Goal: Task Accomplishment & Management: Use online tool/utility

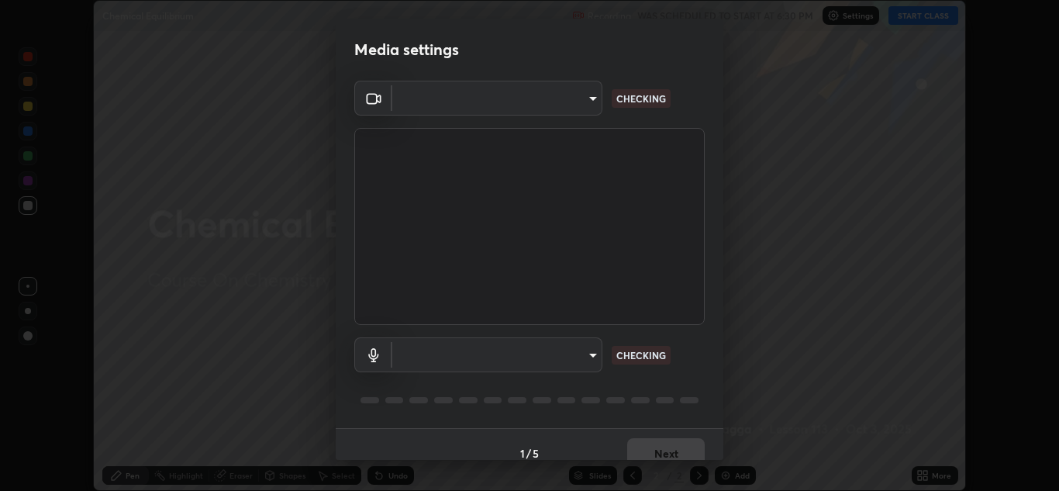
scroll to position [18, 0]
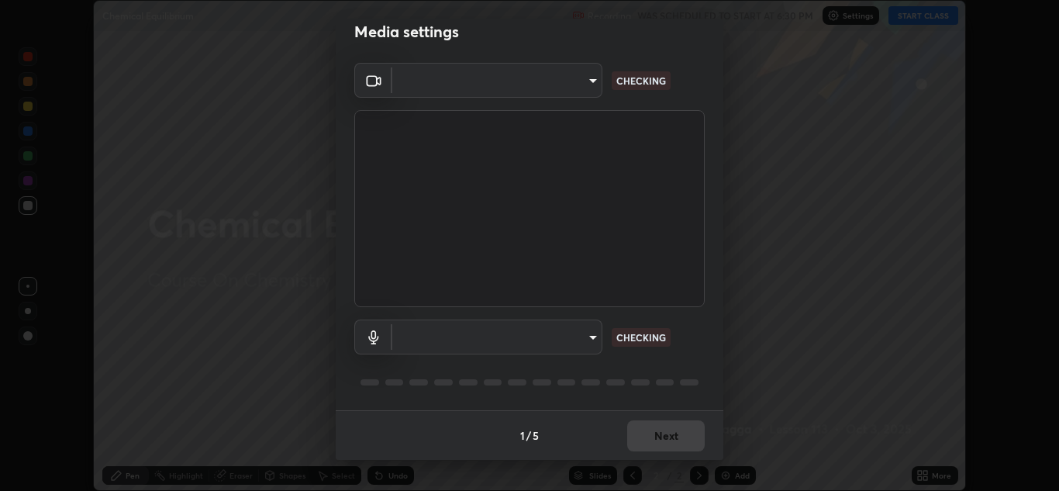
type input "ffb915138f5094fbba49c7dcbdc0b3377f3315ea980a35094b33733fc21d282d"
type input "communications"
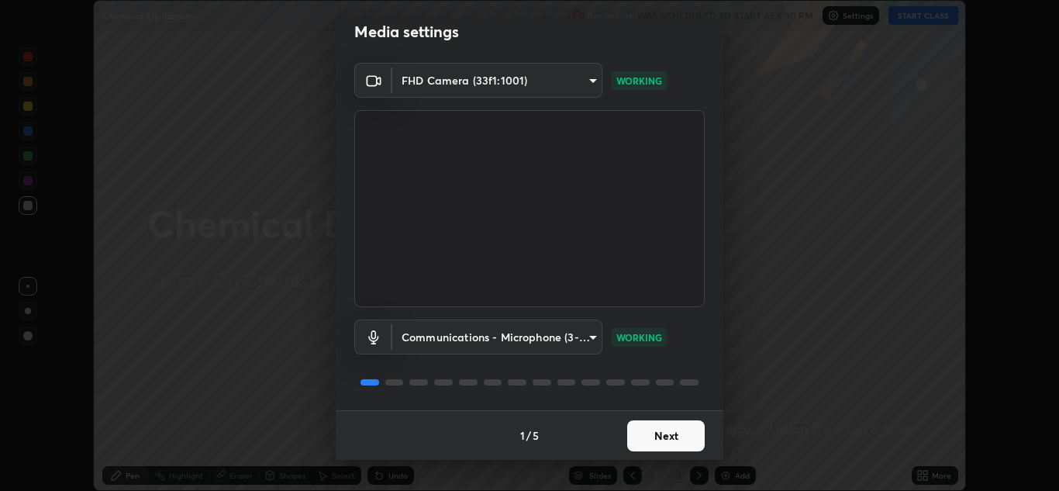
click at [659, 436] on button "Next" at bounding box center [666, 435] width 78 height 31
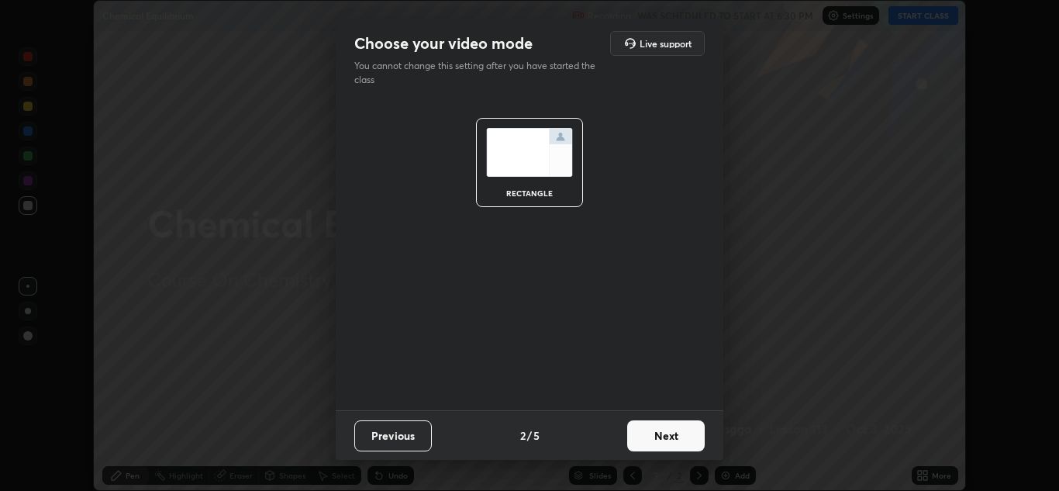
scroll to position [0, 0]
click at [662, 435] on button "Next" at bounding box center [666, 435] width 78 height 31
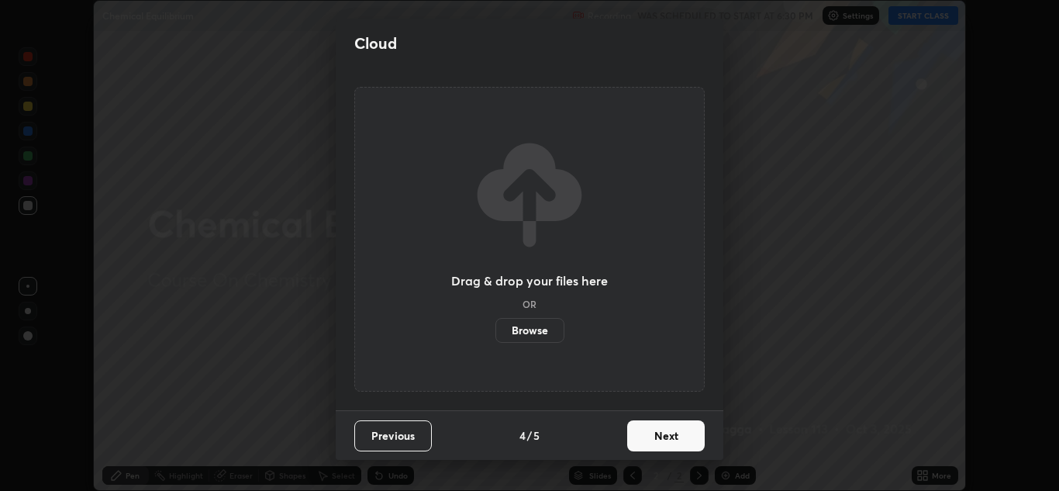
click at [663, 434] on button "Next" at bounding box center [666, 435] width 78 height 31
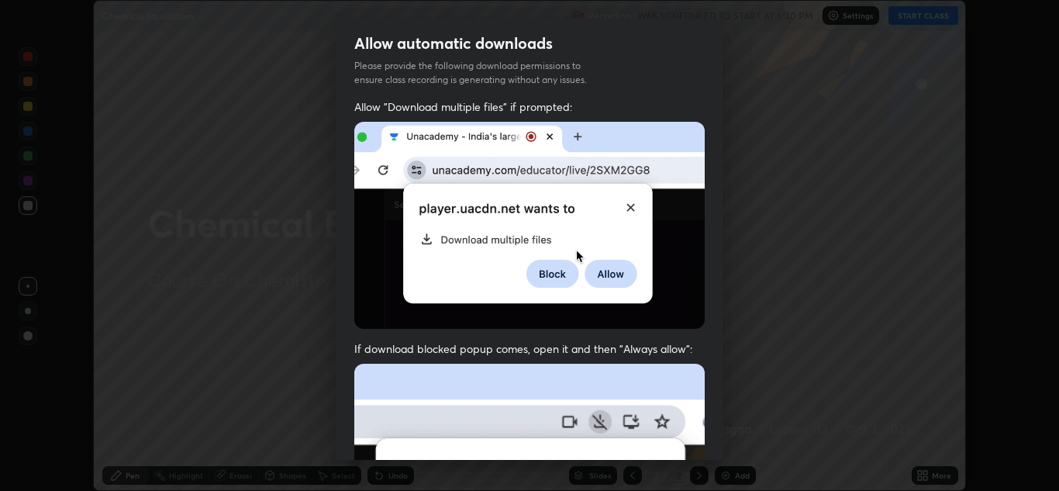
click at [617, 298] on img at bounding box center [529, 225] width 350 height 207
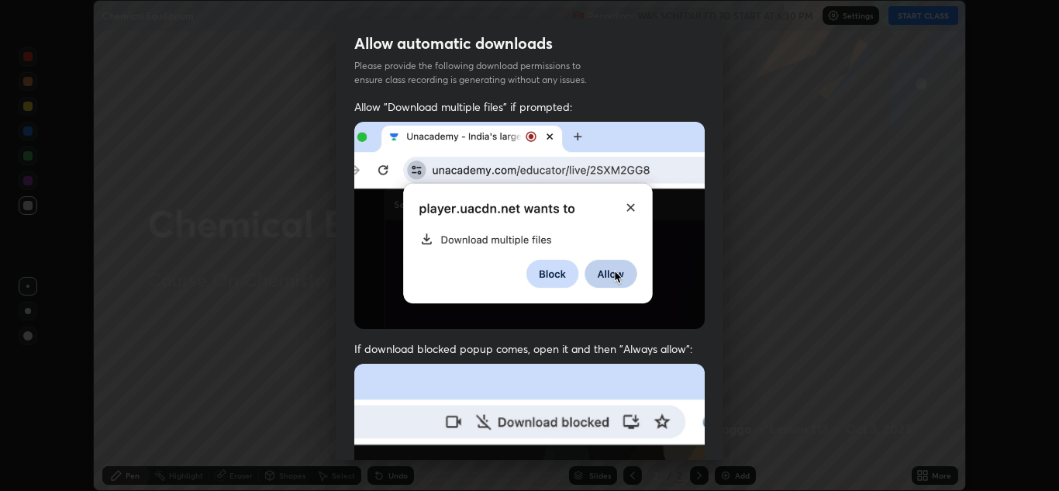
click at [602, 289] on img at bounding box center [529, 225] width 350 height 207
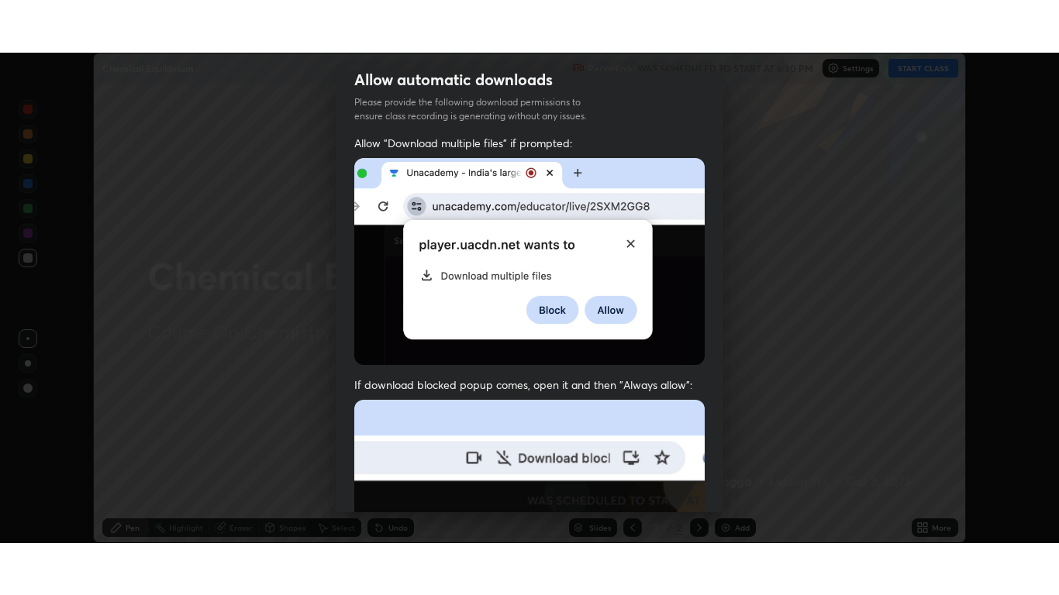
scroll to position [335, 0]
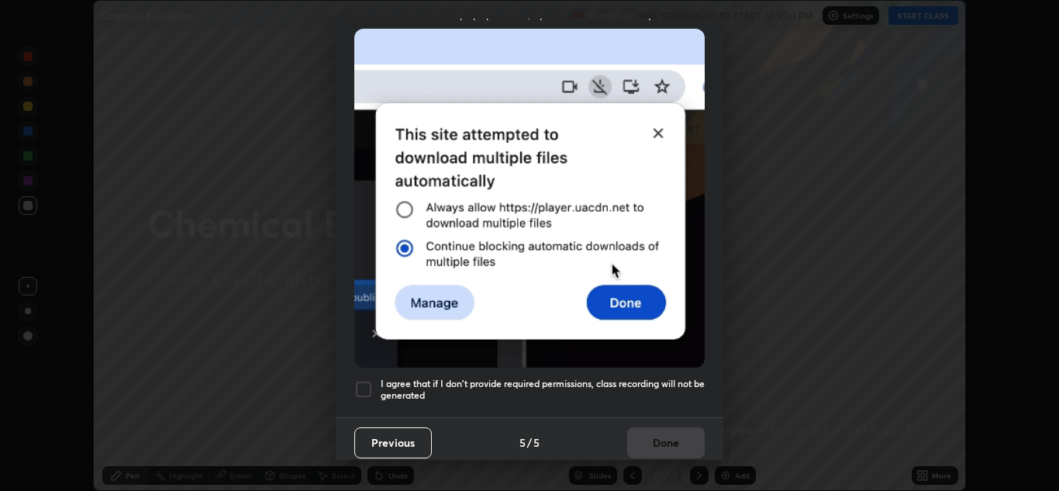
click at [373, 380] on div "I agree that if I don't provide required permissions, class recording will not …" at bounding box center [529, 389] width 350 height 19
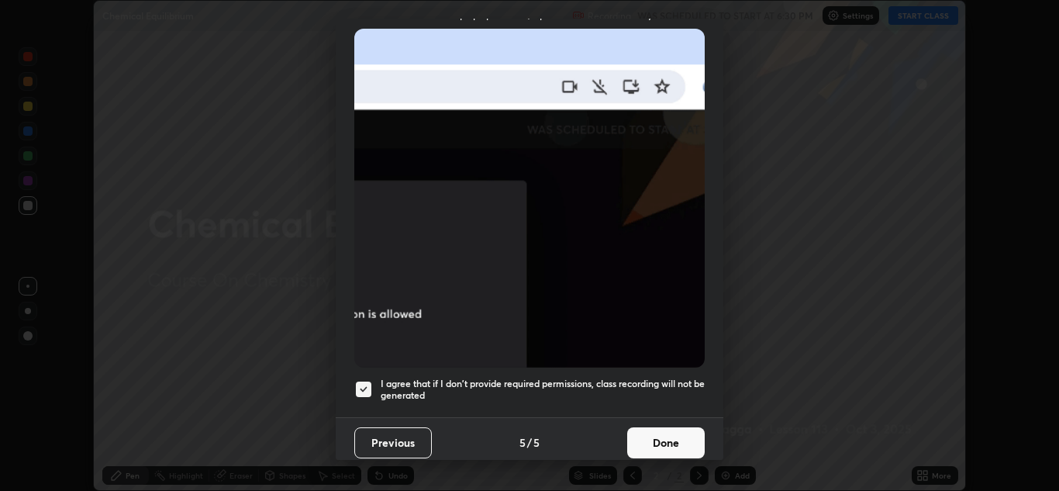
click at [644, 436] on button "Done" at bounding box center [666, 442] width 78 height 31
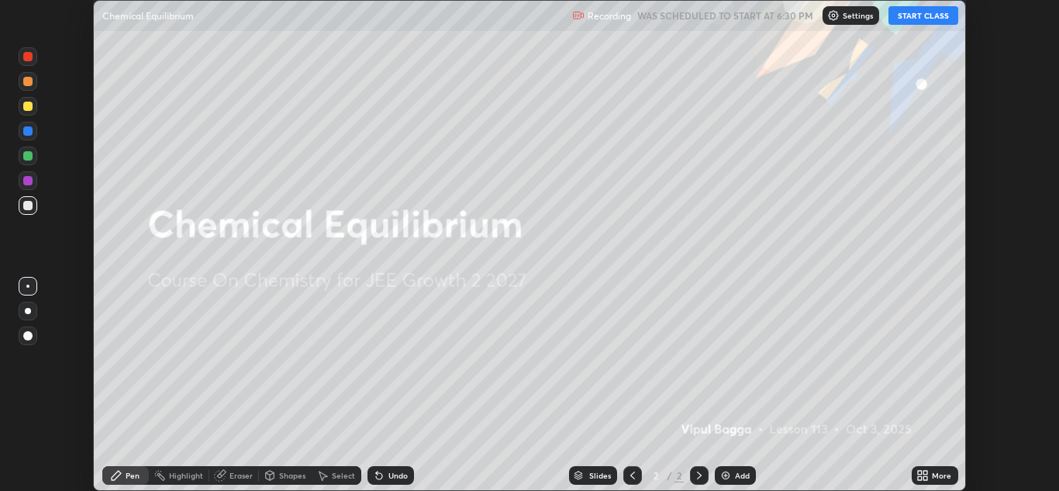
click at [916, 22] on button "START CLASS" at bounding box center [923, 15] width 70 height 19
click at [926, 472] on icon at bounding box center [925, 473] width 4 height 4
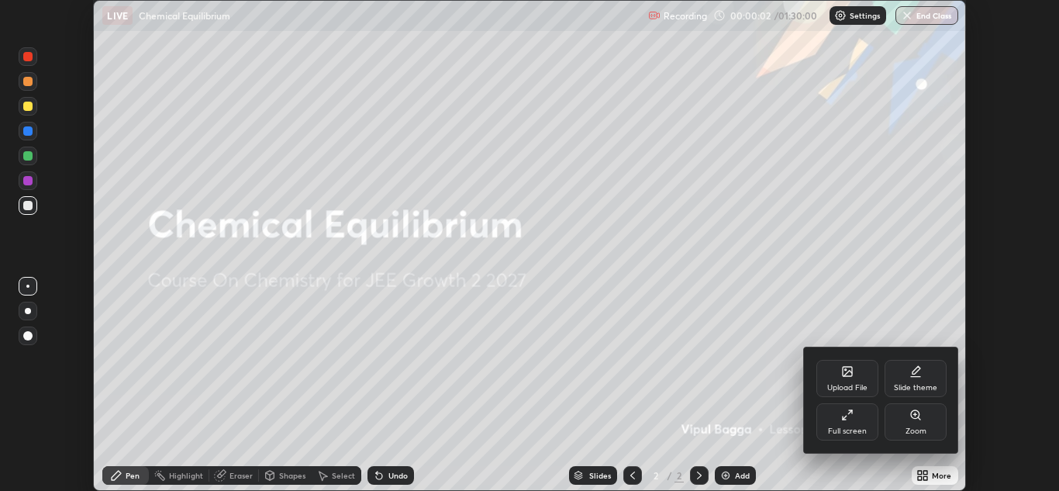
click at [855, 386] on div "Upload File" at bounding box center [847, 388] width 40 height 8
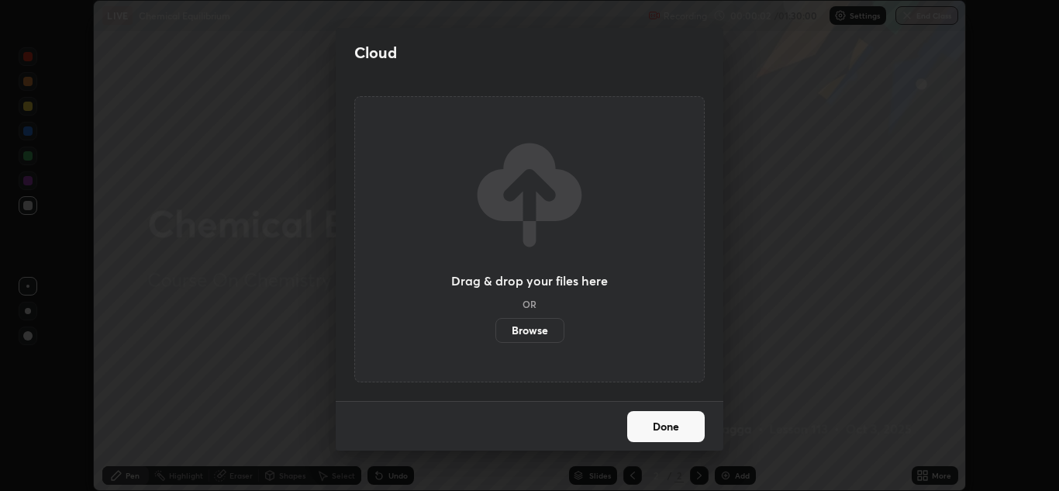
click at [544, 325] on label "Browse" at bounding box center [529, 330] width 69 height 25
click at [495, 325] on input "Browse" at bounding box center [495, 330] width 0 height 25
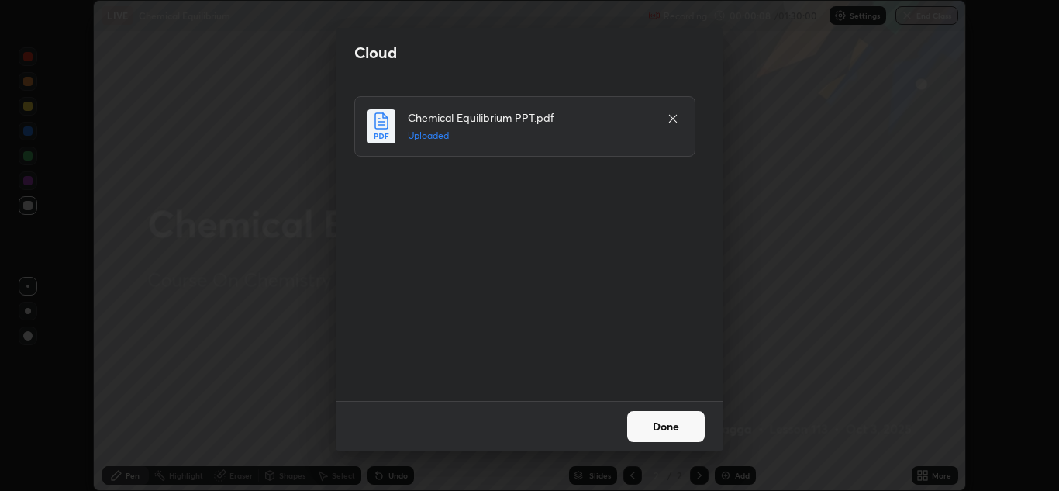
click at [692, 427] on button "Done" at bounding box center [666, 426] width 78 height 31
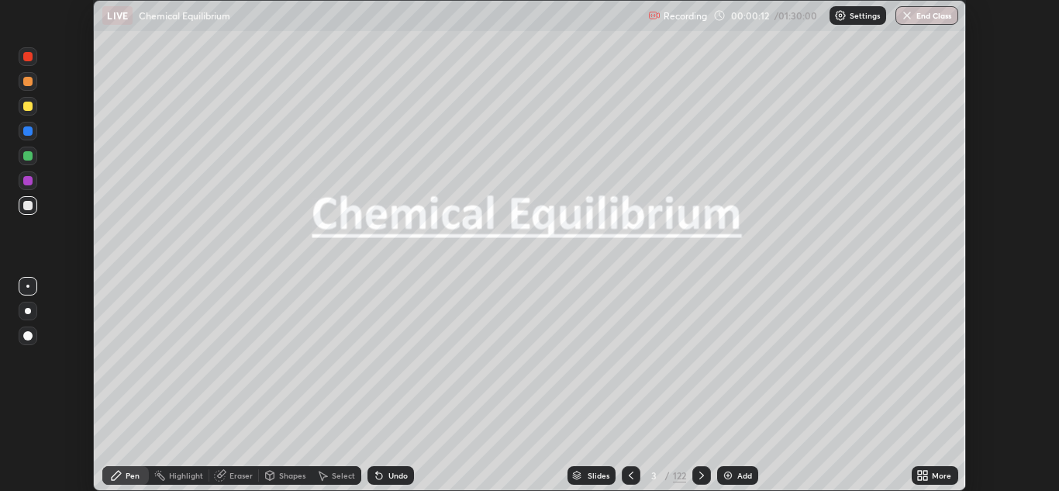
click at [926, 471] on icon at bounding box center [925, 473] width 4 height 4
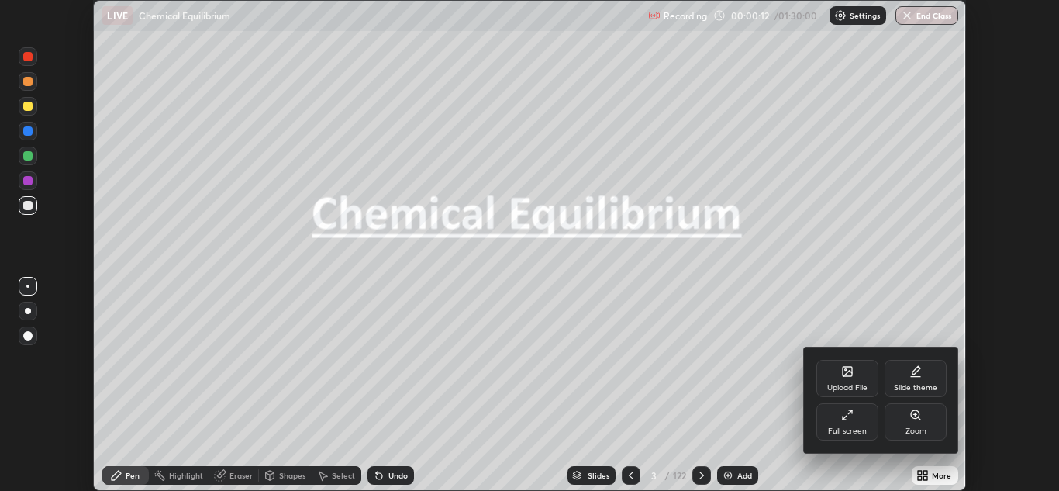
click at [844, 412] on icon at bounding box center [847, 415] width 12 height 12
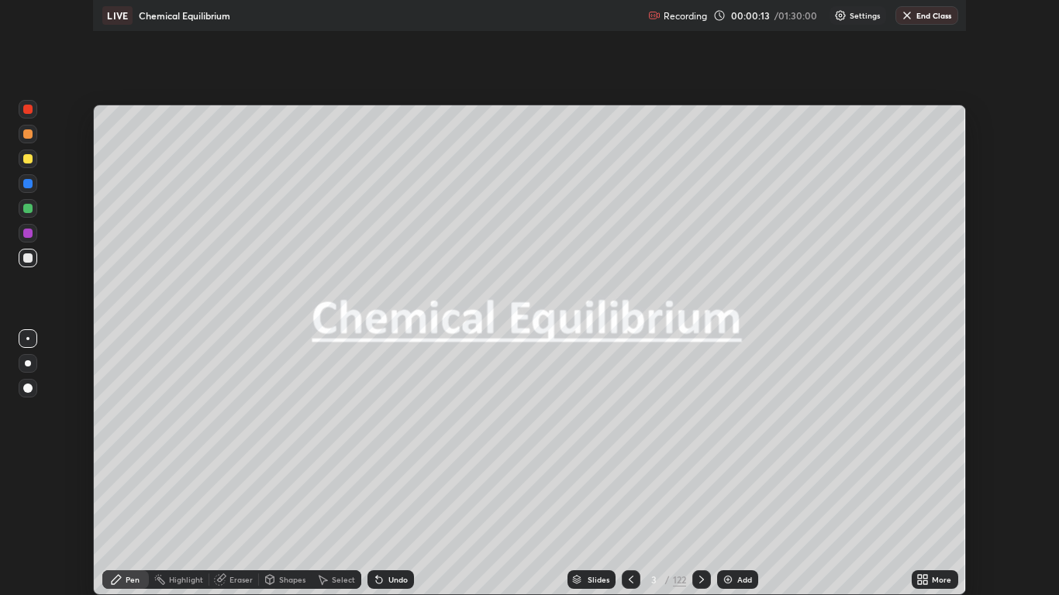
scroll to position [595, 1059]
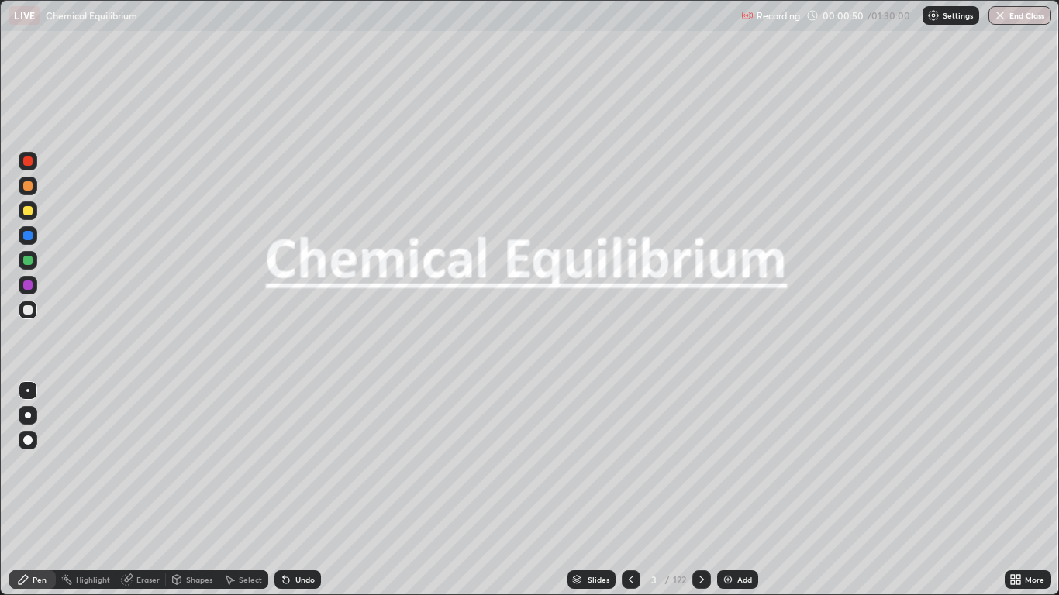
click at [701, 490] on icon at bounding box center [701, 580] width 12 height 12
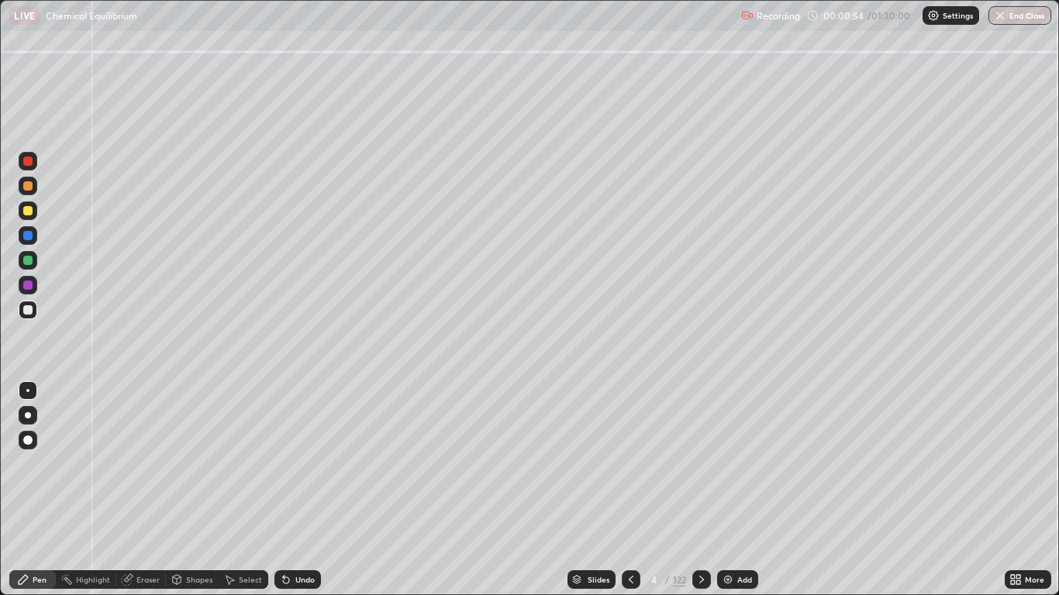
click at [695, 490] on icon at bounding box center [701, 580] width 12 height 12
click at [702, 490] on icon at bounding box center [701, 580] width 12 height 12
click at [588, 490] on div "Slides" at bounding box center [599, 580] width 22 height 8
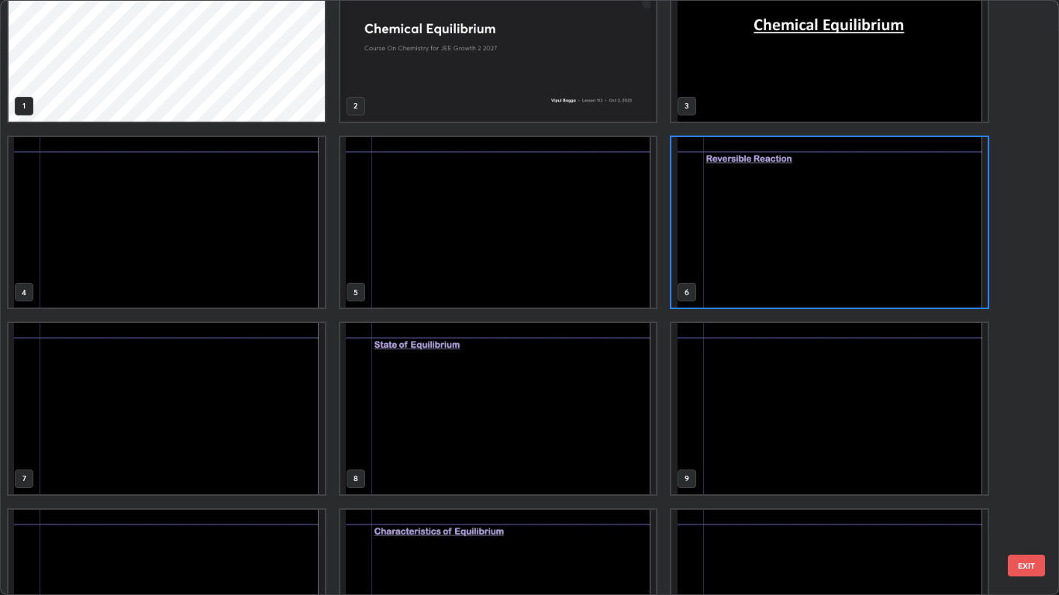
scroll to position [84, 0]
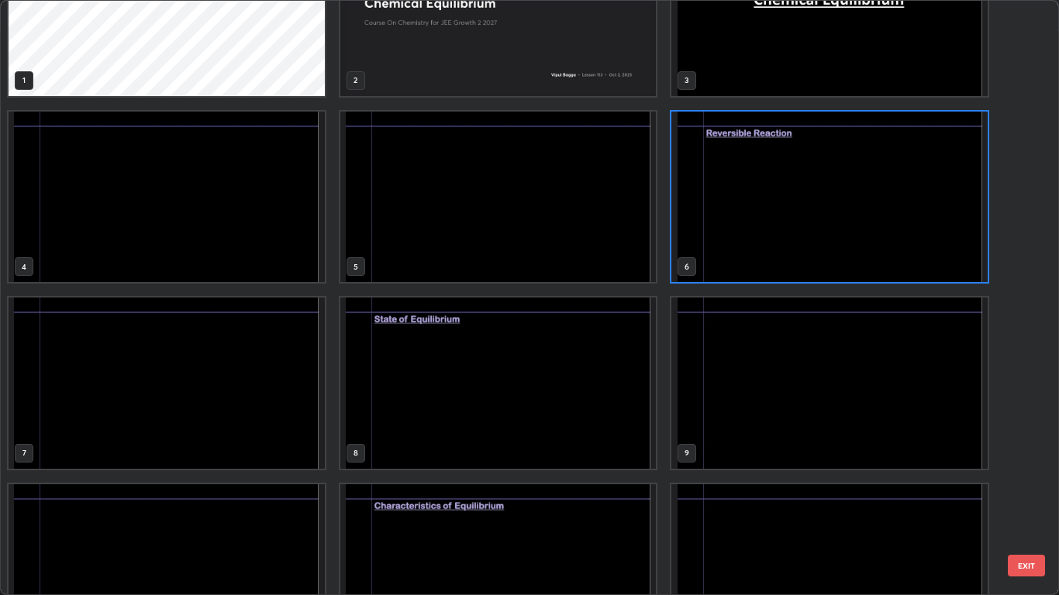
click at [403, 367] on img "grid" at bounding box center [498, 383] width 316 height 171
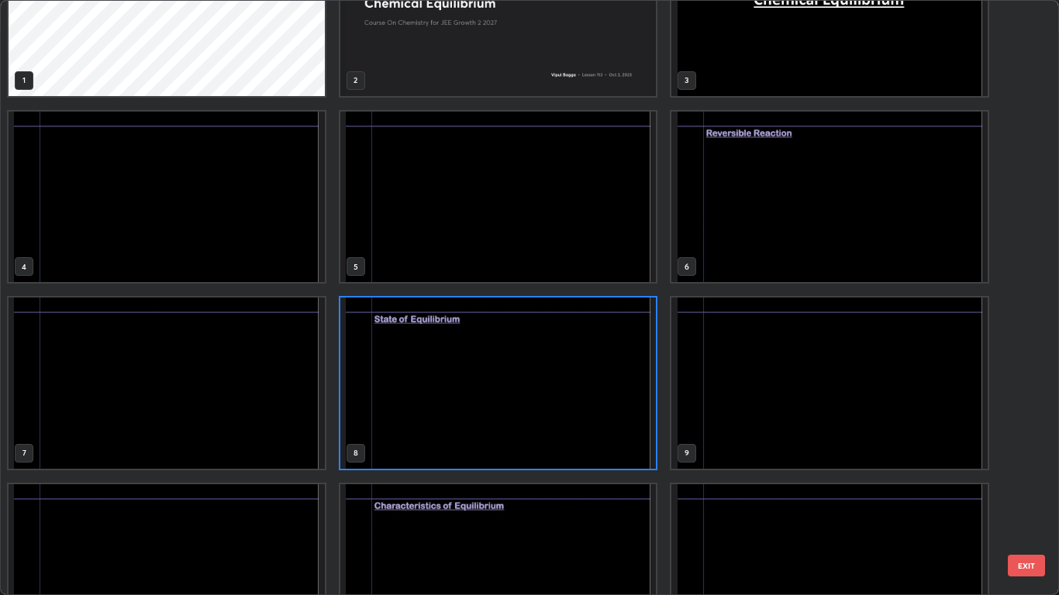
click at [398, 354] on img "grid" at bounding box center [498, 383] width 316 height 171
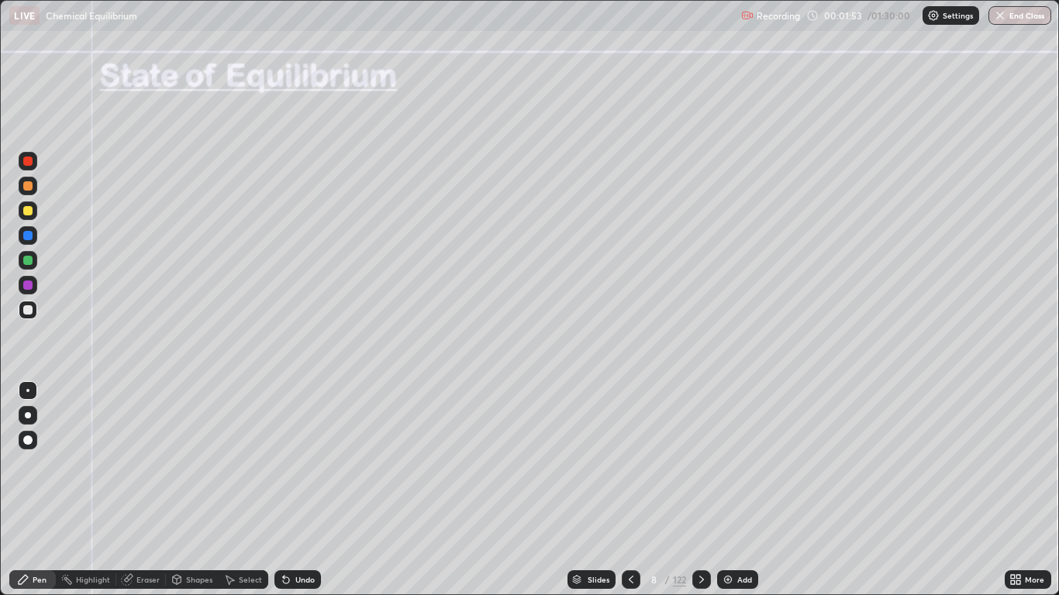
click at [26, 212] on div at bounding box center [27, 210] width 9 height 9
click at [29, 189] on div at bounding box center [27, 185] width 9 height 9
click at [28, 312] on div at bounding box center [27, 309] width 9 height 9
click at [31, 260] on div at bounding box center [27, 260] width 9 height 9
click at [602, 490] on div "Slides" at bounding box center [599, 580] width 22 height 8
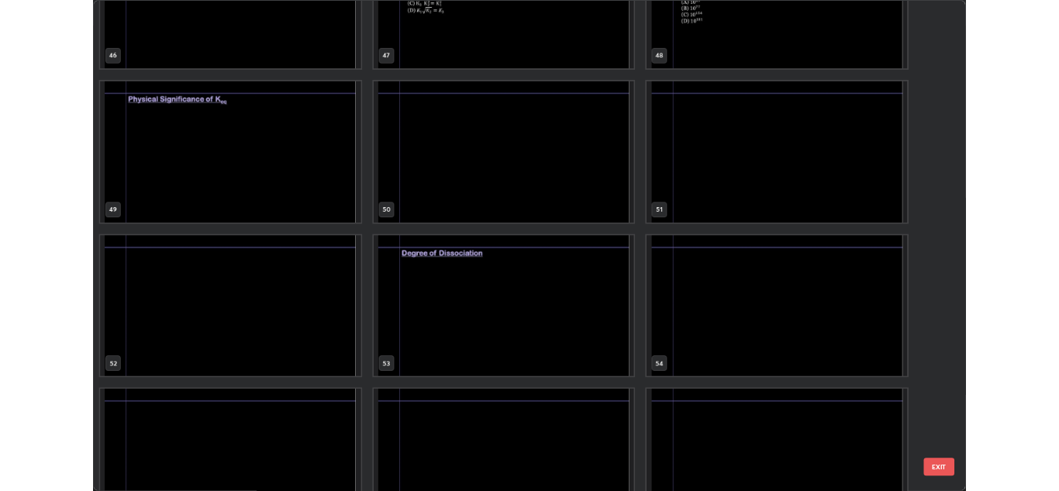
scroll to position [2890, 0]
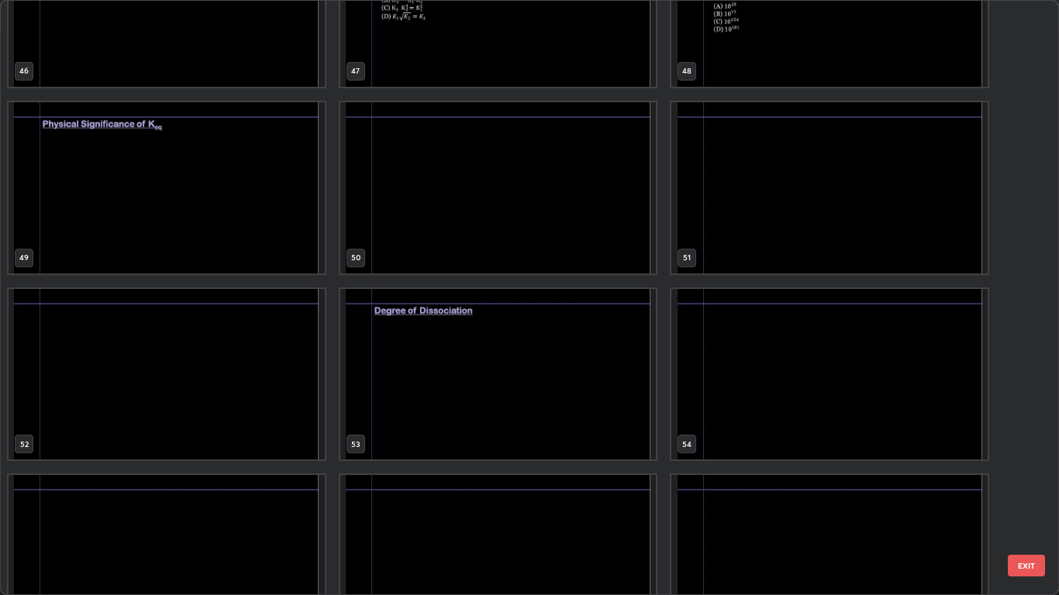
click at [261, 215] on img "grid" at bounding box center [167, 187] width 316 height 171
click at [262, 212] on img "grid" at bounding box center [167, 187] width 316 height 171
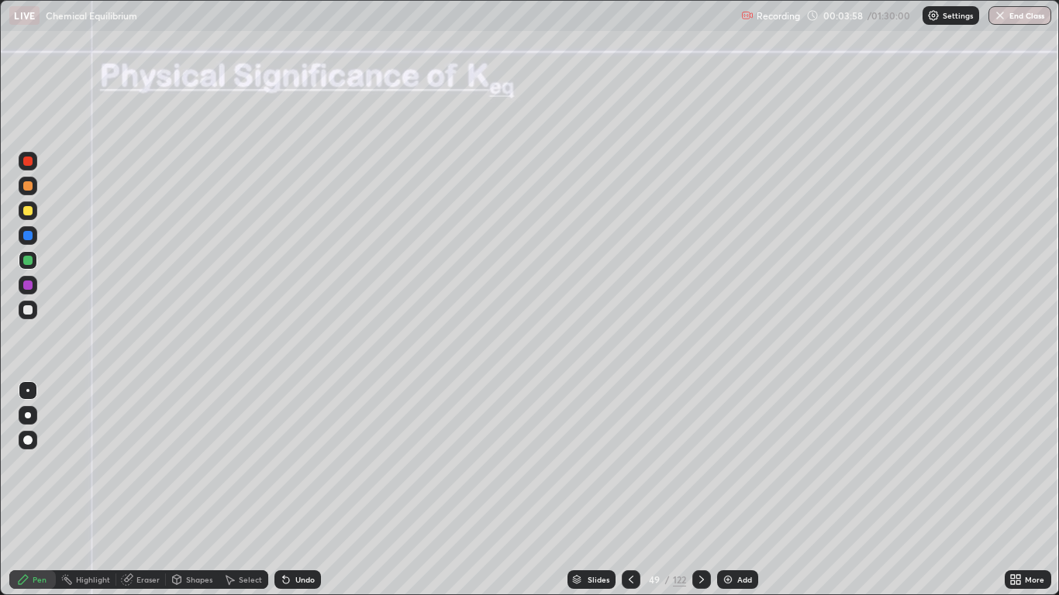
click at [40, 490] on div "Pen" at bounding box center [32, 580] width 47 height 19
click at [29, 436] on div at bounding box center [27, 440] width 9 height 9
click at [22, 310] on div at bounding box center [28, 310] width 19 height 19
click at [32, 490] on div "Pen" at bounding box center [32, 580] width 47 height 19
click at [30, 308] on div at bounding box center [27, 309] width 9 height 9
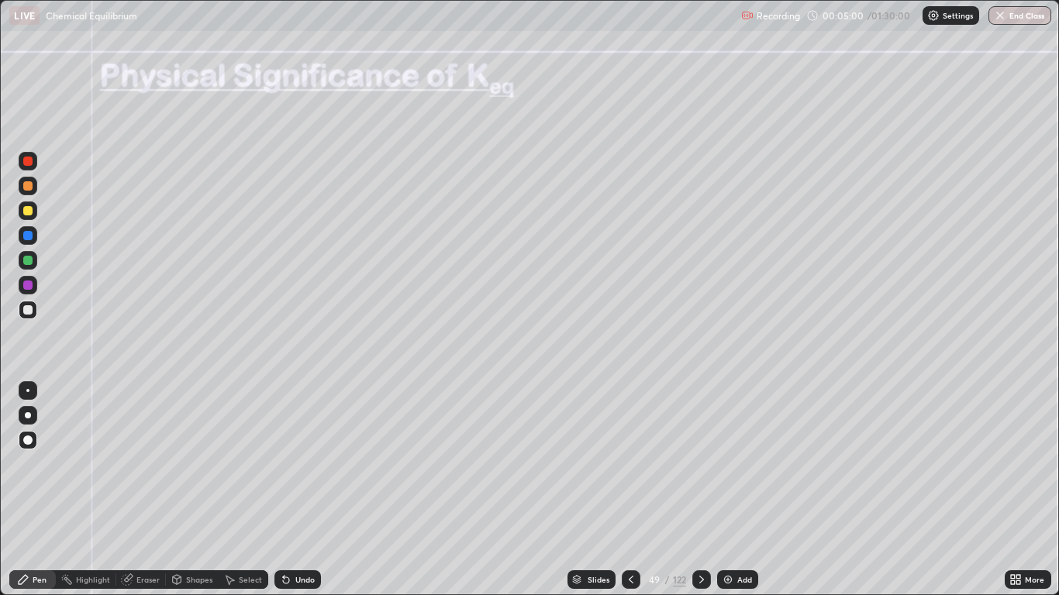
click at [25, 213] on div at bounding box center [27, 210] width 9 height 9
click at [306, 490] on div "Undo" at bounding box center [304, 580] width 19 height 8
click at [307, 490] on div "Undo" at bounding box center [297, 580] width 47 height 19
click at [28, 236] on div at bounding box center [27, 235] width 9 height 9
click at [26, 310] on div at bounding box center [27, 309] width 9 height 9
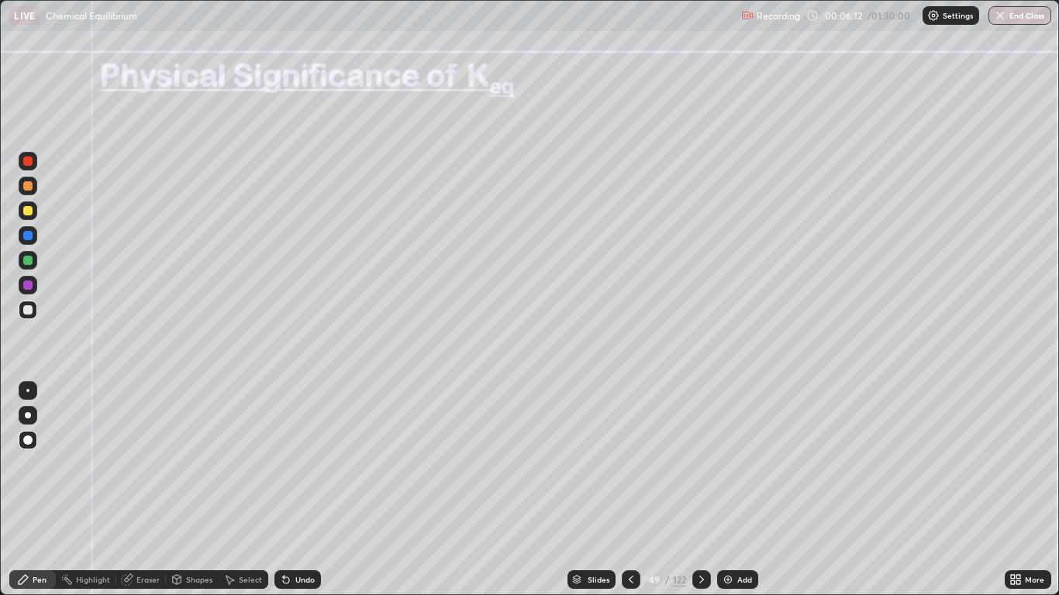
click at [27, 189] on div at bounding box center [27, 185] width 9 height 9
click at [29, 262] on div at bounding box center [27, 260] width 9 height 9
click at [302, 490] on div "Undo" at bounding box center [304, 580] width 19 height 8
click at [296, 490] on div "Undo" at bounding box center [304, 580] width 19 height 8
click at [140, 490] on div "Eraser" at bounding box center [147, 580] width 23 height 8
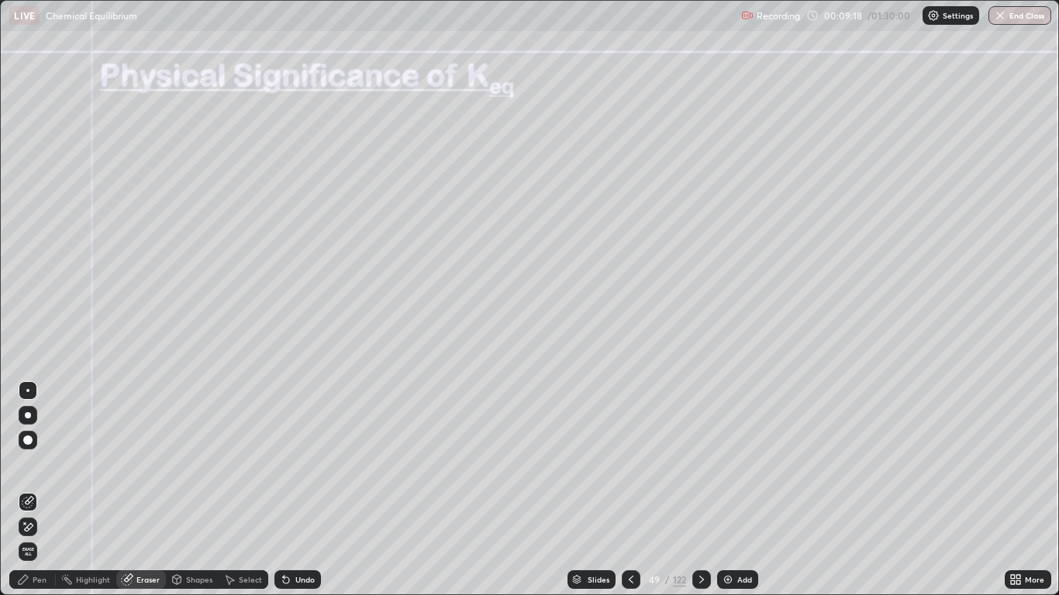
click at [38, 490] on div "Pen" at bounding box center [32, 580] width 47 height 19
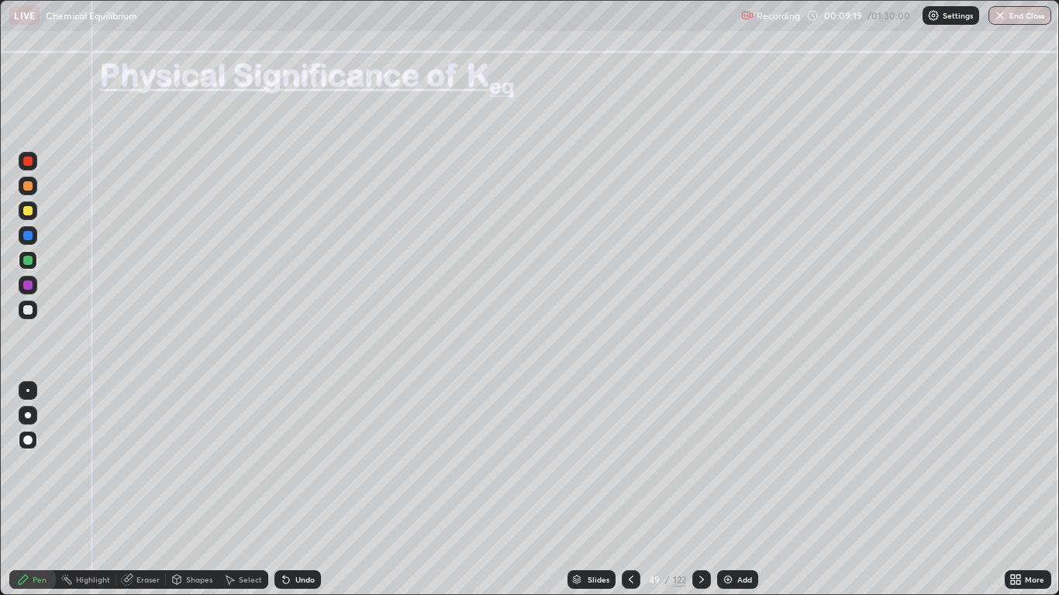
click at [29, 309] on div at bounding box center [27, 309] width 9 height 9
click at [26, 309] on div at bounding box center [27, 309] width 9 height 9
click at [28, 315] on div at bounding box center [28, 310] width 19 height 19
click at [296, 490] on div "Undo" at bounding box center [304, 580] width 19 height 8
click at [737, 490] on div "Add" at bounding box center [744, 580] width 15 height 8
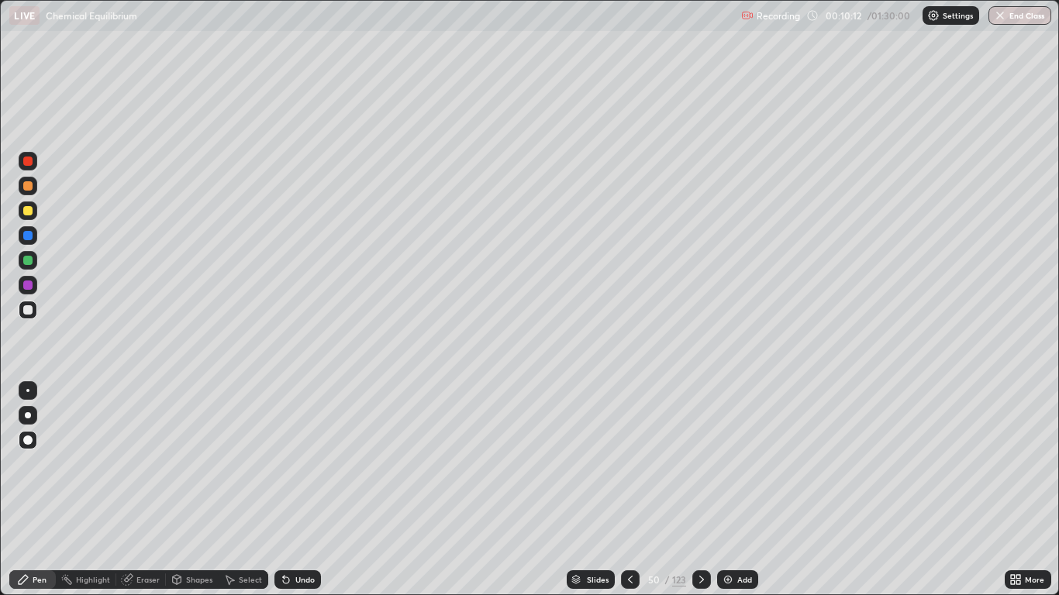
click at [699, 490] on icon at bounding box center [701, 580] width 5 height 8
click at [30, 182] on div at bounding box center [27, 185] width 9 height 9
click at [25, 309] on div at bounding box center [27, 309] width 9 height 9
click at [316, 490] on div "Undo" at bounding box center [297, 580] width 47 height 19
click at [630, 490] on icon at bounding box center [630, 580] width 12 height 12
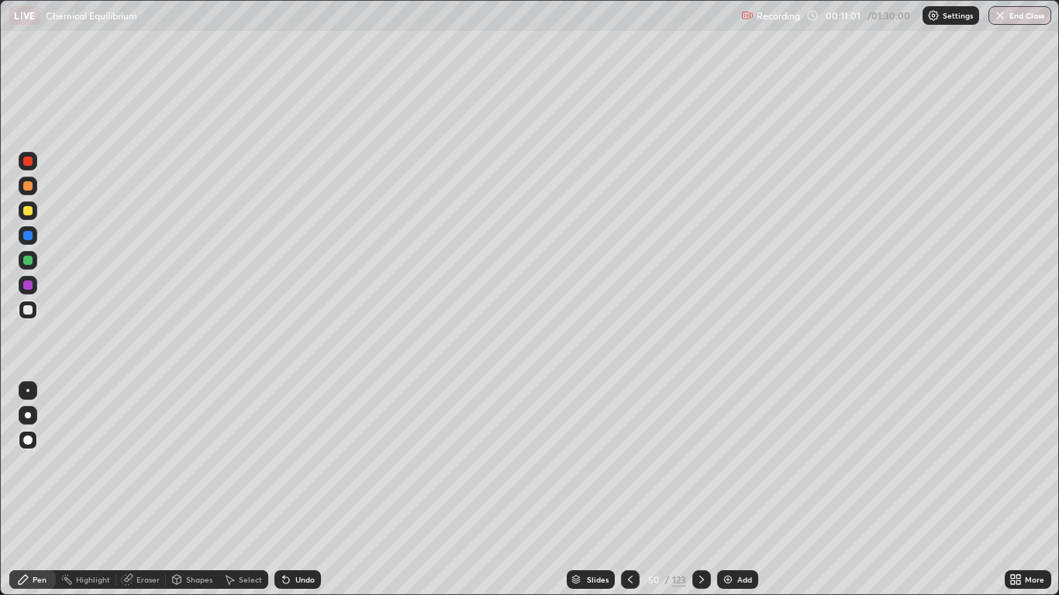
click at [631, 490] on icon at bounding box center [630, 580] width 12 height 12
click at [698, 490] on icon at bounding box center [701, 580] width 12 height 12
click at [700, 490] on icon at bounding box center [701, 580] width 12 height 12
click at [28, 189] on div at bounding box center [27, 185] width 9 height 9
click at [28, 311] on div at bounding box center [27, 309] width 9 height 9
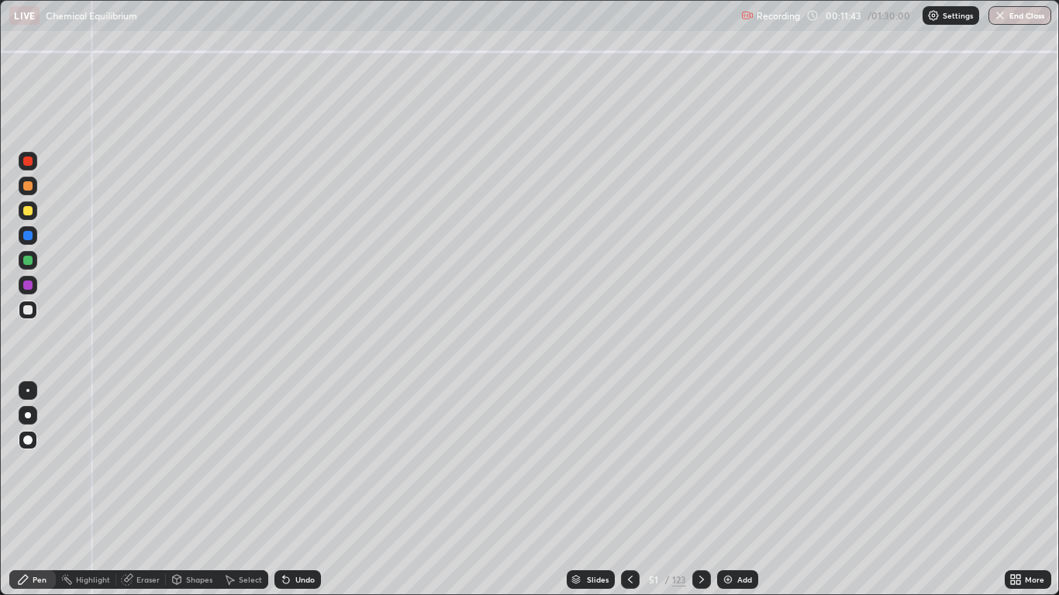
click at [28, 238] on div at bounding box center [27, 235] width 9 height 9
click at [295, 490] on div "Undo" at bounding box center [304, 580] width 19 height 8
click at [302, 490] on div "Undo" at bounding box center [297, 580] width 47 height 19
click at [308, 490] on div "Undo" at bounding box center [297, 580] width 47 height 19
click at [312, 490] on div "Undo" at bounding box center [304, 580] width 19 height 8
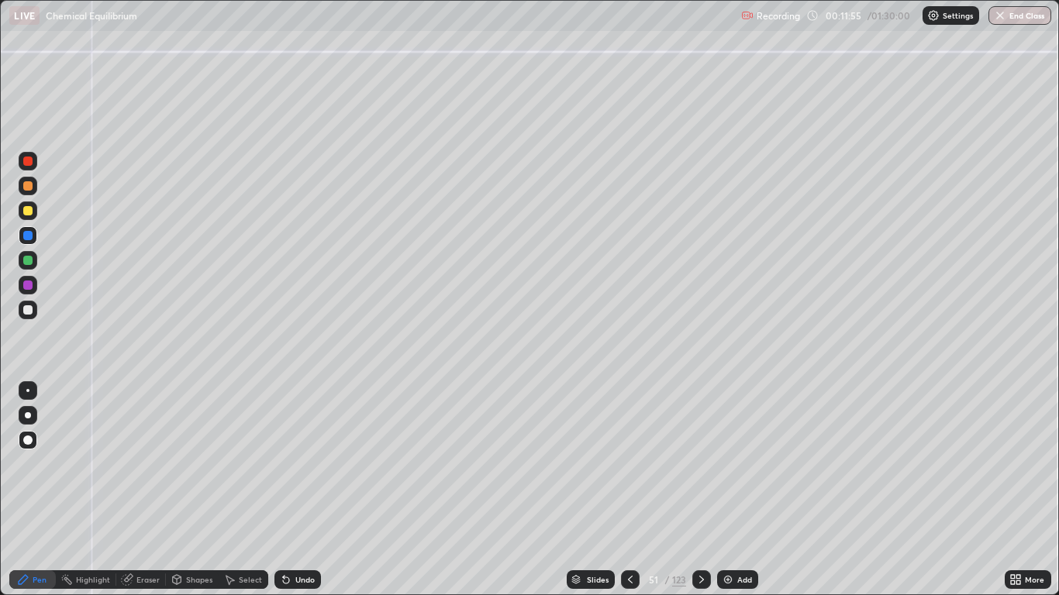
click at [310, 490] on div "Undo" at bounding box center [304, 580] width 19 height 8
click at [309, 490] on div "Undo" at bounding box center [297, 580] width 47 height 19
click at [26, 309] on div at bounding box center [27, 309] width 9 height 9
click at [23, 314] on div at bounding box center [28, 310] width 19 height 19
click at [24, 312] on div at bounding box center [27, 309] width 9 height 9
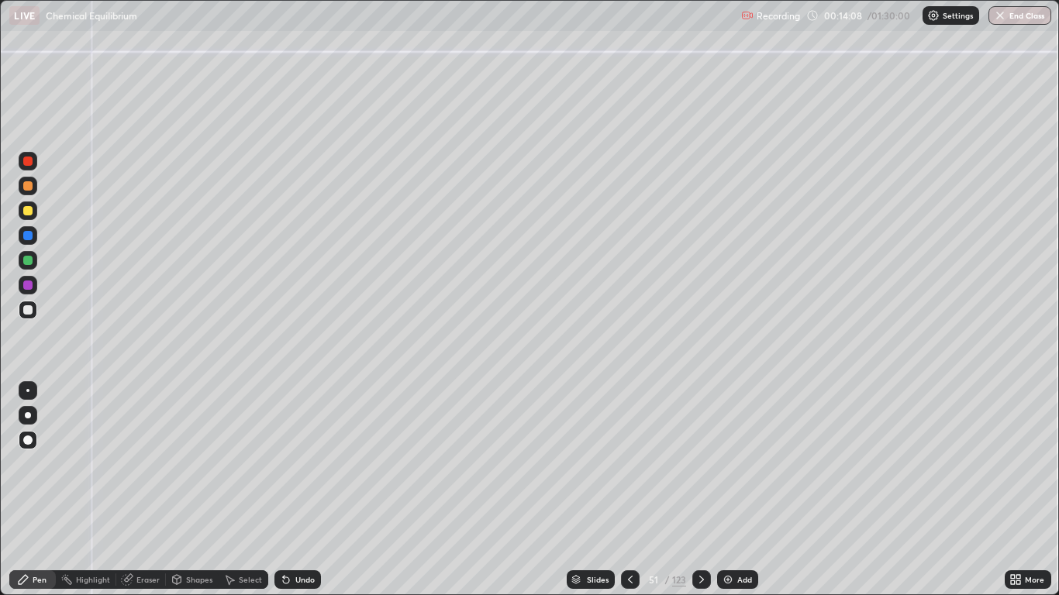
click at [700, 490] on icon at bounding box center [701, 580] width 12 height 12
click at [28, 187] on div at bounding box center [27, 185] width 9 height 9
click at [32, 317] on div at bounding box center [28, 310] width 19 height 19
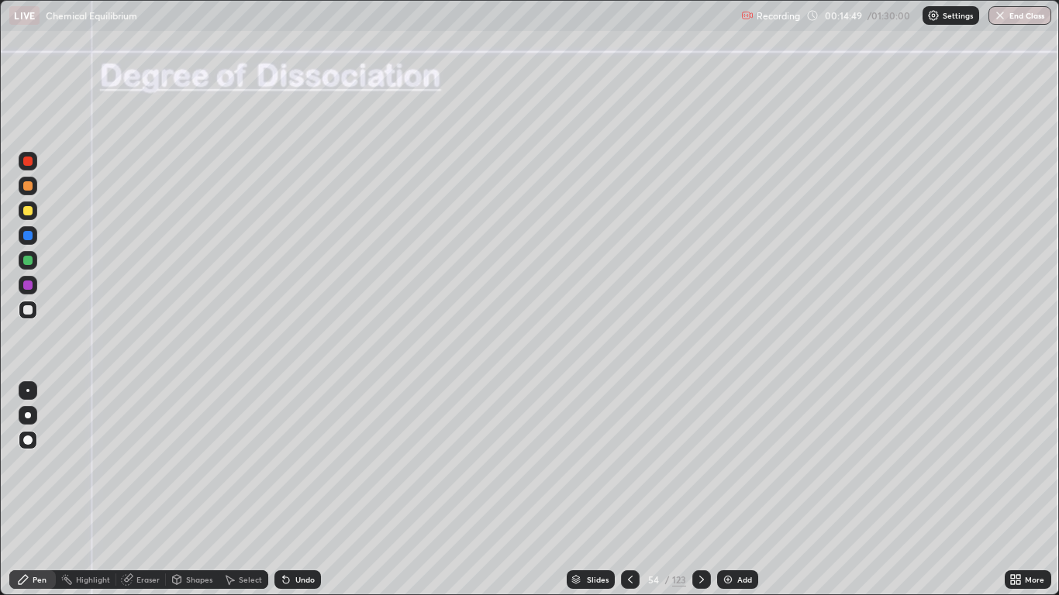
click at [38, 490] on div "Pen" at bounding box center [40, 580] width 14 height 8
click at [30, 312] on div at bounding box center [27, 309] width 9 height 9
click at [26, 188] on div at bounding box center [27, 185] width 9 height 9
click at [27, 236] on div at bounding box center [27, 235] width 9 height 9
click at [188, 490] on div "Shapes" at bounding box center [199, 580] width 26 height 8
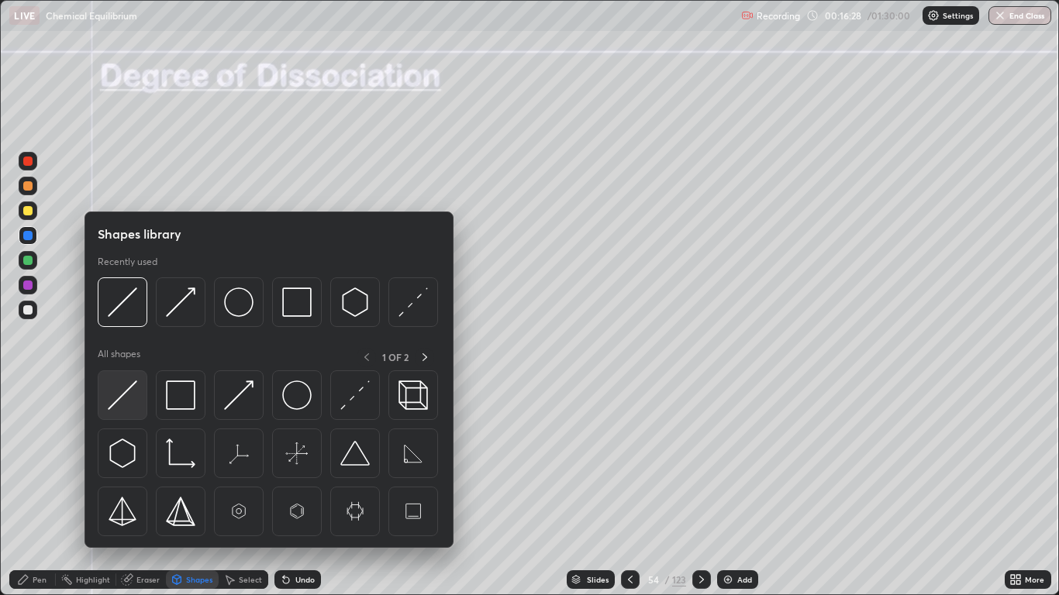
click at [129, 398] on img at bounding box center [122, 395] width 29 height 29
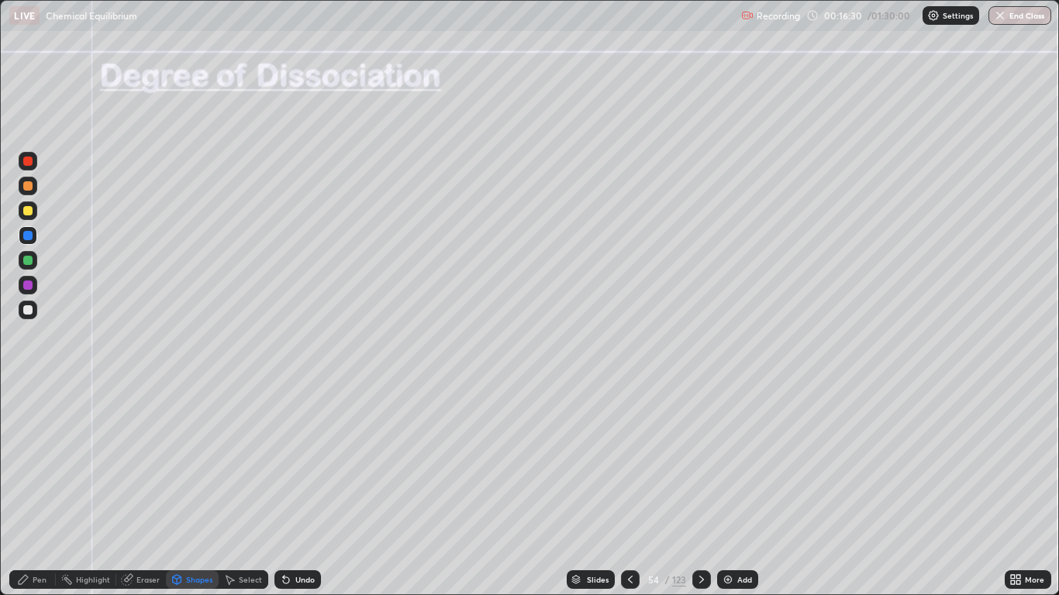
click at [36, 490] on div "Pen" at bounding box center [40, 580] width 14 height 8
click at [28, 263] on div at bounding box center [27, 260] width 9 height 9
click at [29, 312] on div at bounding box center [27, 309] width 9 height 9
click at [41, 490] on div "Pen" at bounding box center [40, 580] width 14 height 8
click at [192, 490] on div "Shapes" at bounding box center [192, 580] width 53 height 19
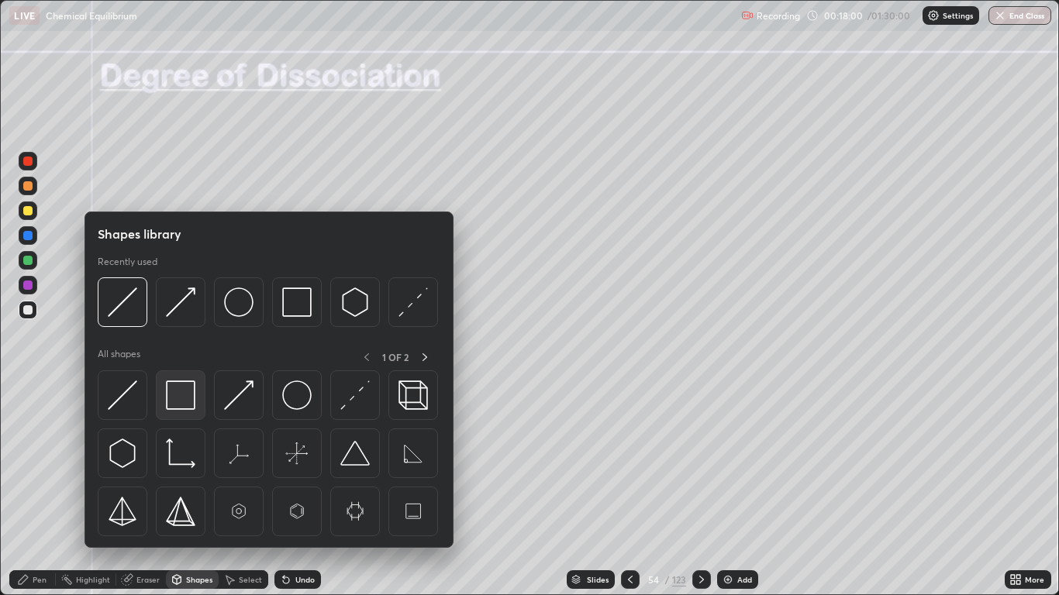
click at [169, 396] on img at bounding box center [180, 395] width 29 height 29
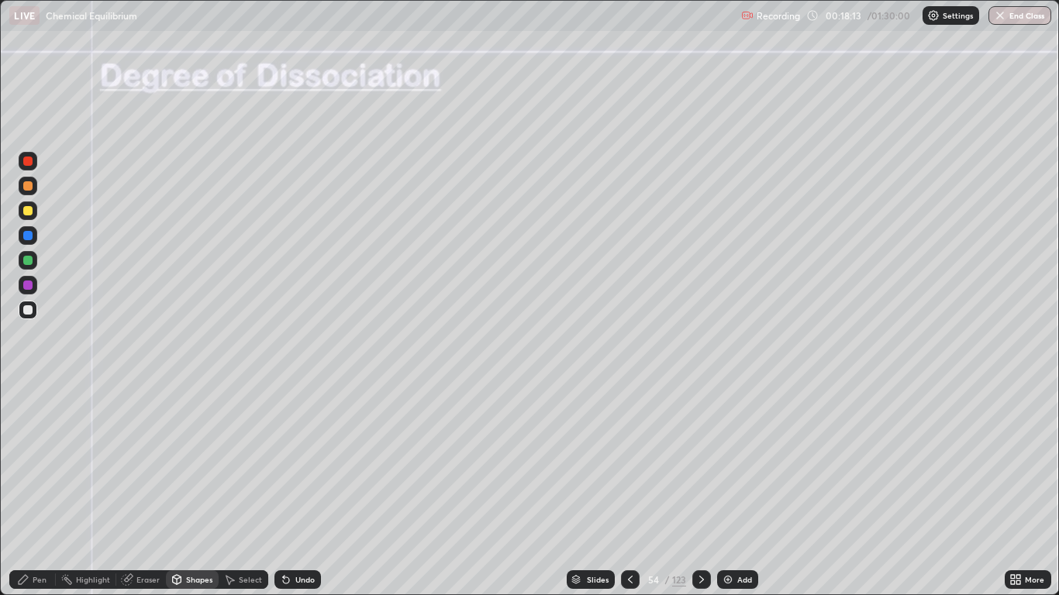
click at [29, 313] on div at bounding box center [27, 309] width 9 height 9
click at [28, 311] on div at bounding box center [27, 309] width 9 height 9
click at [40, 490] on div "Pen" at bounding box center [32, 580] width 47 height 19
click at [29, 312] on div at bounding box center [27, 309] width 9 height 9
click at [40, 490] on div "Pen" at bounding box center [32, 580] width 47 height 19
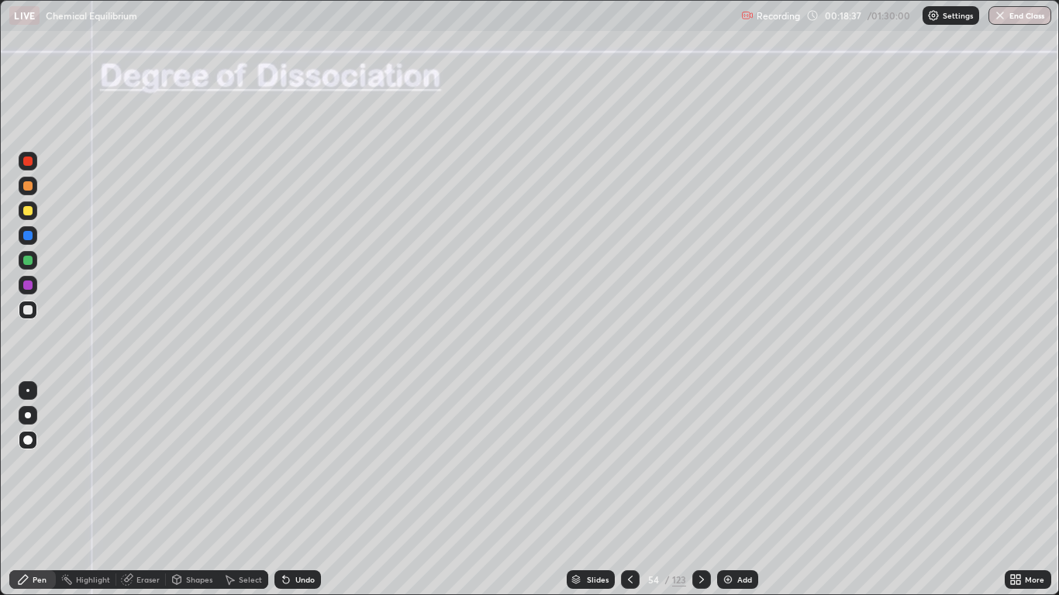
click at [29, 309] on div at bounding box center [27, 309] width 9 height 9
click at [26, 305] on div at bounding box center [27, 309] width 9 height 9
click at [25, 310] on div at bounding box center [27, 309] width 9 height 9
click at [37, 490] on div "Pen" at bounding box center [32, 580] width 47 height 19
click at [700, 490] on icon at bounding box center [701, 580] width 12 height 12
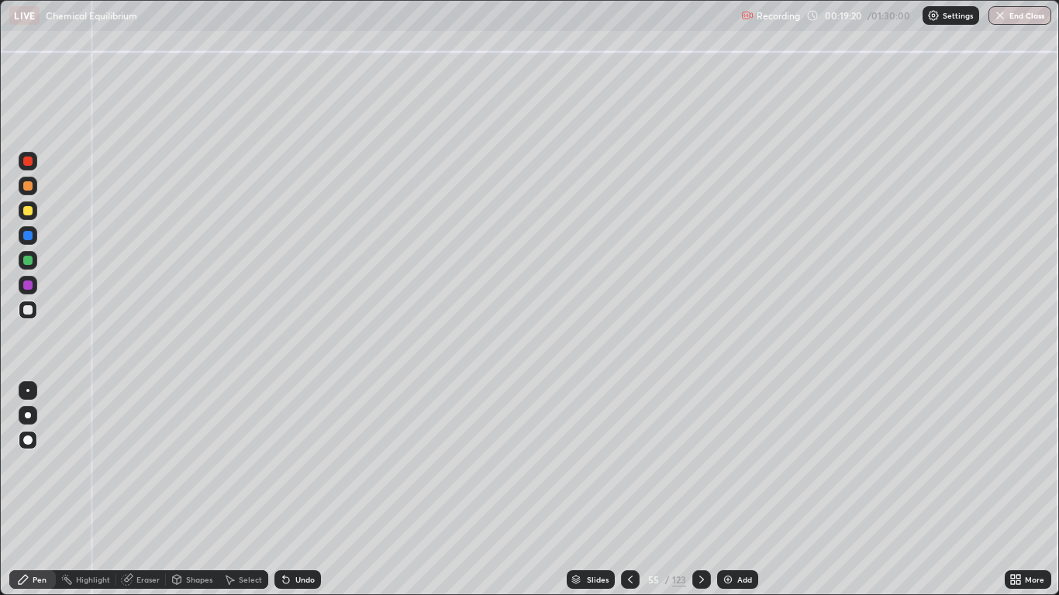
click at [27, 188] on div at bounding box center [27, 185] width 9 height 9
click at [27, 305] on div at bounding box center [27, 309] width 9 height 9
click at [295, 490] on div "Undo" at bounding box center [304, 580] width 19 height 8
click at [25, 182] on div at bounding box center [27, 185] width 9 height 9
click at [305, 490] on div "Undo" at bounding box center [304, 580] width 19 height 8
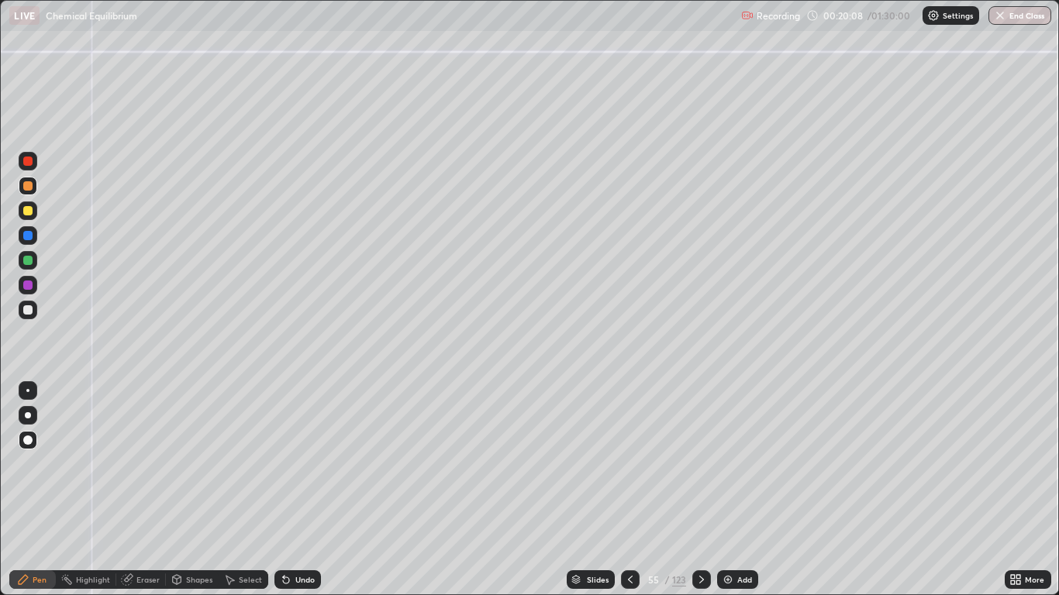
click at [27, 264] on div at bounding box center [27, 260] width 9 height 9
click at [29, 283] on div at bounding box center [27, 285] width 9 height 9
click at [28, 311] on div at bounding box center [27, 309] width 9 height 9
click at [25, 229] on div at bounding box center [28, 235] width 19 height 19
click at [34, 490] on div "Pen" at bounding box center [40, 580] width 14 height 8
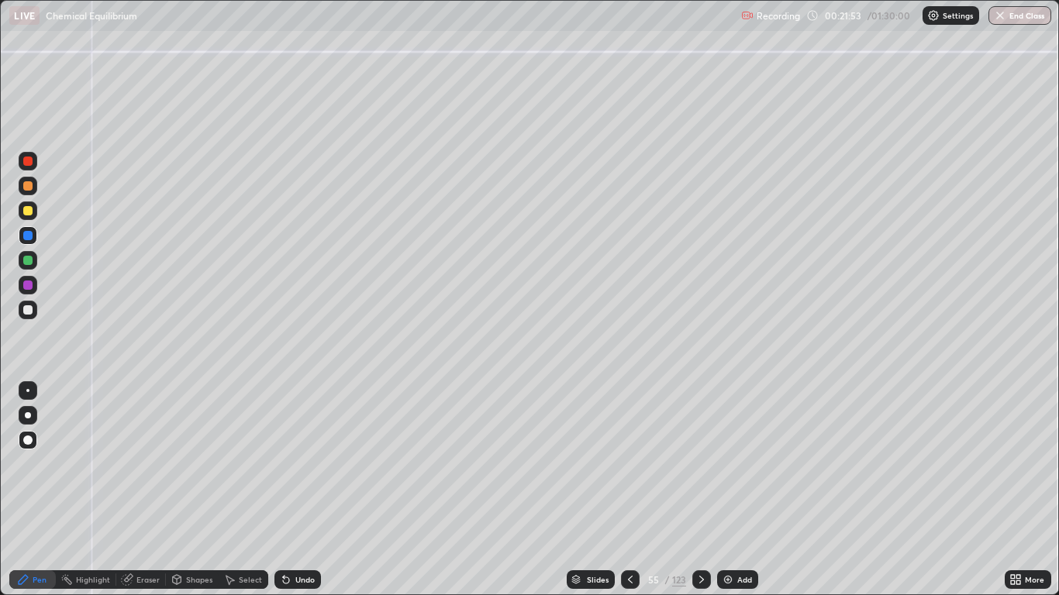
click at [32, 307] on div at bounding box center [27, 309] width 9 height 9
click at [284, 490] on icon at bounding box center [286, 581] width 6 height 6
click at [24, 318] on div at bounding box center [28, 310] width 19 height 19
click at [27, 309] on div at bounding box center [27, 309] width 9 height 9
click at [26, 162] on div at bounding box center [27, 161] width 9 height 9
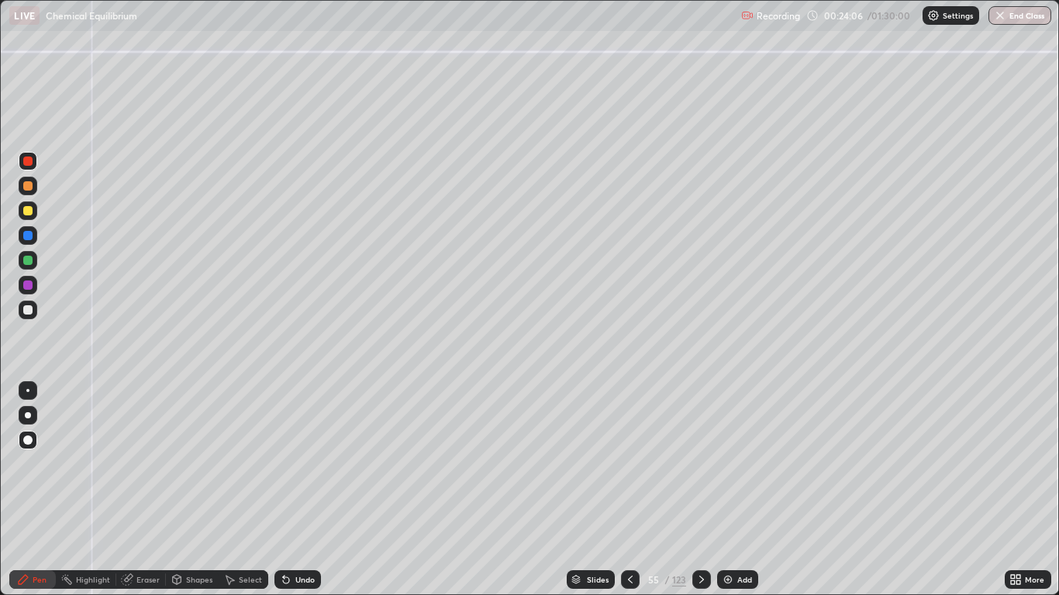
click at [27, 307] on div at bounding box center [27, 309] width 9 height 9
click at [35, 302] on div at bounding box center [28, 310] width 19 height 19
click at [39, 490] on div "Pen" at bounding box center [40, 580] width 14 height 8
click at [32, 257] on div at bounding box center [27, 260] width 9 height 9
click at [28, 311] on div at bounding box center [27, 309] width 9 height 9
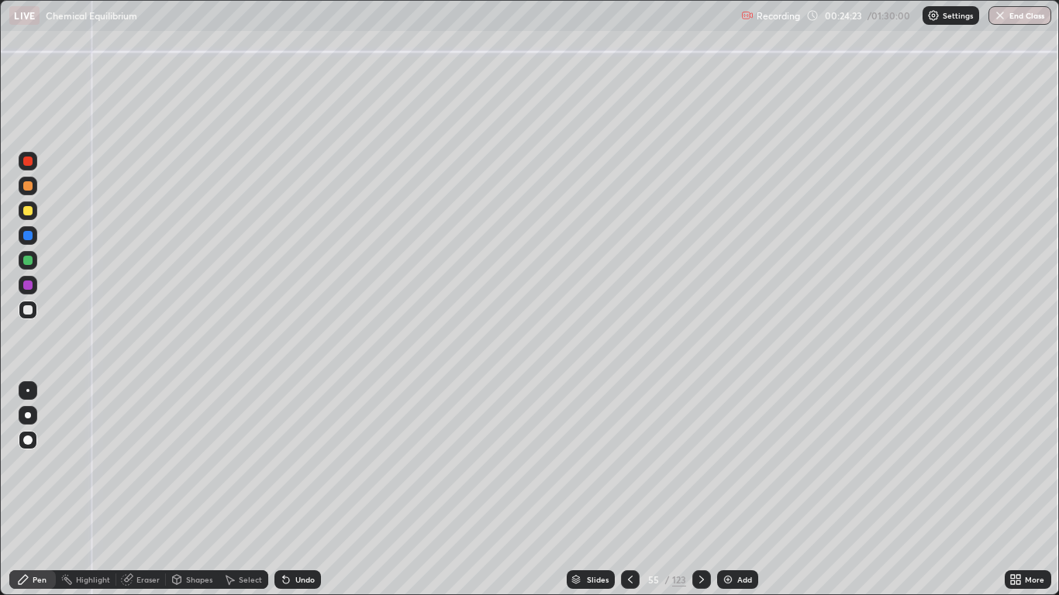
click at [27, 185] on div at bounding box center [27, 185] width 9 height 9
click at [627, 490] on icon at bounding box center [630, 580] width 12 height 12
click at [700, 490] on icon at bounding box center [701, 580] width 12 height 12
click at [27, 259] on div at bounding box center [27, 260] width 9 height 9
click at [29, 239] on div at bounding box center [27, 235] width 9 height 9
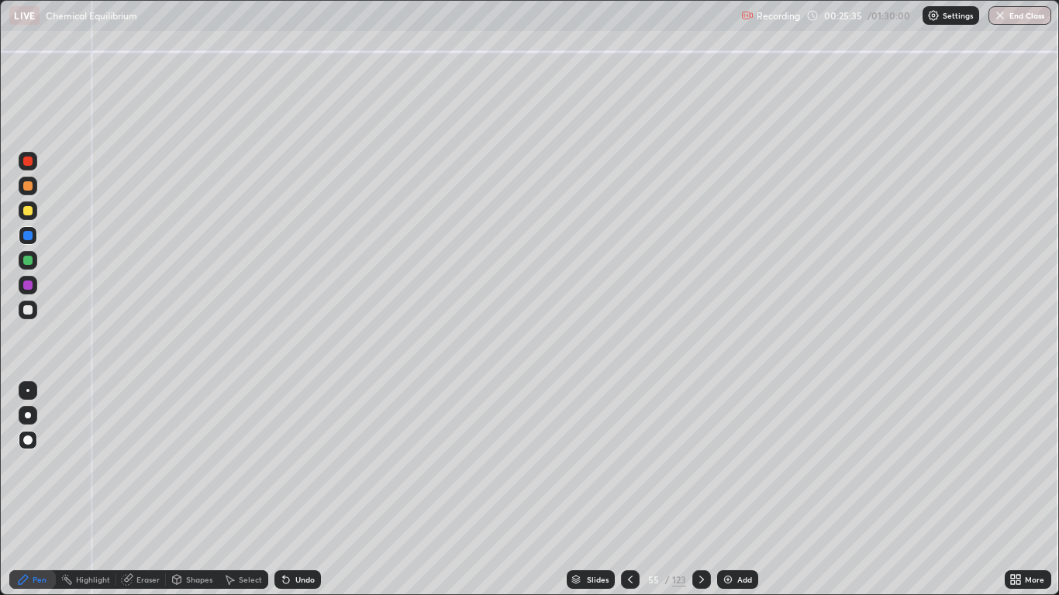
click at [297, 490] on div "Undo" at bounding box center [304, 580] width 19 height 8
click at [303, 490] on div "Undo" at bounding box center [304, 580] width 19 height 8
click at [305, 490] on div "Undo" at bounding box center [304, 580] width 19 height 8
click at [301, 490] on div "Undo" at bounding box center [304, 580] width 19 height 8
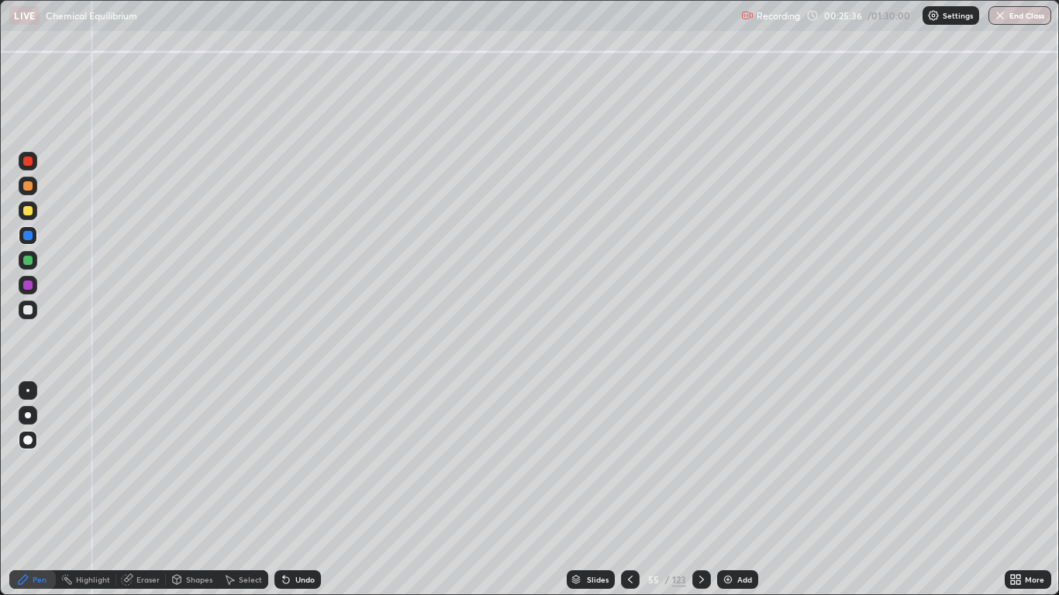
click at [302, 490] on div "Undo" at bounding box center [304, 580] width 19 height 8
click at [303, 490] on div "Undo" at bounding box center [304, 580] width 19 height 8
click at [302, 490] on div "Undo" at bounding box center [304, 580] width 19 height 8
click at [40, 490] on div "Pen" at bounding box center [40, 580] width 14 height 8
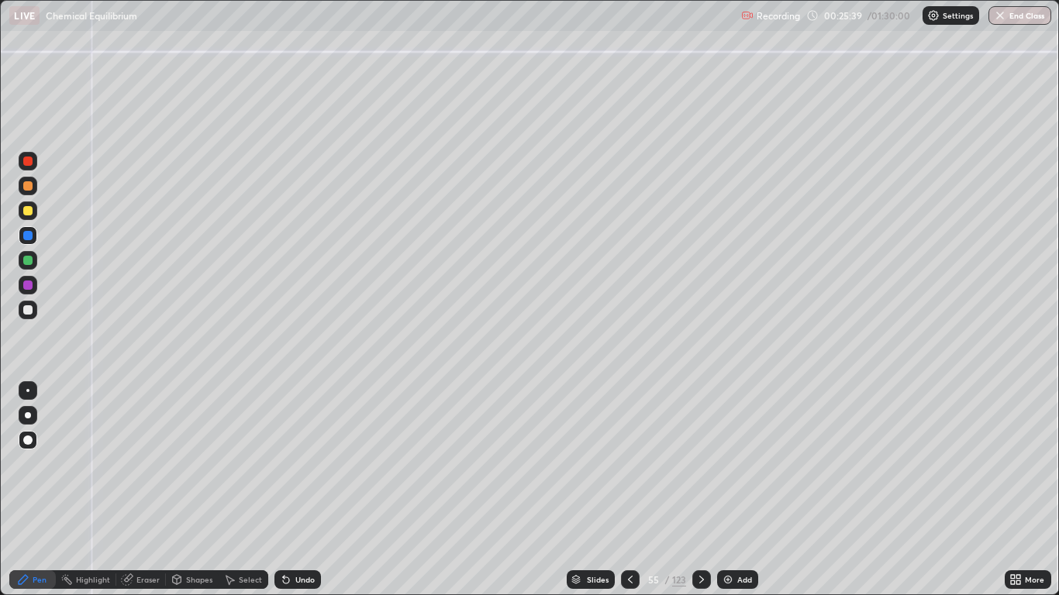
click at [27, 312] on div at bounding box center [27, 309] width 9 height 9
click at [700, 490] on div at bounding box center [701, 580] width 19 height 19
click at [29, 188] on div at bounding box center [27, 185] width 9 height 9
click at [295, 490] on div "Undo" at bounding box center [297, 580] width 47 height 19
click at [28, 212] on div at bounding box center [27, 210] width 9 height 9
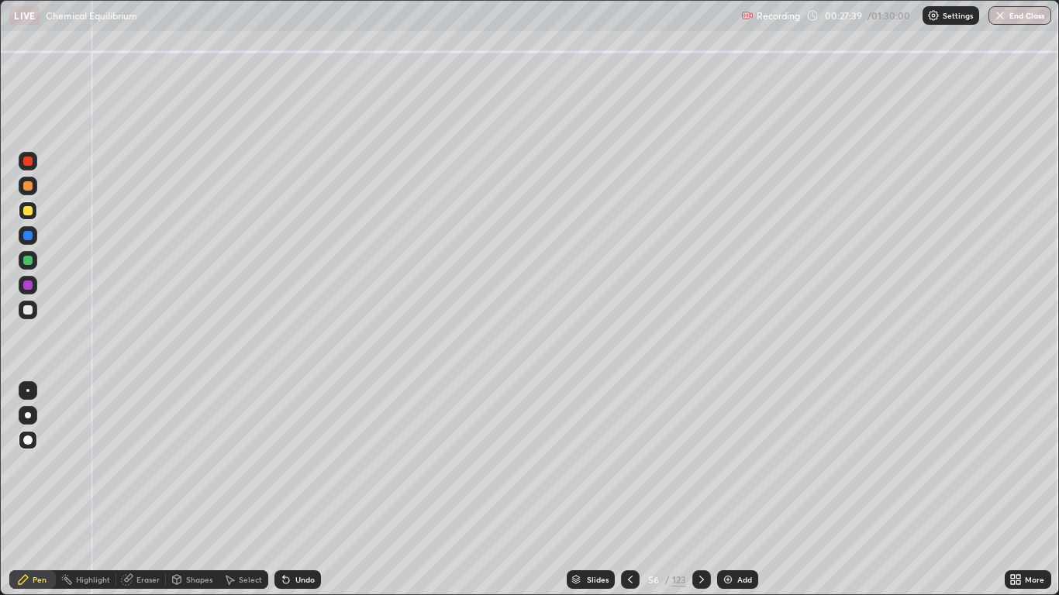
click at [26, 237] on div at bounding box center [27, 235] width 9 height 9
click at [22, 310] on div at bounding box center [28, 310] width 19 height 19
click at [26, 490] on div "Pen" at bounding box center [32, 580] width 47 height 19
click at [35, 490] on div "Pen" at bounding box center [40, 580] width 14 height 8
click at [25, 310] on div at bounding box center [27, 309] width 9 height 9
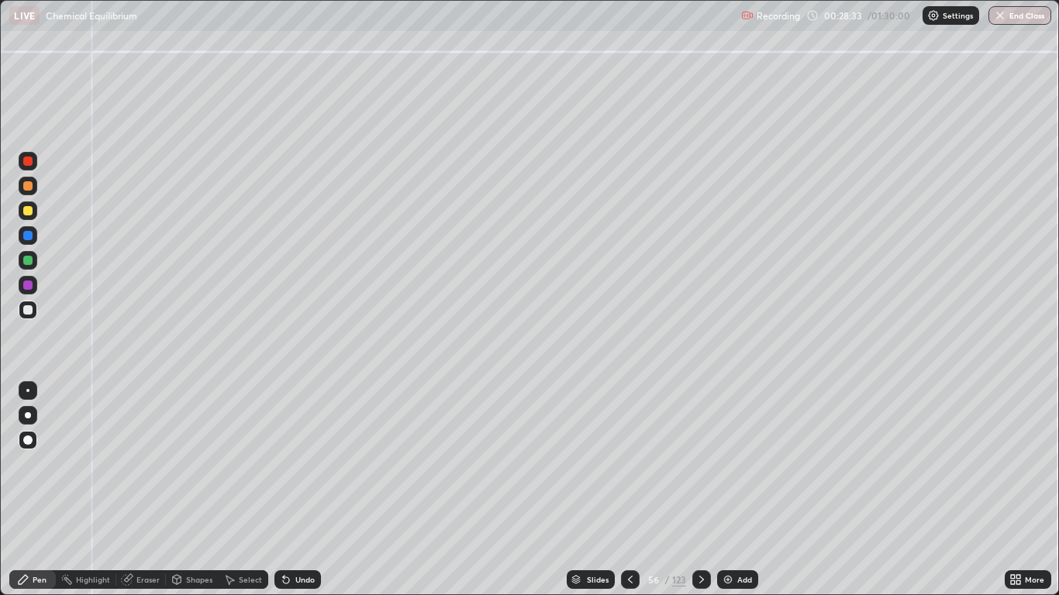
click at [700, 490] on icon at bounding box center [701, 580] width 12 height 12
click at [298, 490] on div "Undo" at bounding box center [304, 580] width 19 height 8
click at [295, 490] on div "Undo" at bounding box center [304, 580] width 19 height 8
click at [28, 212] on div at bounding box center [27, 210] width 9 height 9
click at [30, 235] on div at bounding box center [27, 235] width 9 height 9
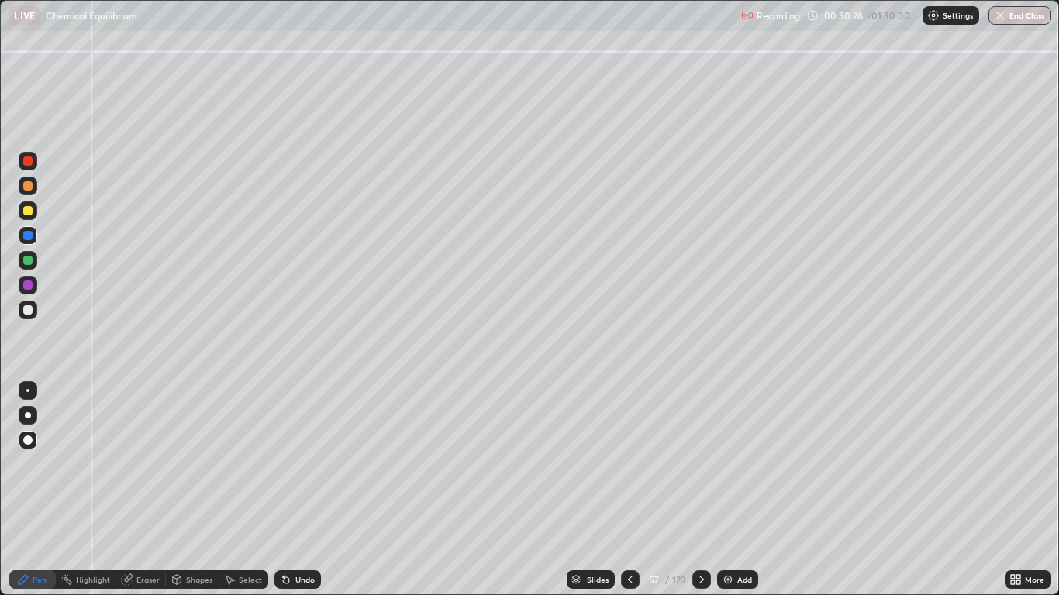
click at [29, 259] on div at bounding box center [27, 260] width 9 height 9
click at [31, 162] on div at bounding box center [27, 161] width 9 height 9
click at [25, 285] on div at bounding box center [27, 285] width 9 height 9
click at [29, 165] on div at bounding box center [27, 161] width 9 height 9
click at [629, 490] on icon at bounding box center [630, 580] width 12 height 12
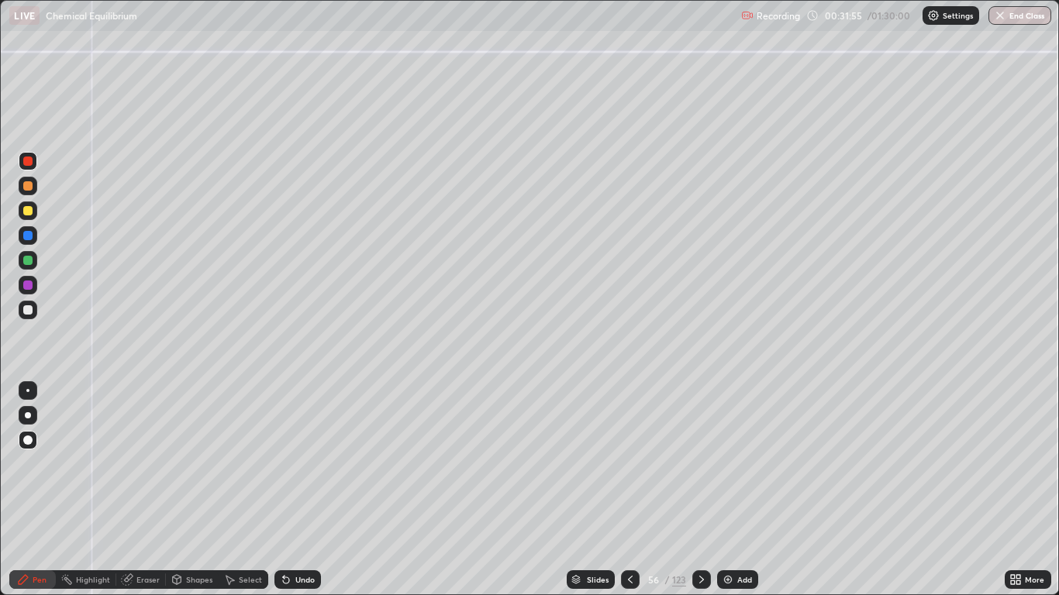
click at [701, 490] on icon at bounding box center [701, 580] width 12 height 12
click at [693, 490] on div at bounding box center [701, 580] width 19 height 19
click at [627, 490] on icon at bounding box center [630, 580] width 12 height 12
click at [29, 286] on div at bounding box center [27, 285] width 9 height 9
click at [300, 490] on div "Undo" at bounding box center [304, 580] width 19 height 8
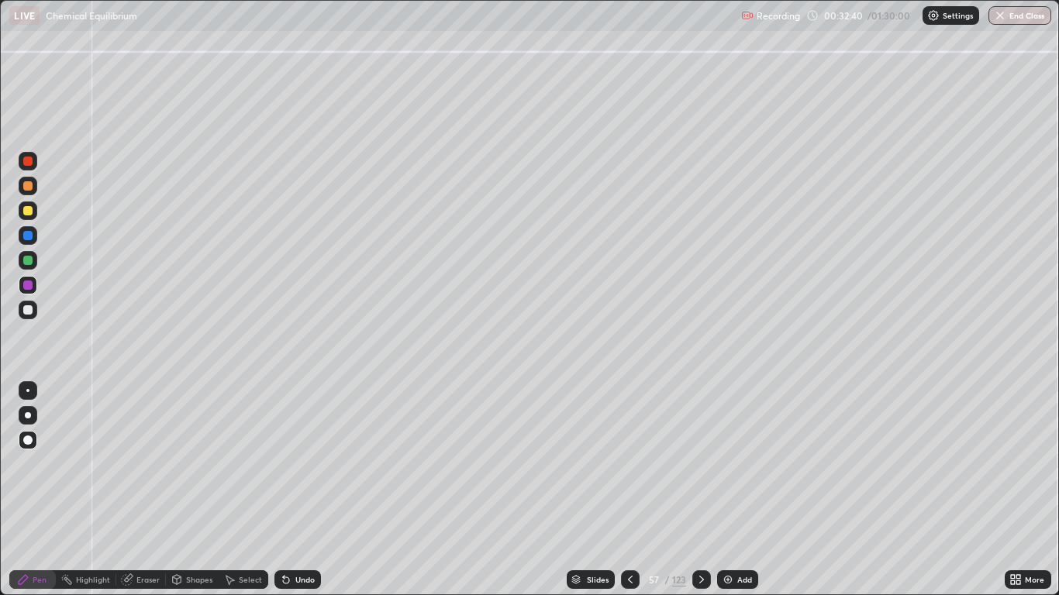
click at [296, 490] on div "Undo" at bounding box center [304, 580] width 19 height 8
click at [22, 311] on div at bounding box center [28, 310] width 19 height 19
click at [38, 490] on div "Pen" at bounding box center [40, 580] width 14 height 8
click at [25, 308] on div at bounding box center [27, 309] width 9 height 9
click at [695, 490] on icon at bounding box center [701, 580] width 12 height 12
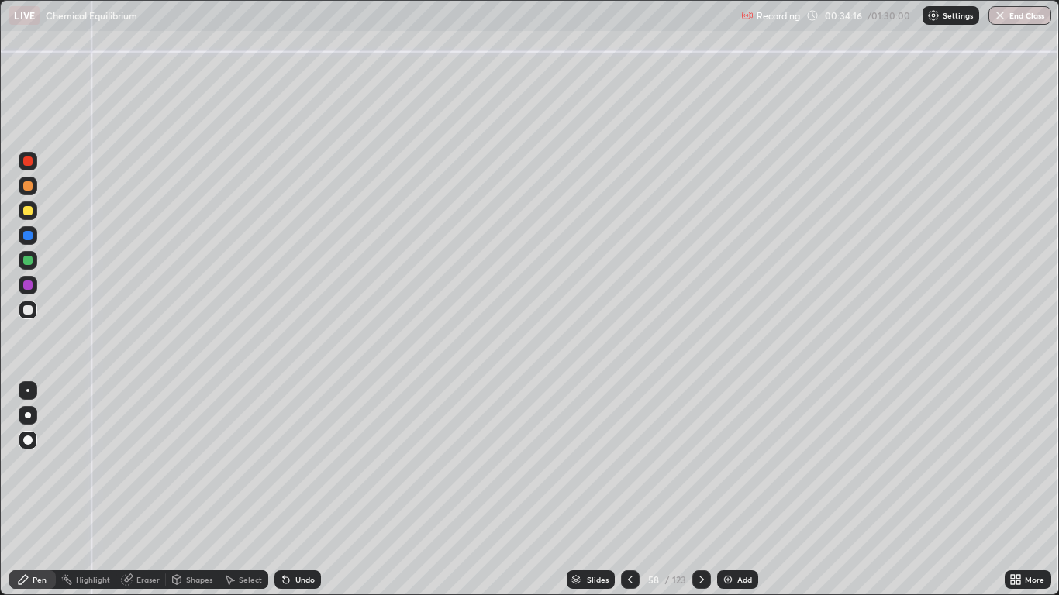
click at [26, 212] on div at bounding box center [27, 210] width 9 height 9
click at [29, 188] on div at bounding box center [27, 185] width 9 height 9
click at [31, 312] on div at bounding box center [27, 309] width 9 height 9
click at [36, 490] on div "Pen" at bounding box center [40, 580] width 14 height 8
click at [26, 314] on div at bounding box center [27, 309] width 9 height 9
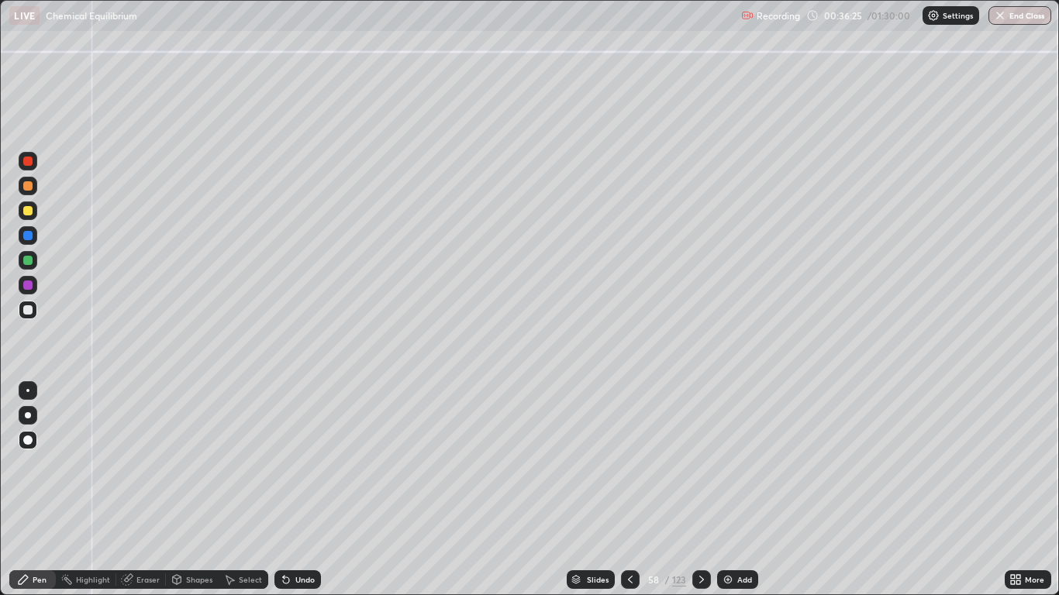
click at [40, 490] on div "Pen" at bounding box center [40, 580] width 14 height 8
click at [693, 490] on div at bounding box center [701, 580] width 19 height 19
click at [303, 490] on div "Undo" at bounding box center [304, 580] width 19 height 8
click at [298, 490] on div "Undo" at bounding box center [304, 580] width 19 height 8
click at [291, 490] on div "Undo" at bounding box center [297, 580] width 47 height 19
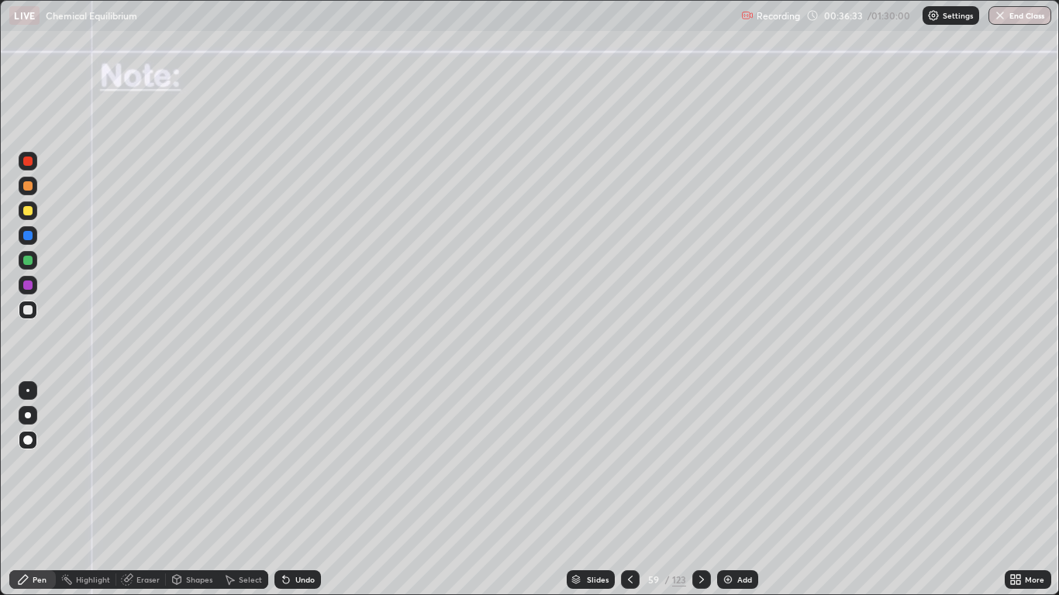
click at [289, 490] on icon at bounding box center [286, 580] width 12 height 12
click at [286, 490] on icon at bounding box center [286, 581] width 6 height 6
click at [29, 188] on div at bounding box center [27, 185] width 9 height 9
click at [25, 314] on div at bounding box center [27, 309] width 9 height 9
click at [32, 240] on div at bounding box center [28, 235] width 19 height 19
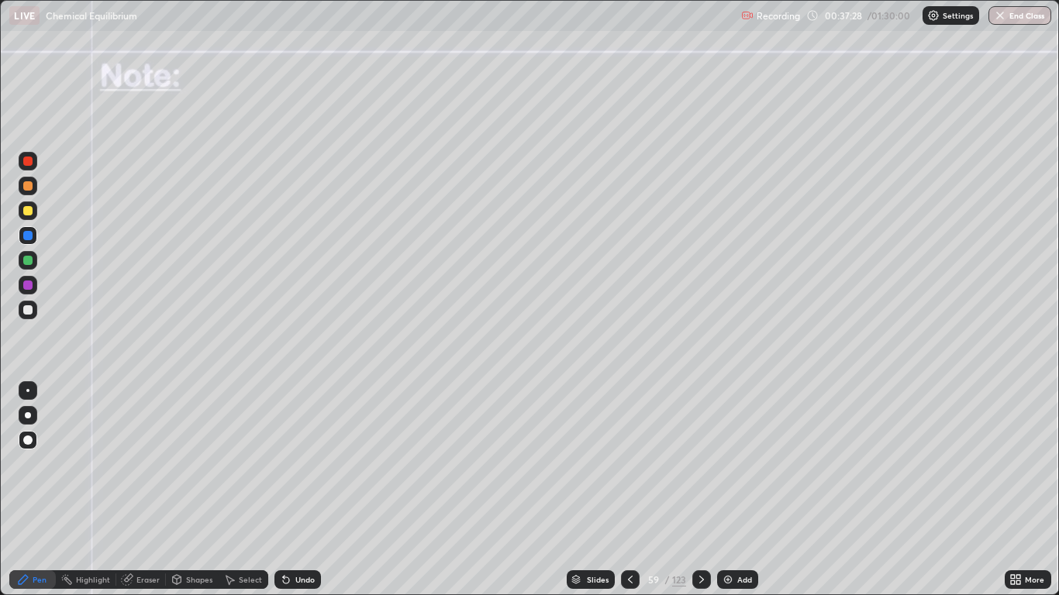
click at [29, 312] on div at bounding box center [27, 309] width 9 height 9
click at [295, 490] on div "Undo" at bounding box center [297, 580] width 47 height 19
click at [299, 490] on div "Undo" at bounding box center [304, 580] width 19 height 8
click at [36, 490] on div "Pen" at bounding box center [40, 580] width 14 height 8
click at [26, 310] on div at bounding box center [27, 309] width 9 height 9
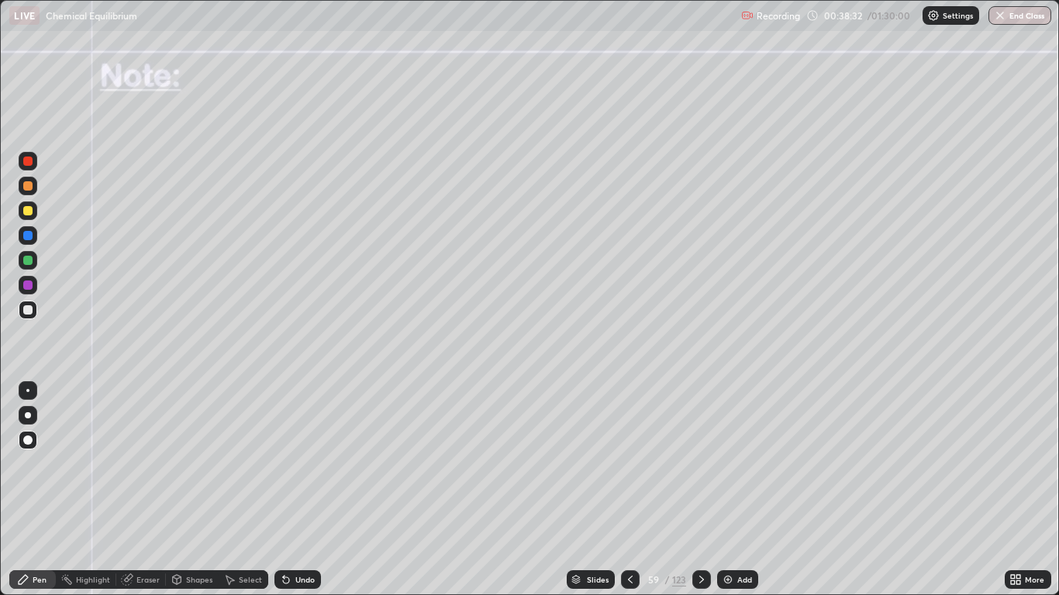
click at [27, 260] on div at bounding box center [27, 260] width 9 height 9
click at [700, 490] on icon at bounding box center [701, 580] width 12 height 12
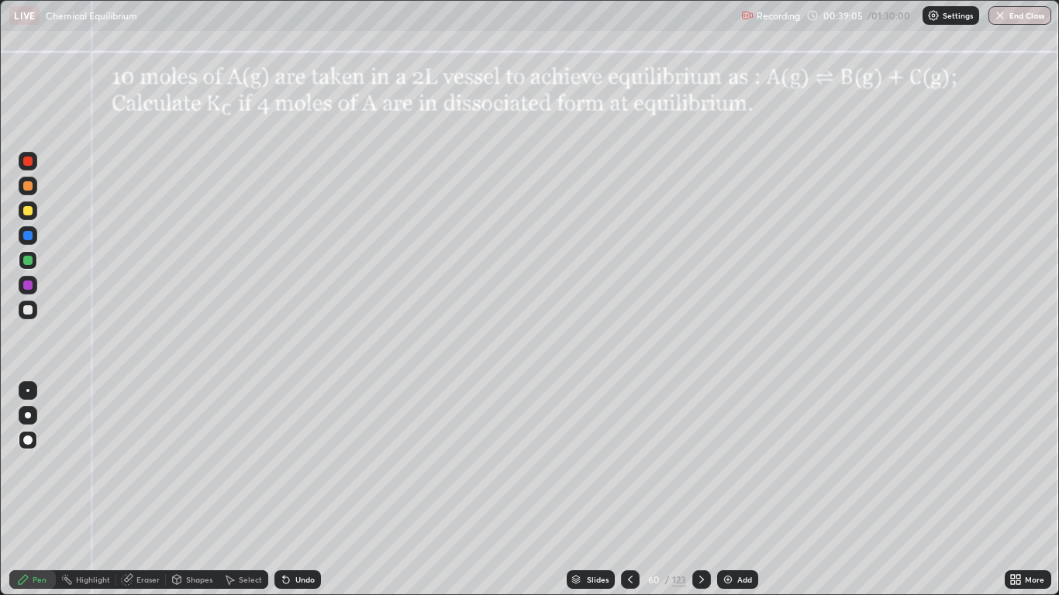
click at [301, 490] on div "Undo" at bounding box center [304, 580] width 19 height 8
click at [27, 186] on div at bounding box center [27, 185] width 9 height 9
click at [28, 160] on div at bounding box center [27, 161] width 9 height 9
click at [26, 305] on div at bounding box center [27, 309] width 9 height 9
click at [145, 490] on div "Eraser" at bounding box center [147, 580] width 23 height 8
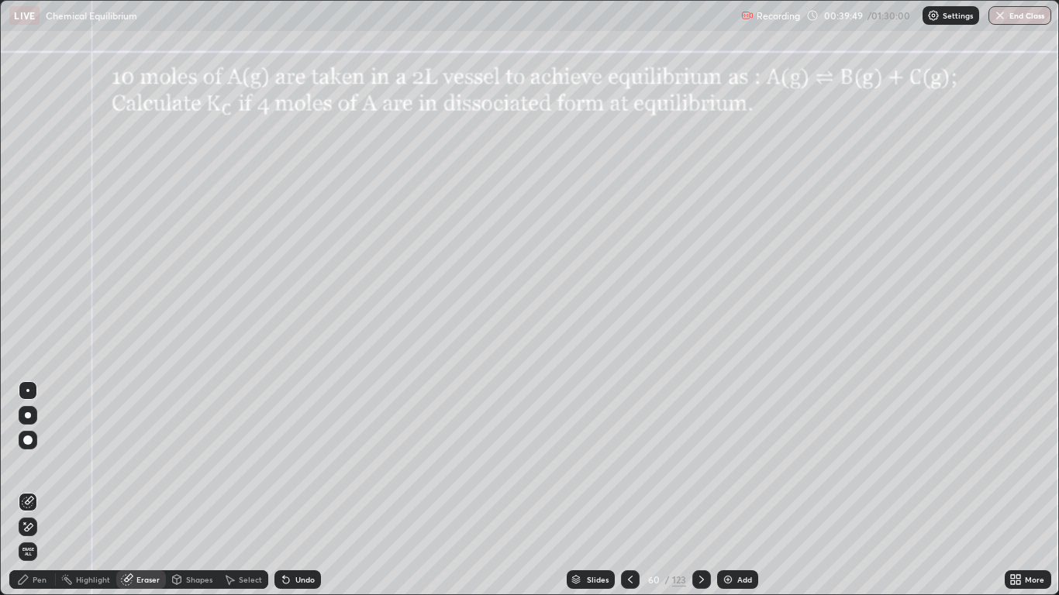
click at [39, 490] on div "Pen" at bounding box center [40, 580] width 14 height 8
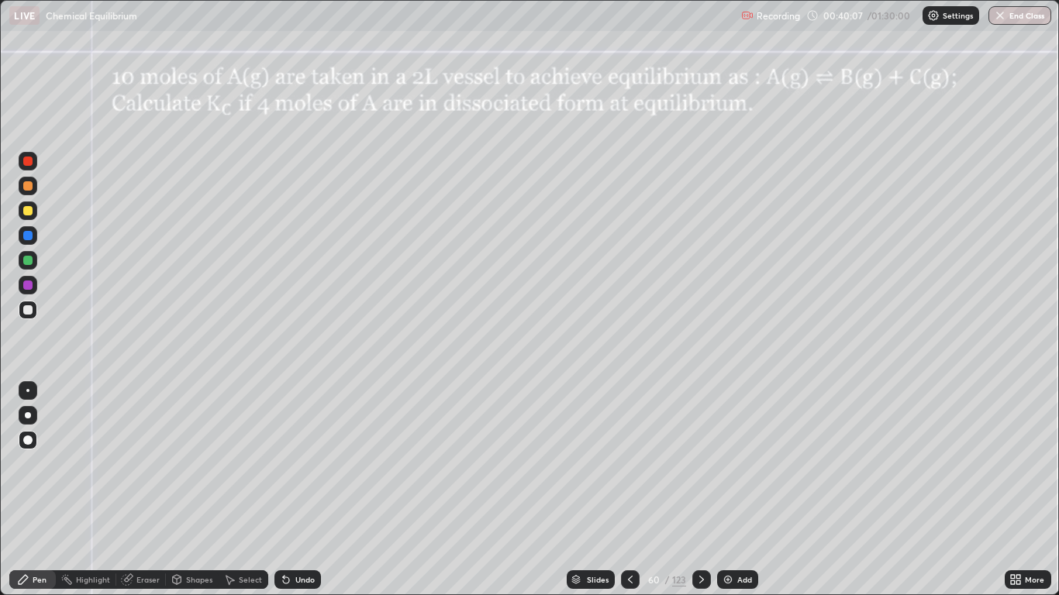
click at [30, 259] on div at bounding box center [27, 260] width 9 height 9
click at [32, 309] on div at bounding box center [27, 309] width 9 height 9
click at [26, 313] on div at bounding box center [27, 309] width 9 height 9
click at [702, 490] on div at bounding box center [701, 580] width 19 height 19
click at [29, 185] on div at bounding box center [27, 185] width 9 height 9
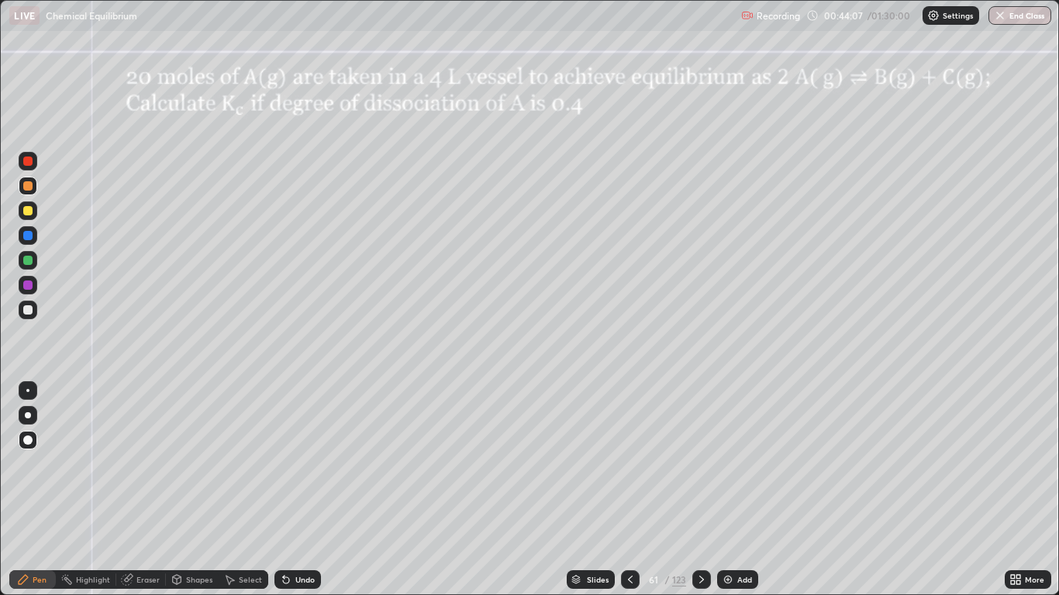
click at [31, 188] on div at bounding box center [27, 185] width 9 height 9
click at [30, 306] on div at bounding box center [27, 309] width 9 height 9
click at [28, 211] on div at bounding box center [27, 210] width 9 height 9
click at [28, 289] on div at bounding box center [27, 285] width 9 height 9
click at [27, 260] on div at bounding box center [27, 260] width 9 height 9
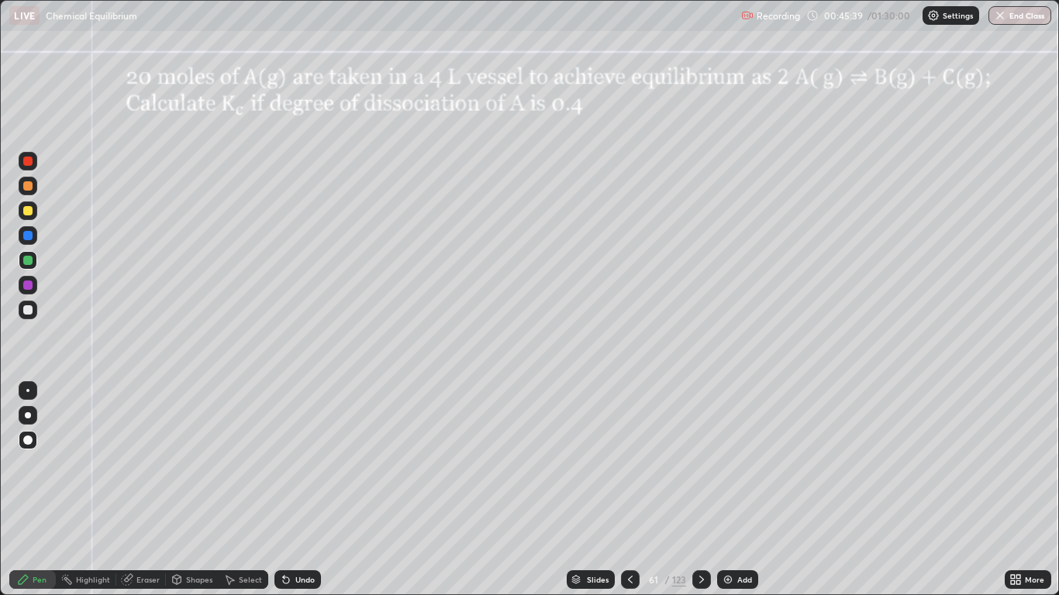
click at [23, 317] on div at bounding box center [28, 310] width 19 height 19
click at [700, 490] on icon at bounding box center [701, 580] width 12 height 12
click at [27, 209] on div at bounding box center [27, 210] width 9 height 9
click at [27, 312] on div at bounding box center [27, 309] width 9 height 9
click at [26, 258] on div at bounding box center [27, 260] width 9 height 9
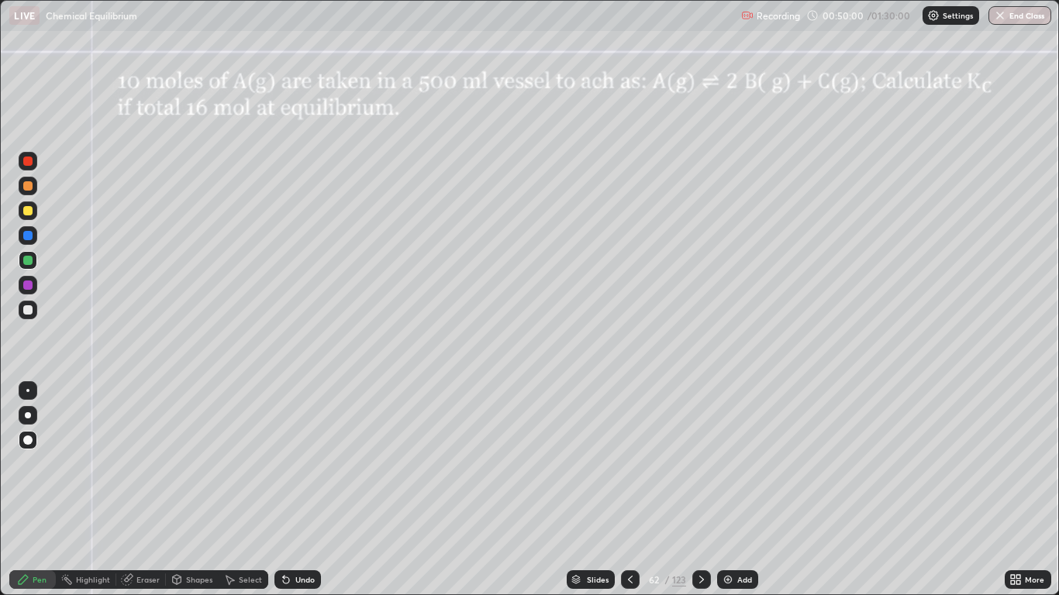
click at [29, 282] on div at bounding box center [27, 285] width 9 height 9
click at [306, 490] on div "Undo" at bounding box center [304, 580] width 19 height 8
click at [148, 490] on div "Eraser" at bounding box center [147, 580] width 23 height 8
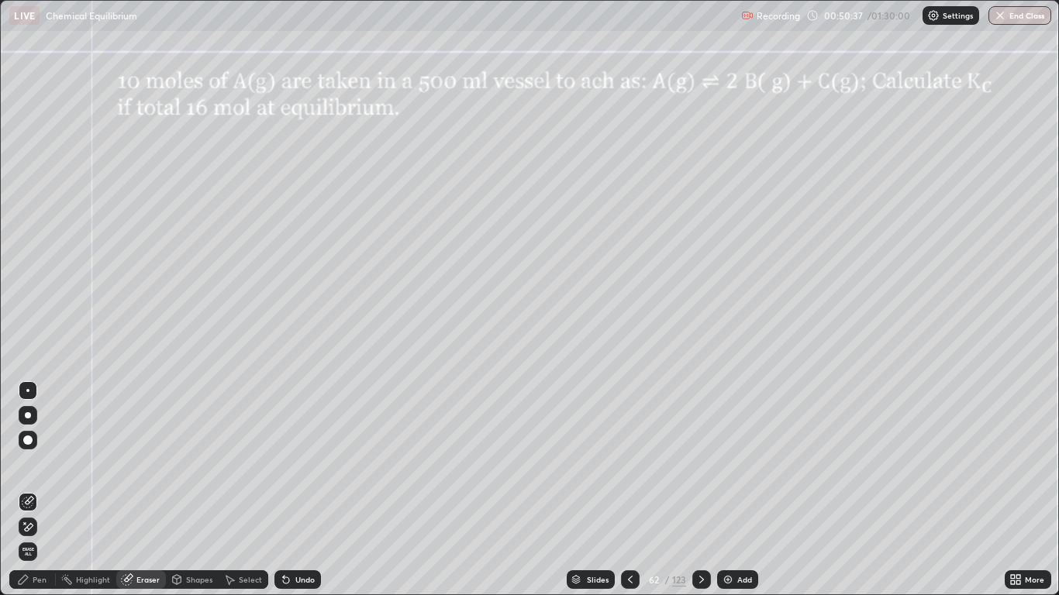
click at [40, 490] on div "Pen" at bounding box center [40, 580] width 14 height 8
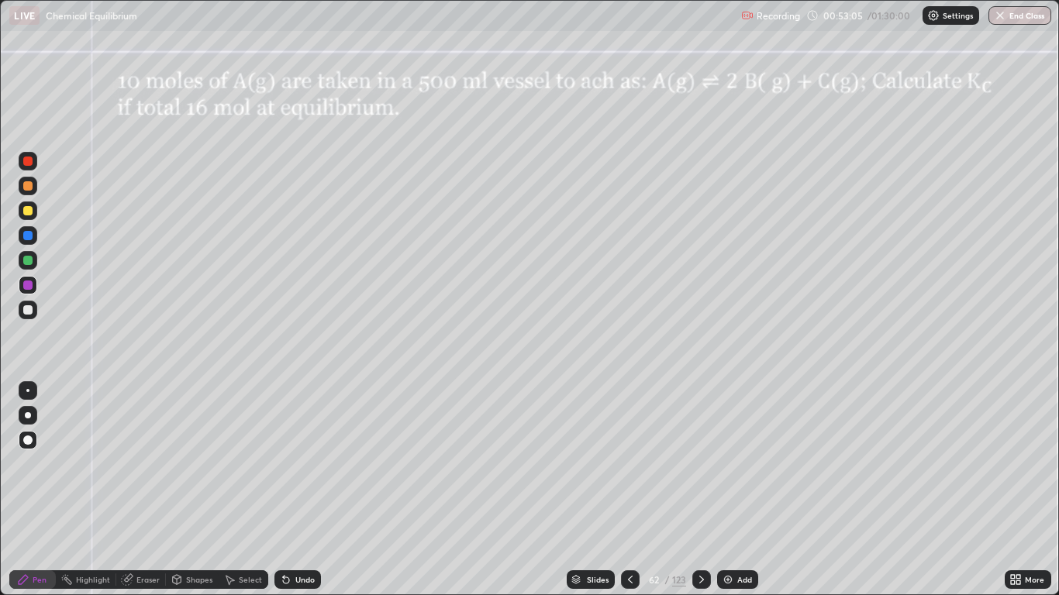
click at [695, 490] on icon at bounding box center [701, 580] width 12 height 12
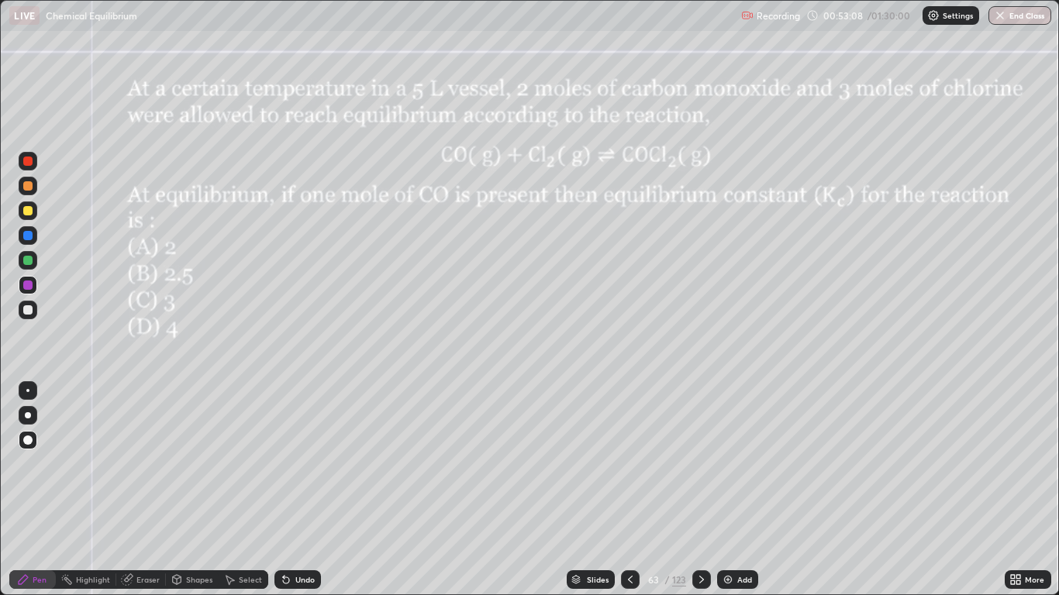
click at [28, 213] on div at bounding box center [27, 210] width 9 height 9
click at [29, 233] on div at bounding box center [27, 235] width 9 height 9
click at [28, 287] on div at bounding box center [27, 285] width 9 height 9
click at [31, 264] on div at bounding box center [27, 260] width 9 height 9
click at [30, 165] on div at bounding box center [27, 161] width 9 height 9
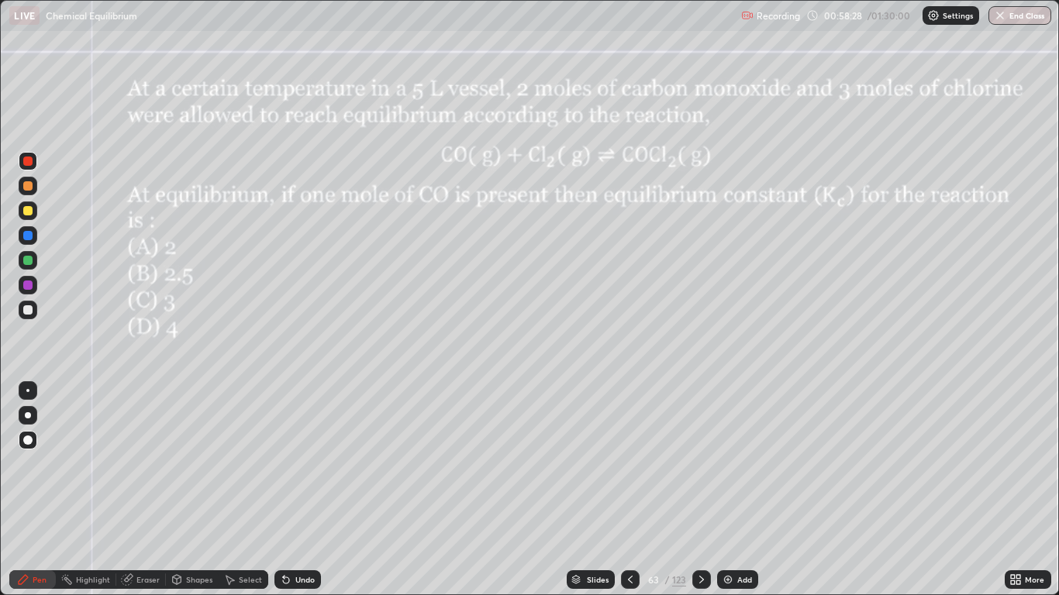
click at [700, 490] on icon at bounding box center [701, 580] width 12 height 12
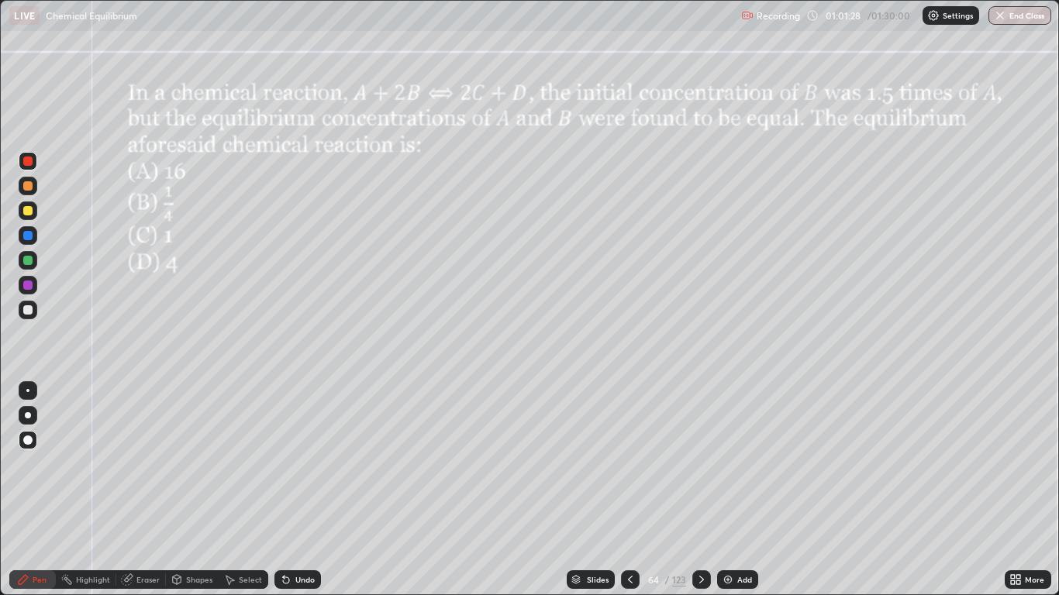
click at [25, 214] on div at bounding box center [27, 210] width 9 height 9
click at [195, 490] on div "Shapes" at bounding box center [199, 580] width 26 height 8
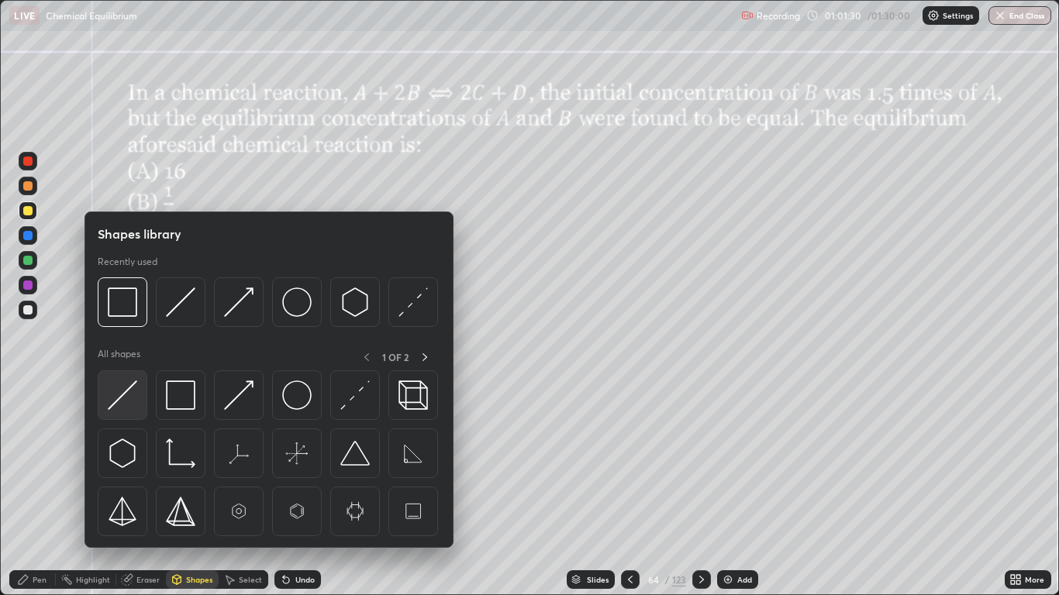
click at [135, 395] on img at bounding box center [122, 395] width 29 height 29
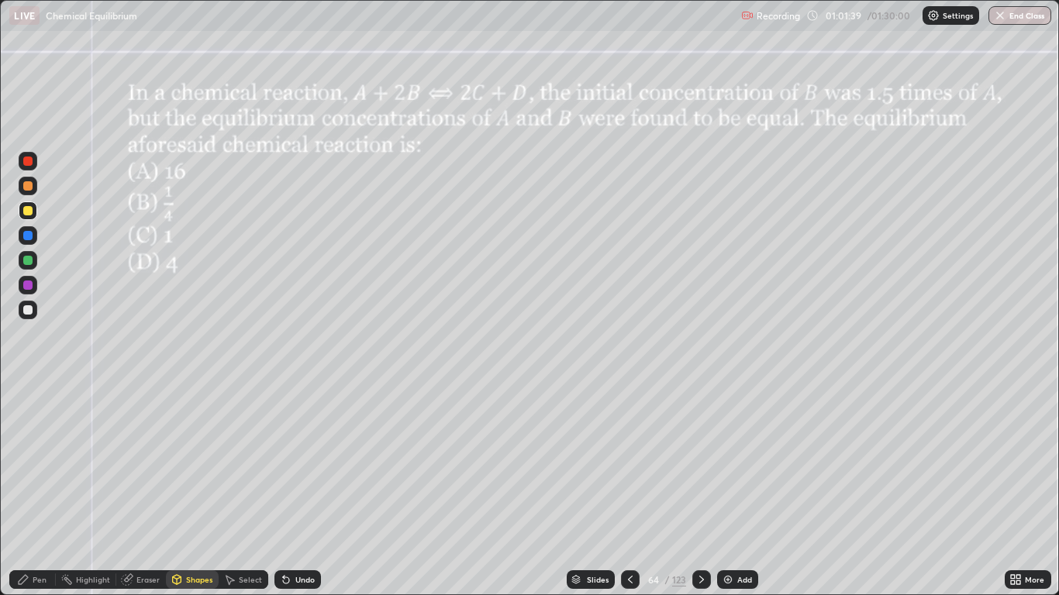
click at [30, 305] on div at bounding box center [27, 309] width 9 height 9
click at [36, 490] on div "Pen" at bounding box center [40, 580] width 14 height 8
click at [29, 212] on div at bounding box center [27, 210] width 9 height 9
click at [29, 309] on div at bounding box center [27, 309] width 9 height 9
click at [306, 490] on div "Undo" at bounding box center [304, 580] width 19 height 8
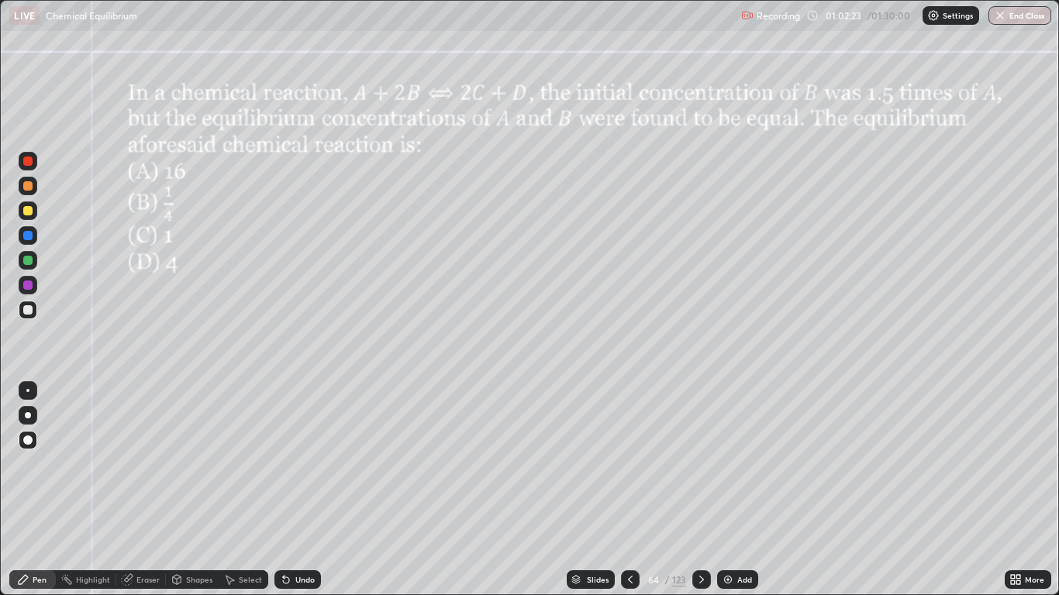
click at [629, 490] on icon at bounding box center [630, 580] width 12 height 12
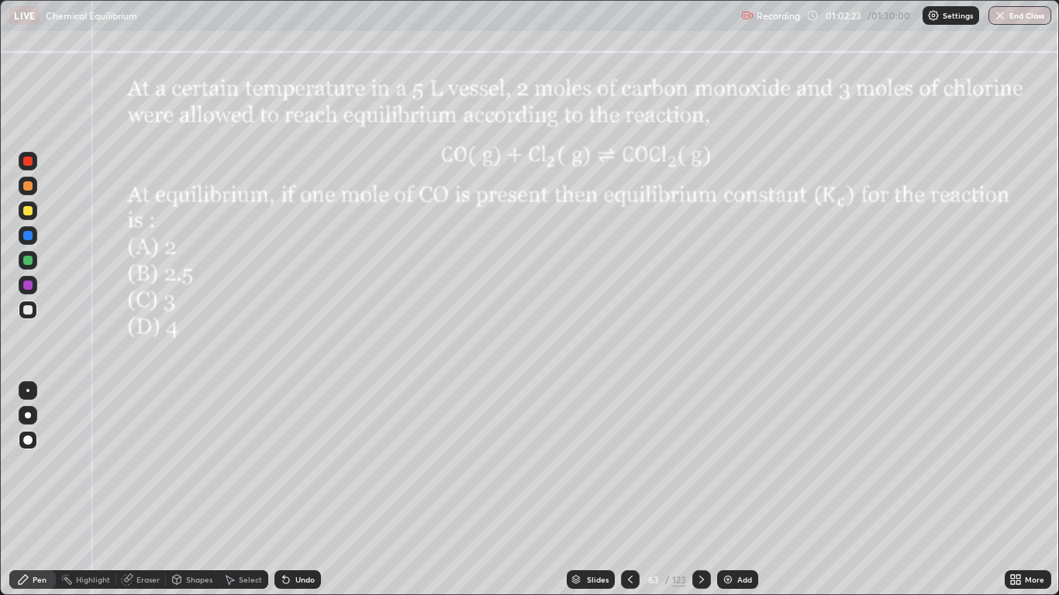
click at [630, 490] on icon at bounding box center [630, 580] width 12 height 12
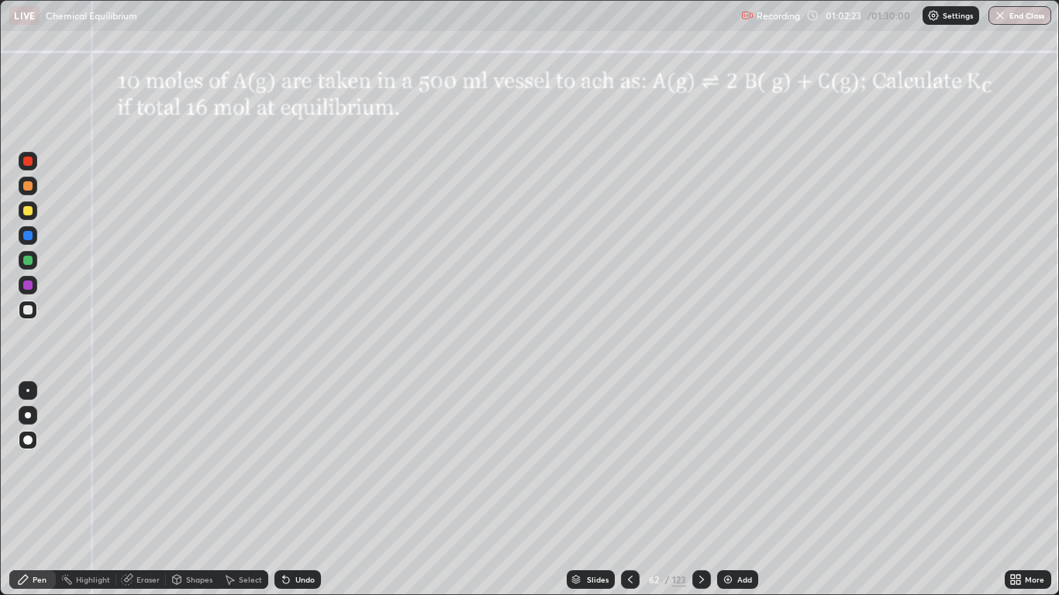
click at [629, 490] on icon at bounding box center [630, 580] width 5 height 8
click at [629, 490] on icon at bounding box center [630, 580] width 12 height 12
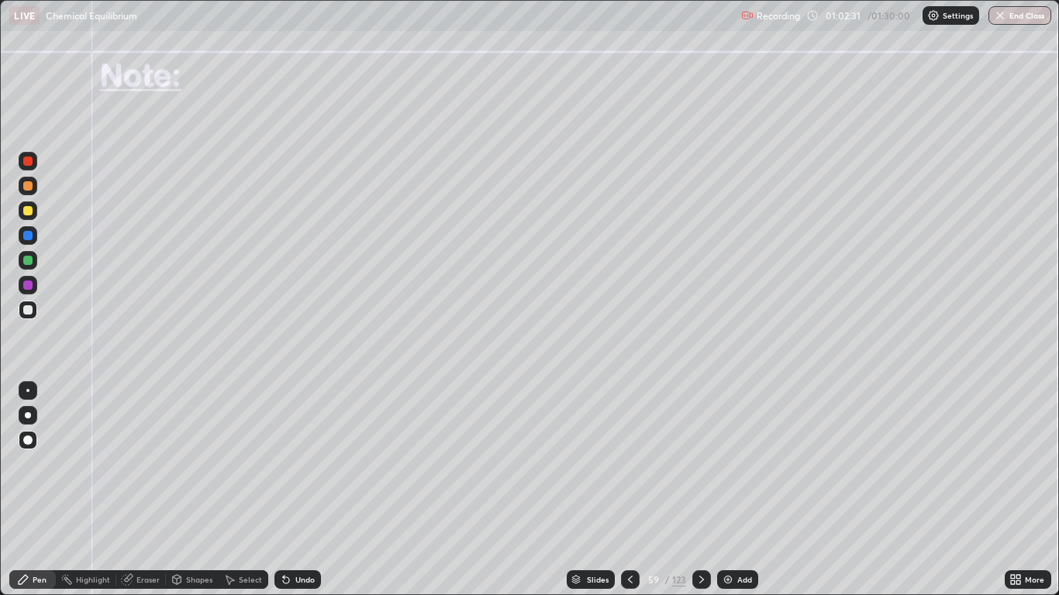
click at [700, 490] on icon at bounding box center [701, 580] width 5 height 8
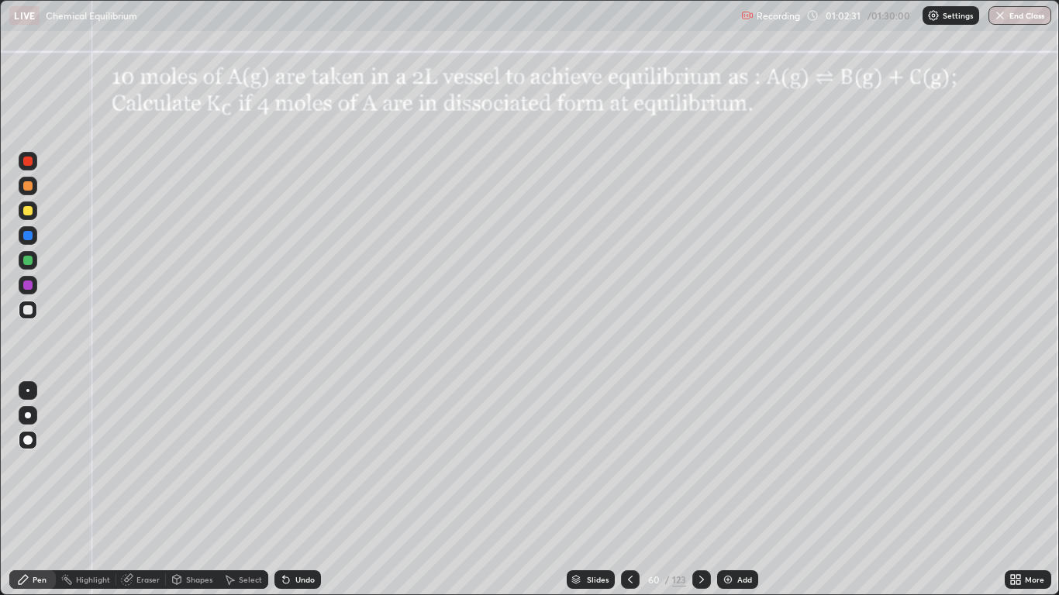
click at [700, 490] on div at bounding box center [701, 580] width 19 height 19
click at [700, 490] on icon at bounding box center [701, 580] width 12 height 12
click at [698, 490] on icon at bounding box center [701, 580] width 12 height 12
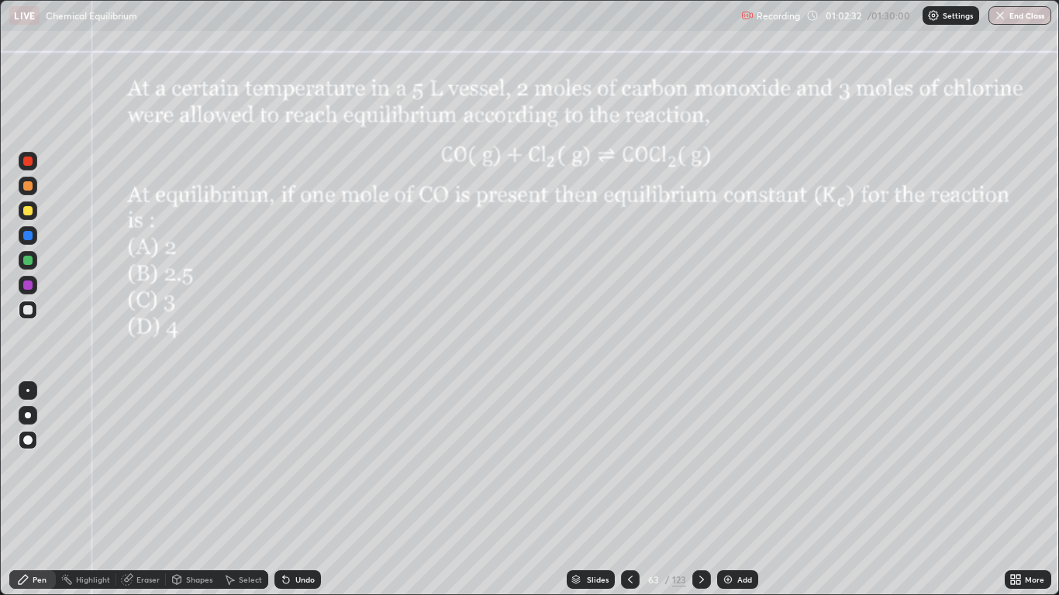
click at [699, 490] on icon at bounding box center [701, 580] width 12 height 12
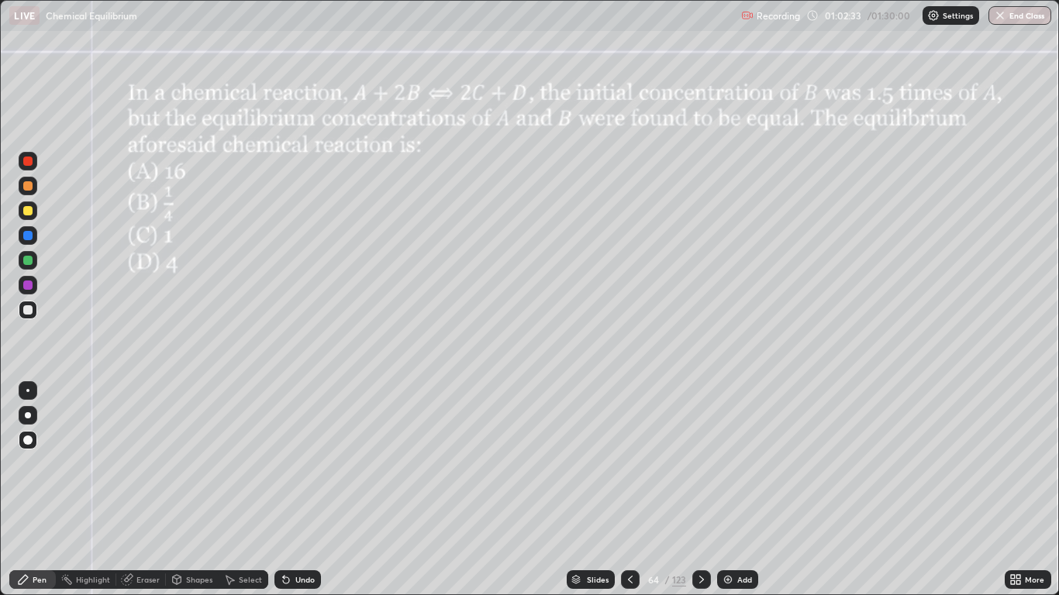
click at [701, 490] on div at bounding box center [701, 580] width 19 height 19
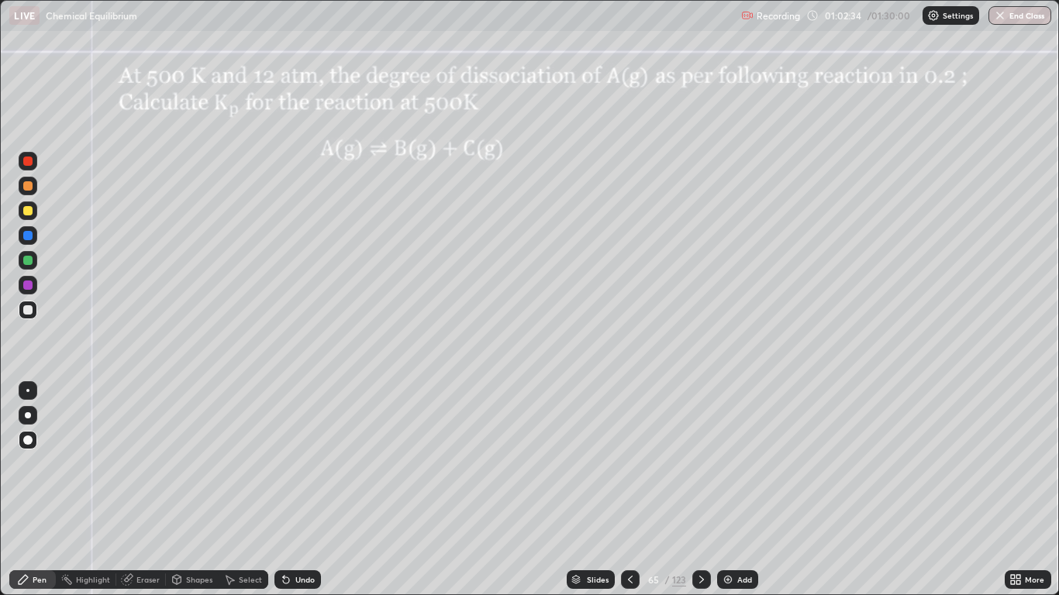
click at [627, 490] on div at bounding box center [630, 580] width 19 height 19
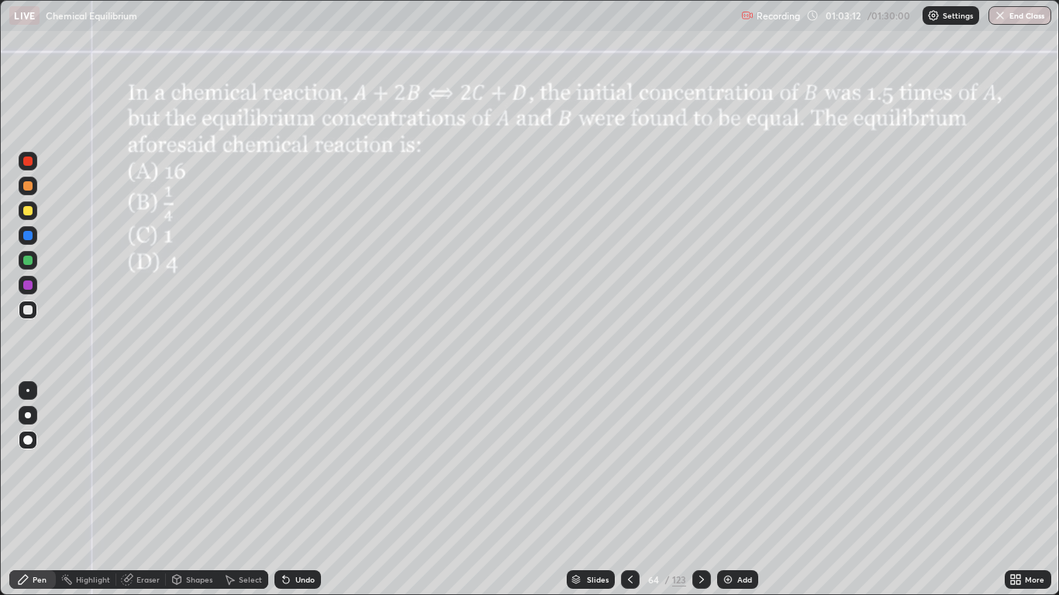
click at [23, 260] on div at bounding box center [27, 260] width 9 height 9
click at [302, 490] on div "Undo" at bounding box center [304, 580] width 19 height 8
click at [27, 284] on div at bounding box center [27, 285] width 9 height 9
click at [28, 261] on div at bounding box center [27, 260] width 9 height 9
click at [295, 490] on div "Undo" at bounding box center [304, 580] width 19 height 8
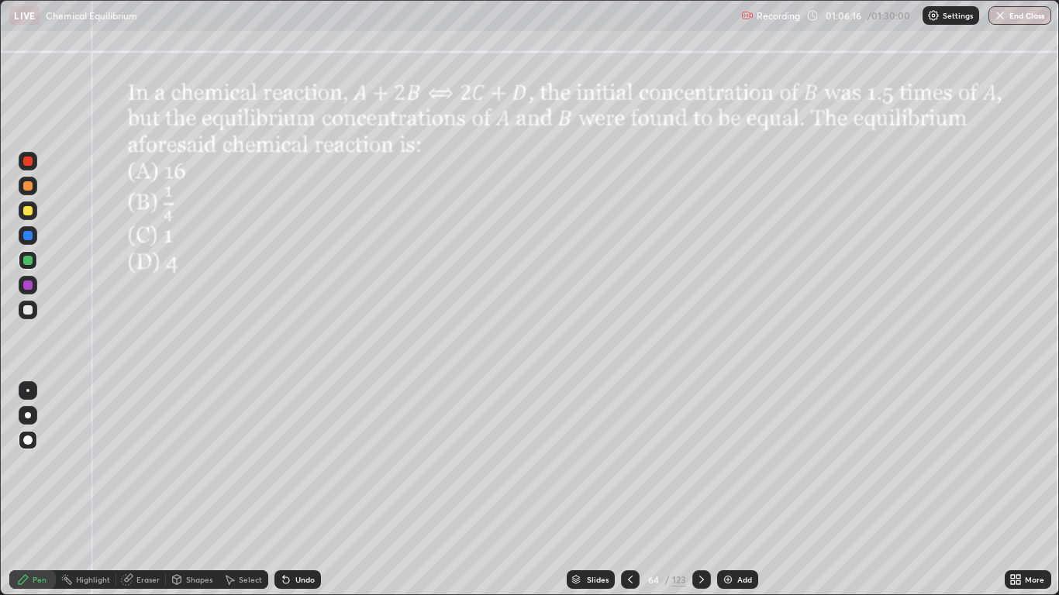
click at [297, 490] on div "Undo" at bounding box center [304, 580] width 19 height 8
click at [25, 164] on div at bounding box center [27, 161] width 9 height 9
click at [700, 490] on icon at bounding box center [701, 580] width 12 height 12
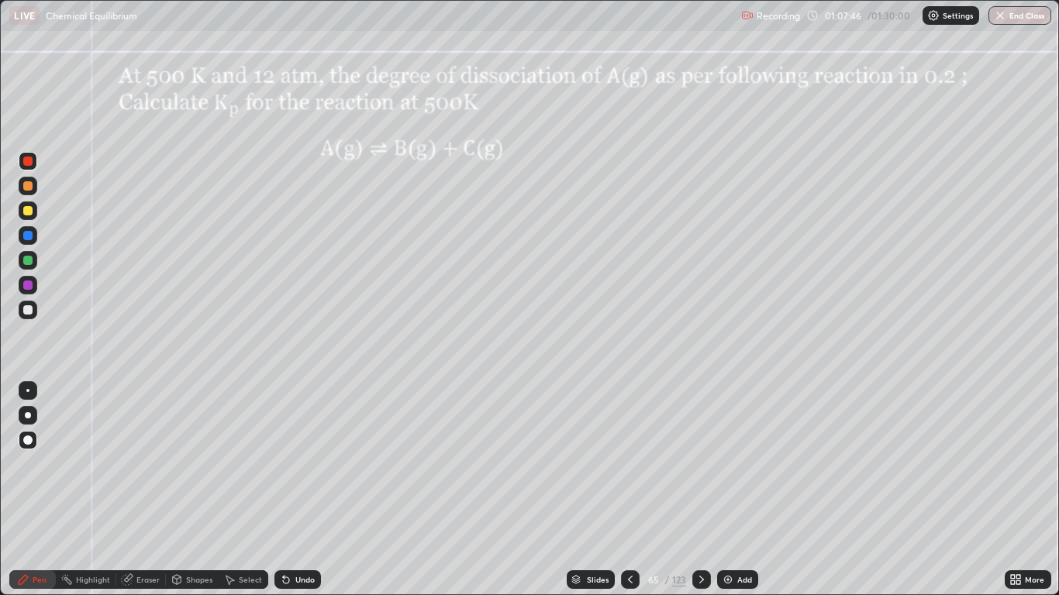
click at [33, 312] on div at bounding box center [28, 310] width 19 height 19
click at [23, 183] on div at bounding box center [27, 185] width 9 height 9
click at [26, 310] on div at bounding box center [27, 309] width 9 height 9
click at [25, 162] on div at bounding box center [27, 161] width 9 height 9
click at [29, 288] on div at bounding box center [27, 285] width 9 height 9
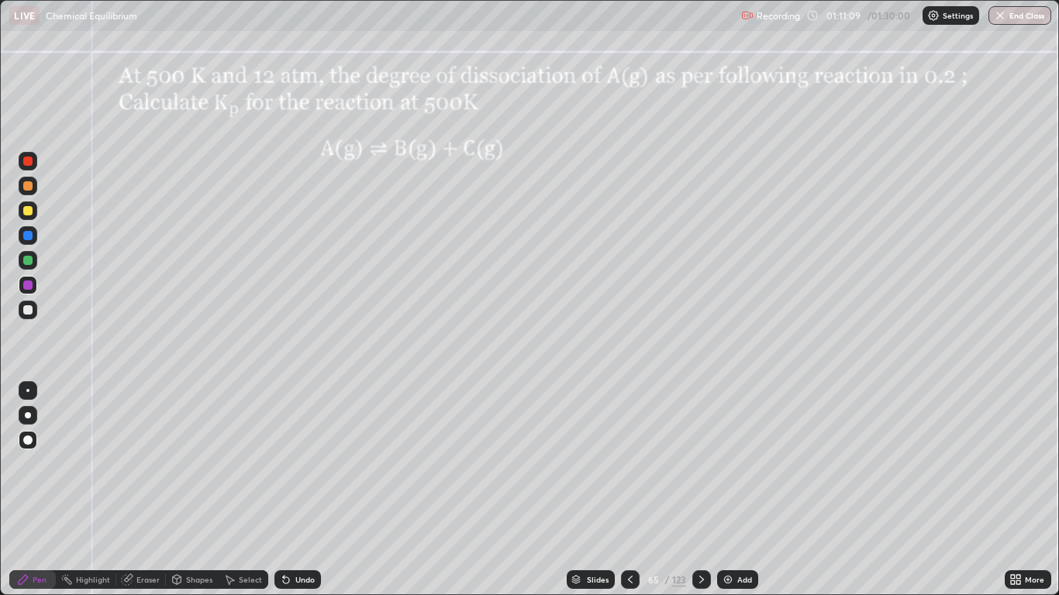
click at [303, 490] on div "Undo" at bounding box center [304, 580] width 19 height 8
click at [139, 490] on div "Eraser" at bounding box center [147, 580] width 23 height 8
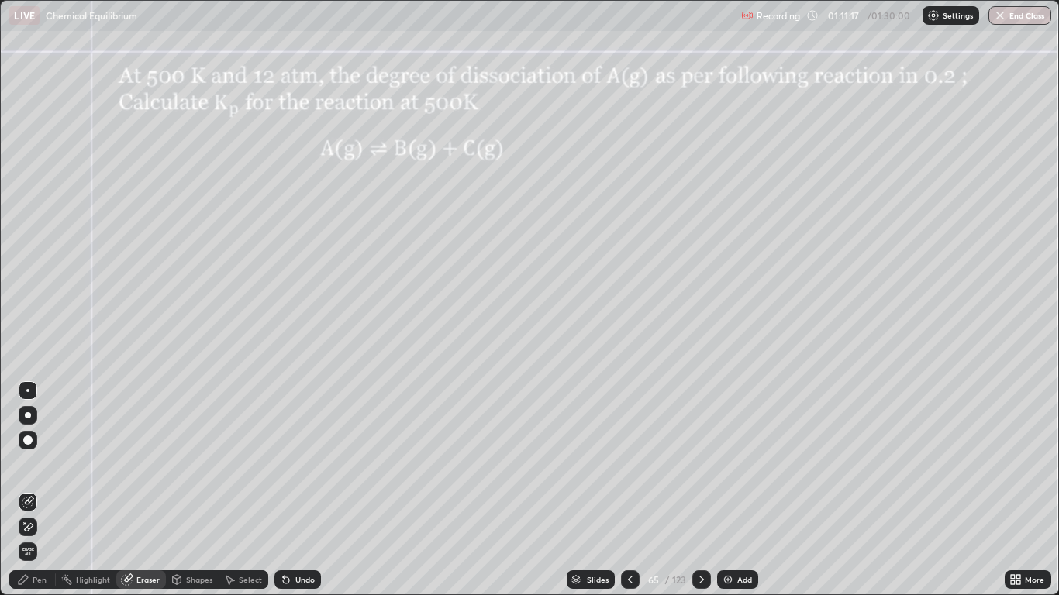
click at [32, 490] on icon at bounding box center [29, 527] width 9 height 8
click at [43, 490] on div "Pen" at bounding box center [40, 580] width 14 height 8
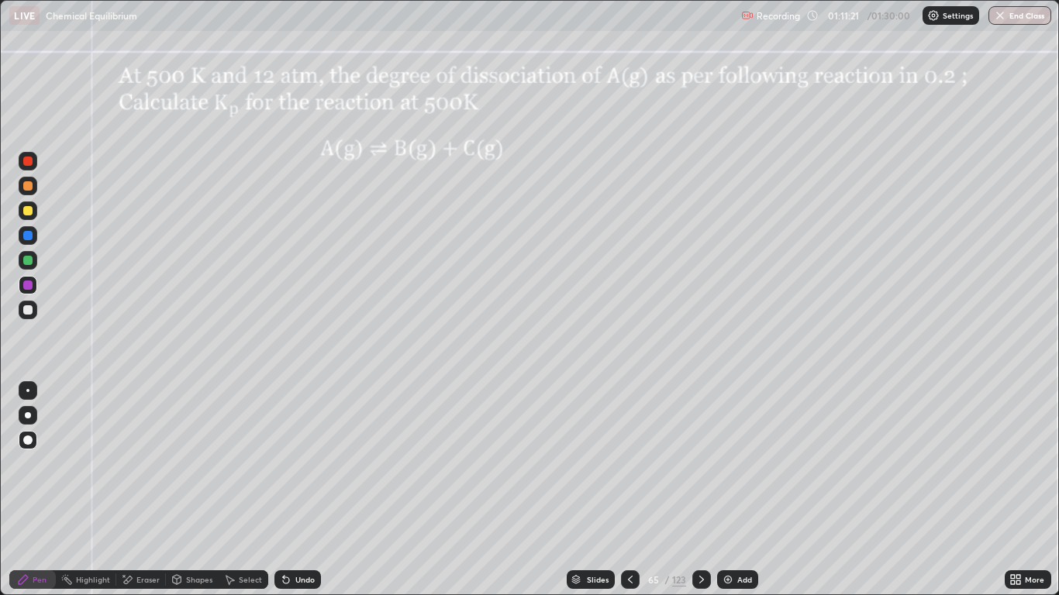
click at [26, 311] on div at bounding box center [27, 309] width 9 height 9
click at [31, 293] on div at bounding box center [28, 285] width 19 height 19
click at [27, 304] on div at bounding box center [28, 310] width 19 height 19
click at [27, 259] on div at bounding box center [27, 260] width 9 height 9
click at [22, 316] on div at bounding box center [28, 310] width 19 height 19
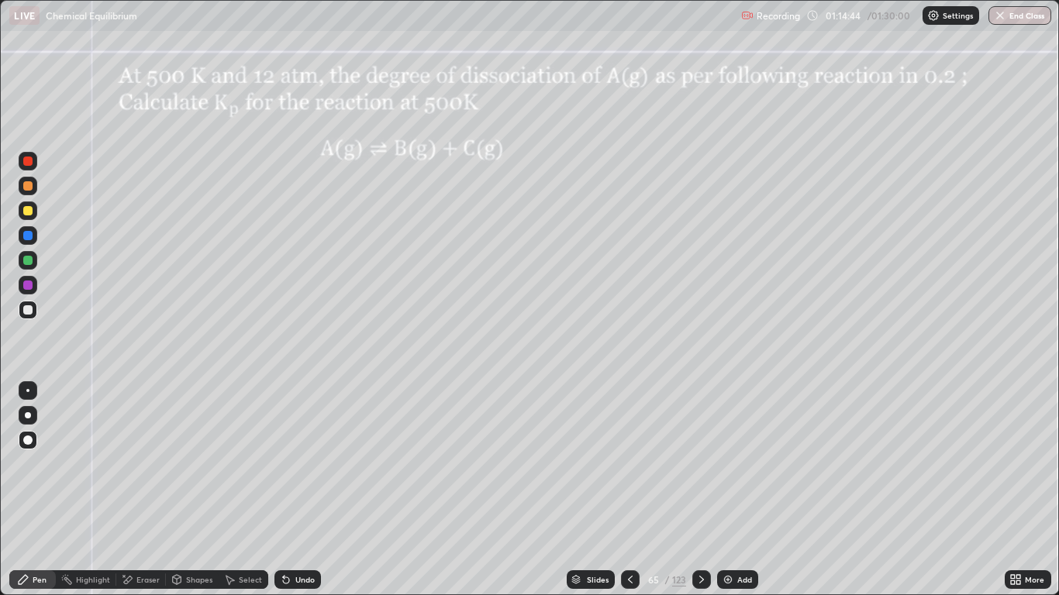
click at [695, 490] on icon at bounding box center [701, 580] width 12 height 12
click at [629, 490] on icon at bounding box center [630, 580] width 12 height 12
click at [729, 490] on img at bounding box center [728, 580] width 12 height 12
click at [32, 211] on div at bounding box center [27, 210] width 9 height 9
click at [191, 490] on div "Shapes" at bounding box center [199, 580] width 26 height 8
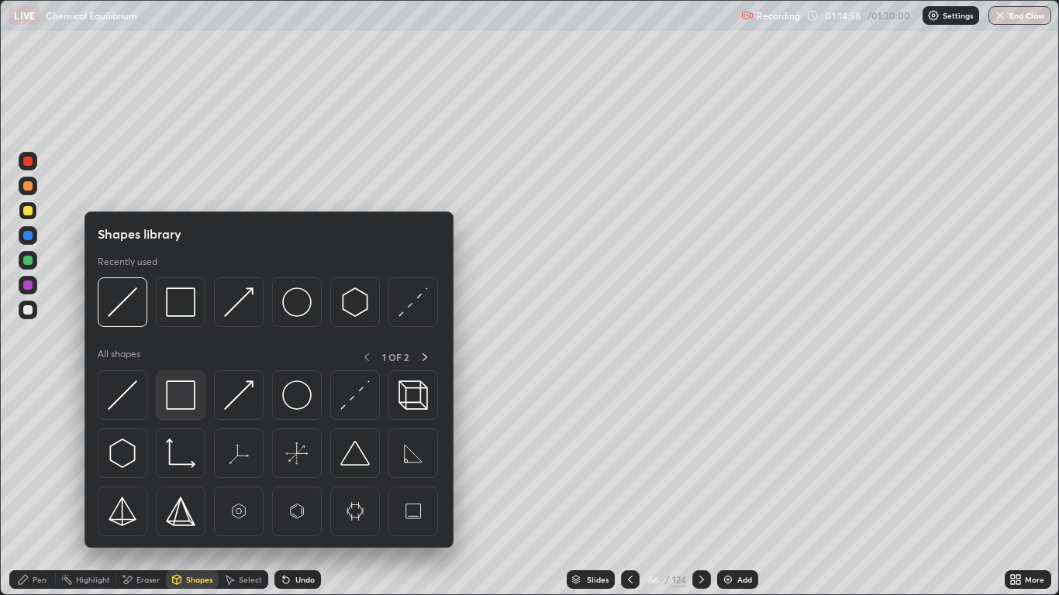
click at [184, 390] on img at bounding box center [180, 395] width 29 height 29
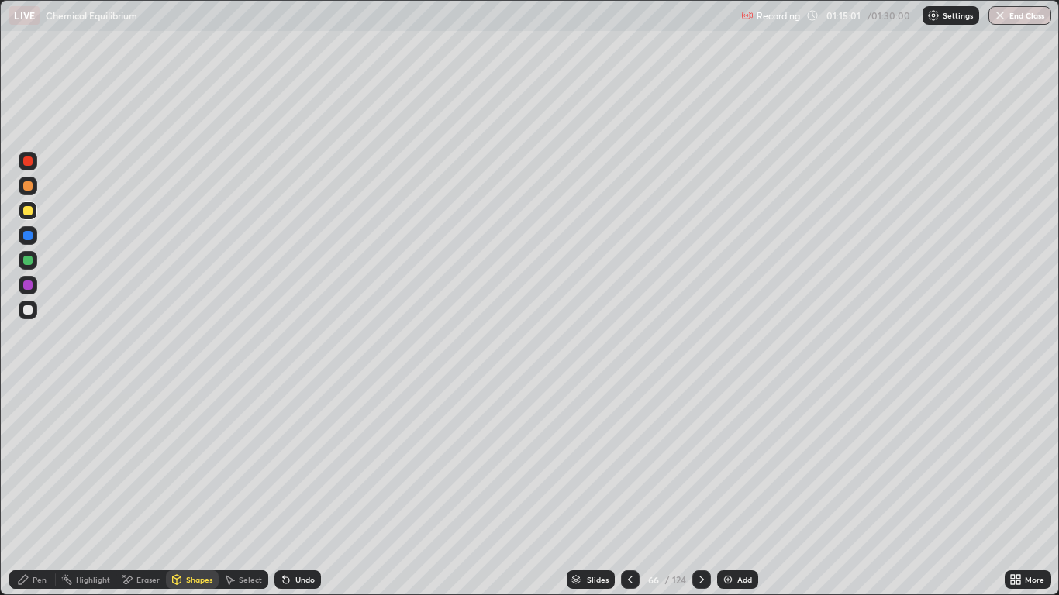
click at [45, 490] on div "Pen" at bounding box center [40, 580] width 14 height 8
click at [291, 490] on div "Undo" at bounding box center [297, 580] width 47 height 19
click at [28, 319] on div at bounding box center [28, 310] width 19 height 19
click at [27, 303] on div at bounding box center [28, 310] width 19 height 19
click at [25, 236] on div at bounding box center [27, 235] width 9 height 9
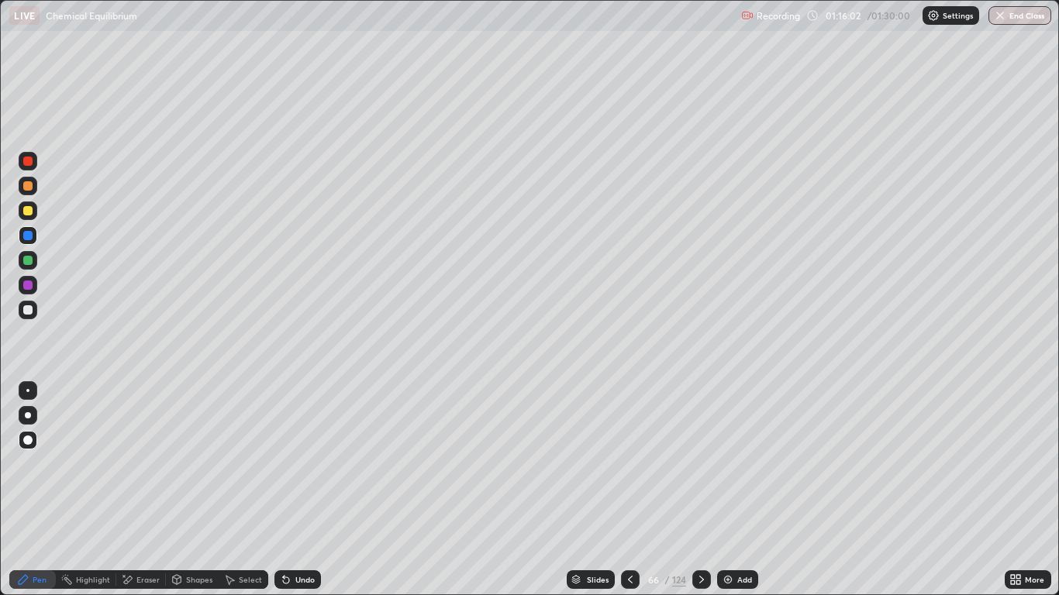
click at [28, 309] on div at bounding box center [27, 309] width 9 height 9
click at [26, 187] on div at bounding box center [27, 185] width 9 height 9
click at [26, 262] on div at bounding box center [27, 260] width 9 height 9
click at [36, 490] on div "Pen" at bounding box center [40, 580] width 14 height 8
click at [32, 318] on div at bounding box center [28, 310] width 19 height 19
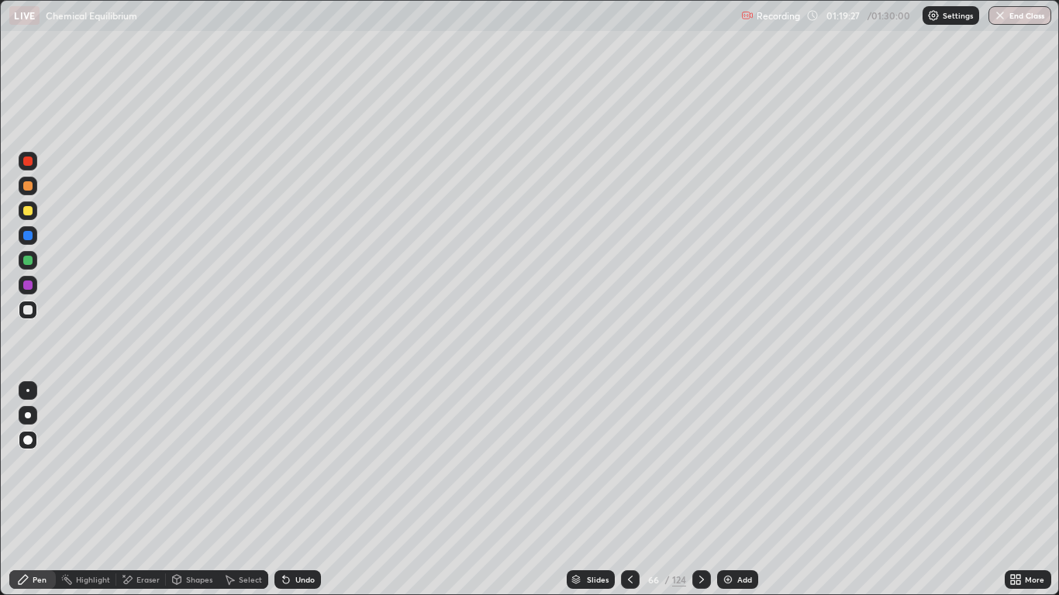
click at [23, 314] on div at bounding box center [28, 310] width 19 height 19
click at [29, 314] on div at bounding box center [27, 309] width 9 height 9
click at [704, 490] on div at bounding box center [701, 580] width 19 height 19
click at [26, 309] on div at bounding box center [27, 309] width 9 height 9
click at [23, 262] on div at bounding box center [27, 260] width 9 height 9
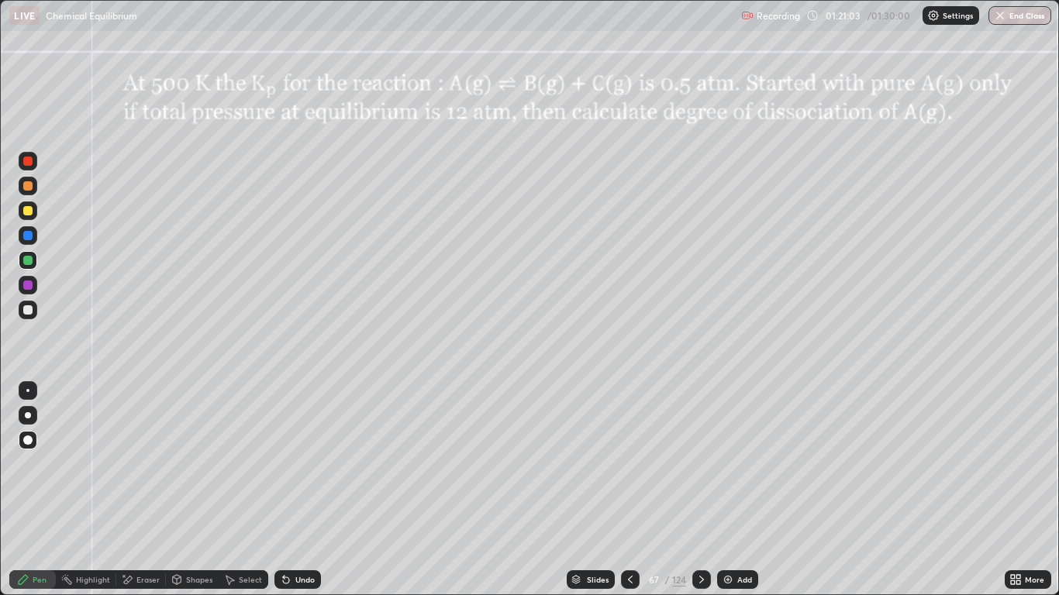
click at [304, 490] on div "Undo" at bounding box center [304, 580] width 19 height 8
click at [305, 490] on div "Undo" at bounding box center [304, 580] width 19 height 8
click at [301, 490] on div "Undo" at bounding box center [304, 580] width 19 height 8
click at [305, 490] on div "Undo" at bounding box center [304, 580] width 19 height 8
click at [302, 490] on div "Undo" at bounding box center [304, 580] width 19 height 8
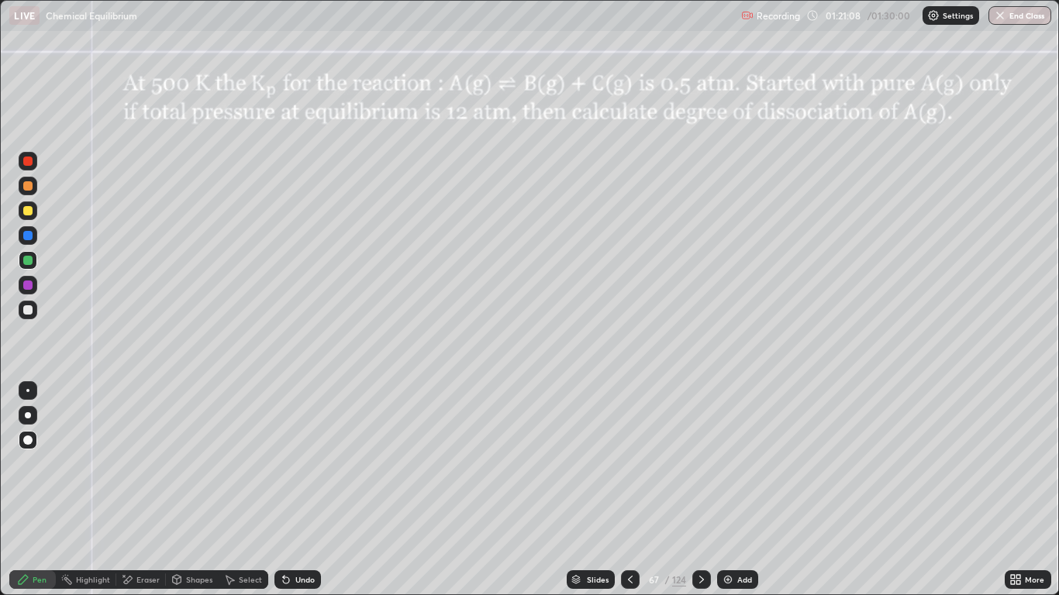
click at [28, 309] on div at bounding box center [27, 309] width 9 height 9
click at [28, 212] on div at bounding box center [27, 210] width 9 height 9
click at [26, 292] on div at bounding box center [28, 285] width 19 height 19
click at [24, 217] on div at bounding box center [28, 211] width 19 height 19
click at [22, 186] on div at bounding box center [28, 186] width 19 height 19
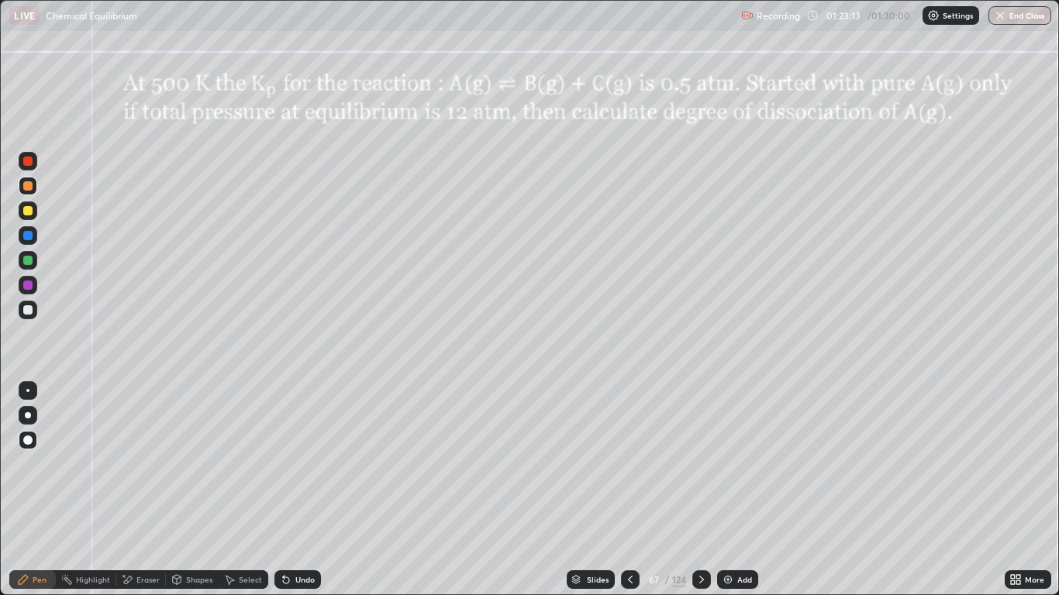
click at [29, 310] on div at bounding box center [27, 309] width 9 height 9
click at [37, 490] on div "Pen" at bounding box center [40, 580] width 14 height 8
click at [28, 311] on div at bounding box center [27, 309] width 9 height 9
click at [733, 490] on img at bounding box center [728, 580] width 12 height 12
click at [25, 188] on div at bounding box center [27, 185] width 9 height 9
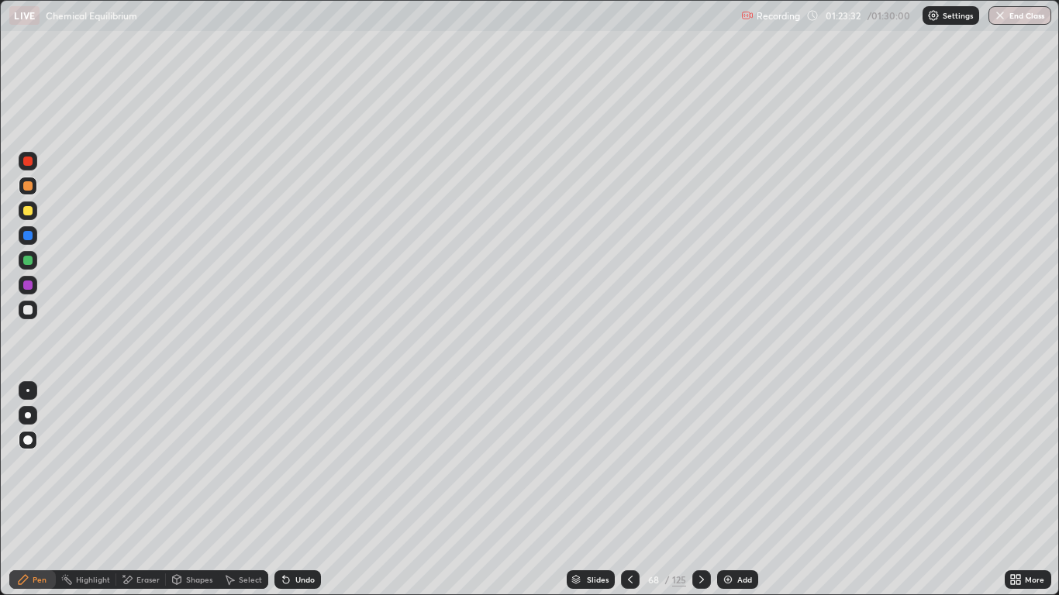
click at [27, 310] on div at bounding box center [27, 309] width 9 height 9
click at [28, 186] on div at bounding box center [27, 185] width 9 height 9
click at [630, 490] on icon at bounding box center [630, 580] width 12 height 12
click at [700, 490] on div at bounding box center [701, 579] width 19 height 31
click at [28, 261] on div at bounding box center [27, 260] width 9 height 9
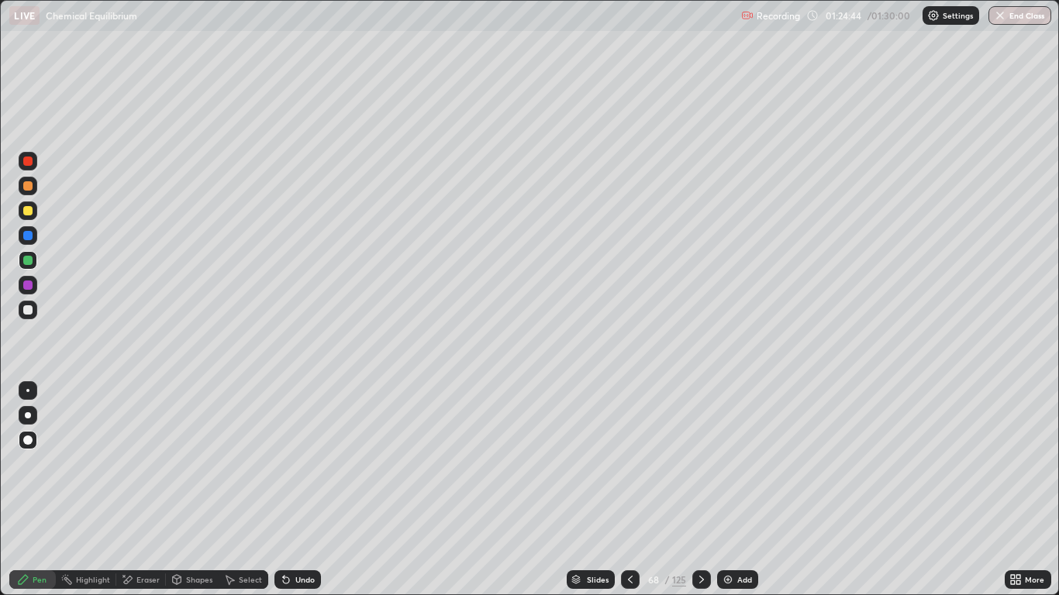
click at [26, 286] on div at bounding box center [27, 285] width 9 height 9
click at [28, 307] on div at bounding box center [27, 309] width 9 height 9
click at [301, 490] on div "Undo" at bounding box center [297, 580] width 47 height 19
click at [632, 490] on icon at bounding box center [630, 580] width 12 height 12
click at [701, 490] on icon at bounding box center [701, 580] width 12 height 12
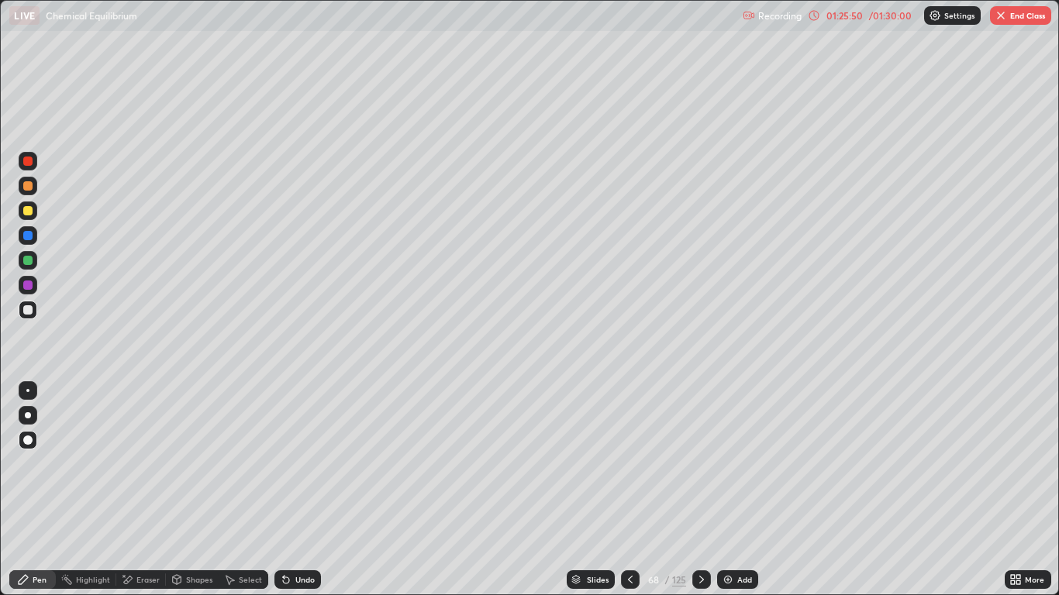
click at [28, 309] on div at bounding box center [27, 309] width 9 height 9
click at [28, 260] on div at bounding box center [27, 260] width 9 height 9
click at [291, 490] on div "Undo" at bounding box center [297, 580] width 47 height 19
click at [288, 490] on div "Undo" at bounding box center [297, 580] width 47 height 19
click at [296, 490] on div "Undo" at bounding box center [304, 580] width 19 height 8
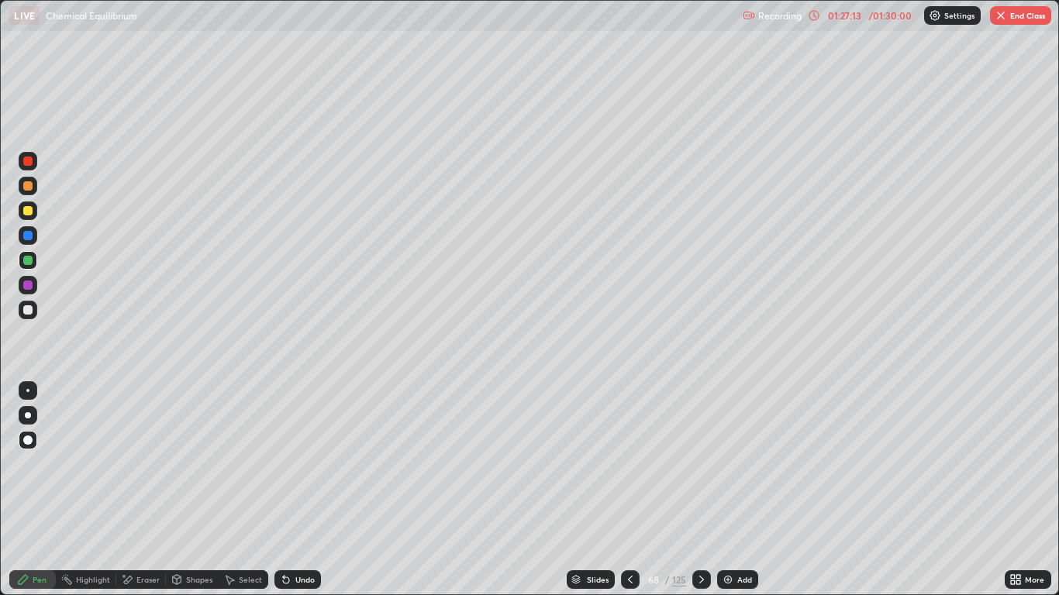
click at [32, 159] on div at bounding box center [27, 161] width 9 height 9
click at [703, 490] on icon at bounding box center [701, 580] width 12 height 12
click at [629, 490] on icon at bounding box center [630, 580] width 5 height 8
click at [740, 490] on div "Add" at bounding box center [737, 580] width 41 height 19
click at [630, 490] on icon at bounding box center [630, 580] width 12 height 12
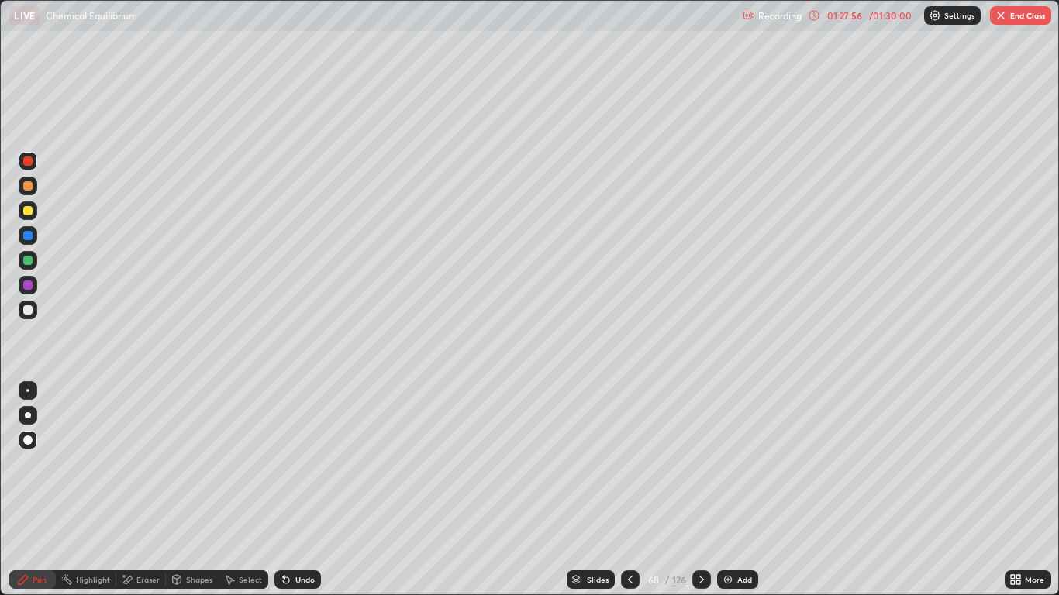
click at [636, 490] on div at bounding box center [630, 580] width 19 height 19
click at [29, 314] on div at bounding box center [27, 309] width 9 height 9
click at [698, 490] on div at bounding box center [701, 579] width 19 height 31
click at [28, 162] on div at bounding box center [27, 161] width 9 height 9
click at [701, 490] on icon at bounding box center [701, 580] width 12 height 12
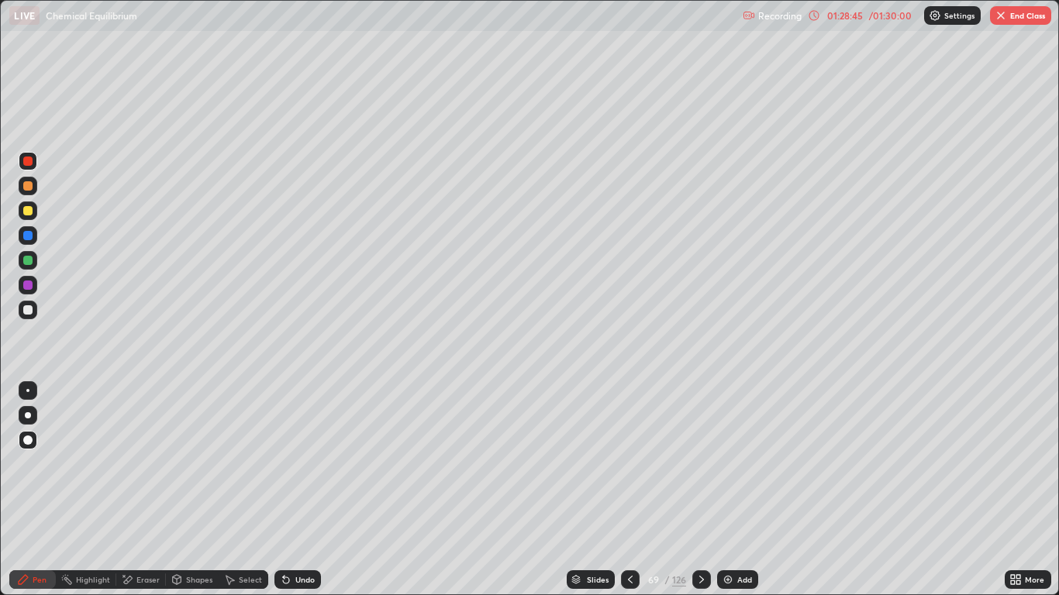
click at [22, 309] on div at bounding box center [28, 310] width 19 height 19
click at [629, 490] on icon at bounding box center [630, 580] width 12 height 12
click at [36, 490] on div "Pen" at bounding box center [40, 580] width 14 height 8
click at [39, 490] on div "Pen" at bounding box center [40, 580] width 14 height 8
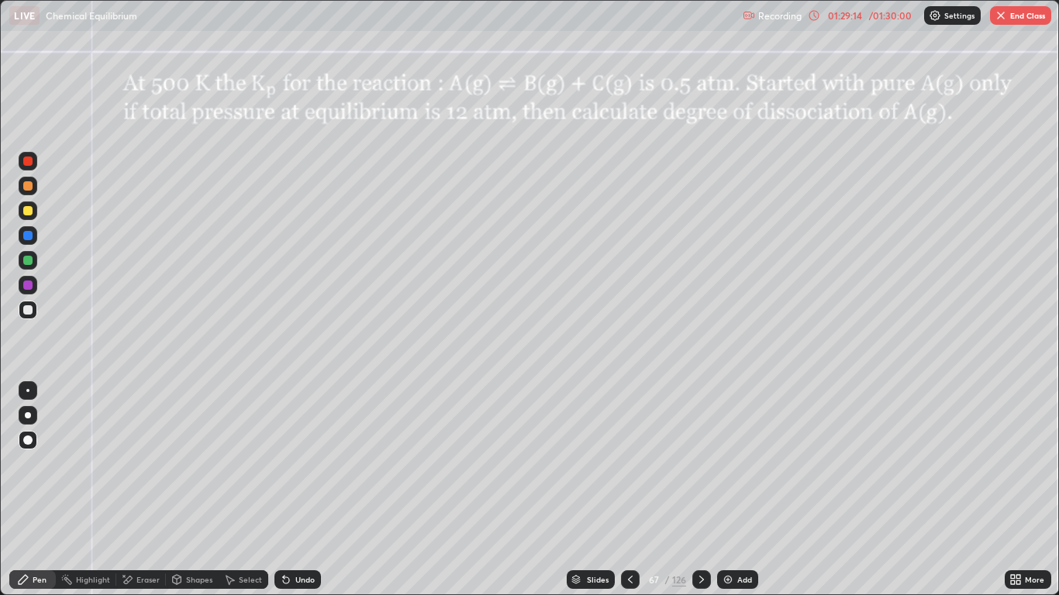
click at [27, 315] on div at bounding box center [28, 310] width 19 height 19
click at [1017, 22] on button "End Class" at bounding box center [1020, 15] width 61 height 19
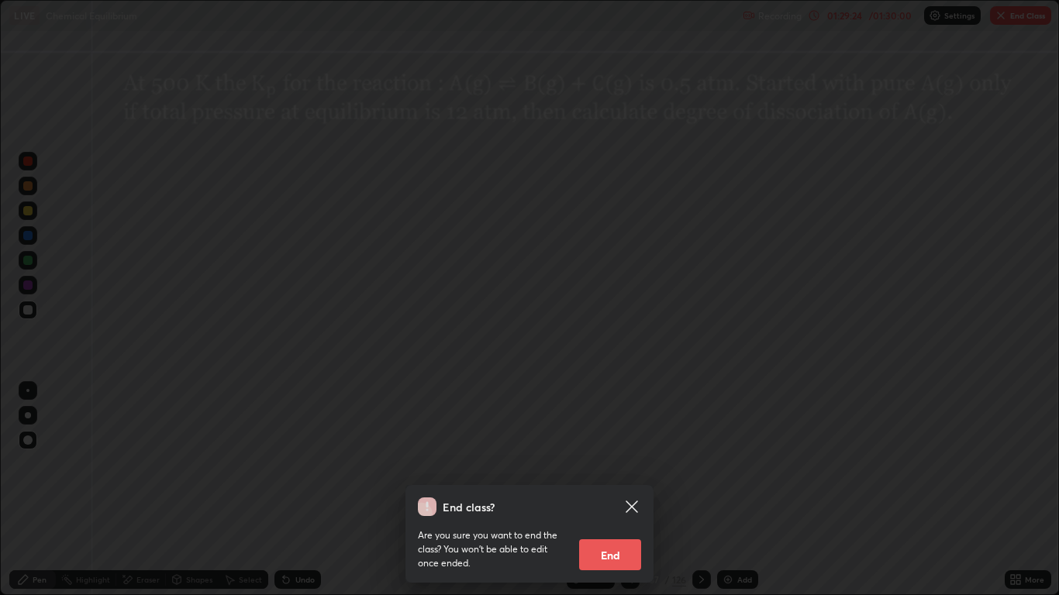
click at [611, 490] on button "End" at bounding box center [610, 555] width 62 height 31
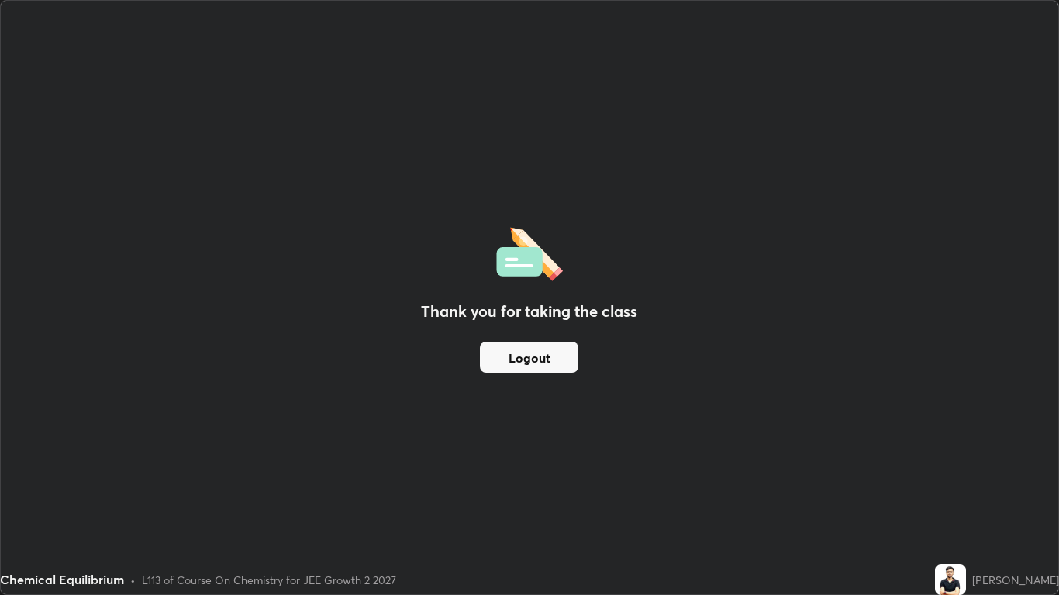
click at [547, 359] on button "Logout" at bounding box center [529, 357] width 98 height 31
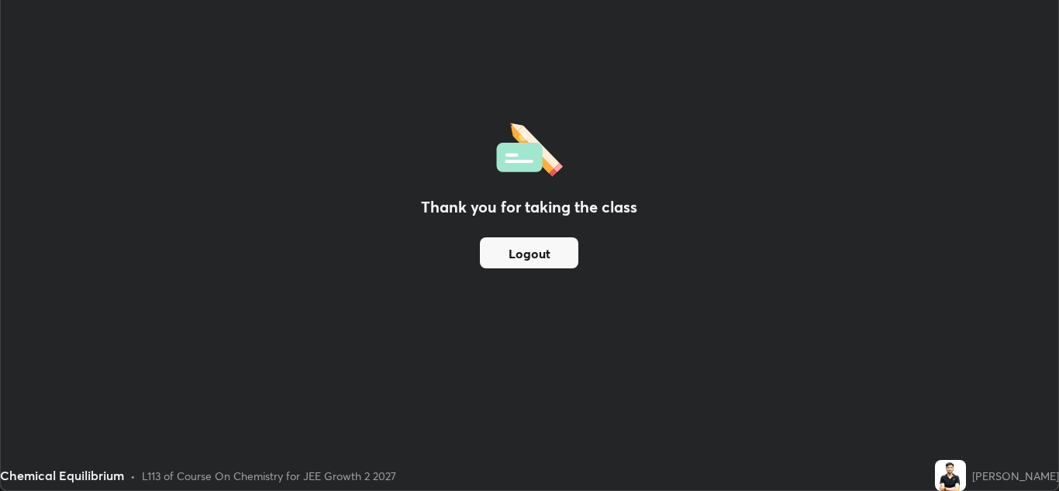
scroll to position [77027, 76459]
